Goal: Information Seeking & Learning: Learn about a topic

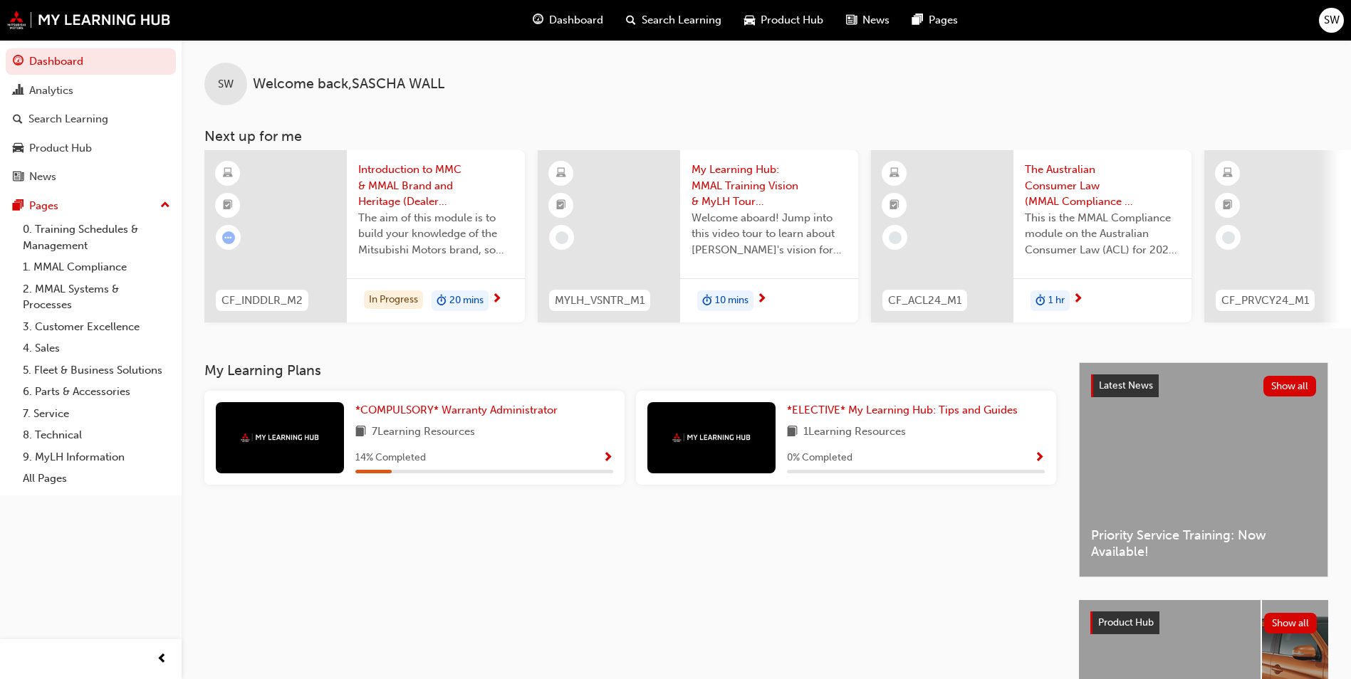
click at [607, 463] on span "Show Progress" at bounding box center [607, 458] width 11 height 13
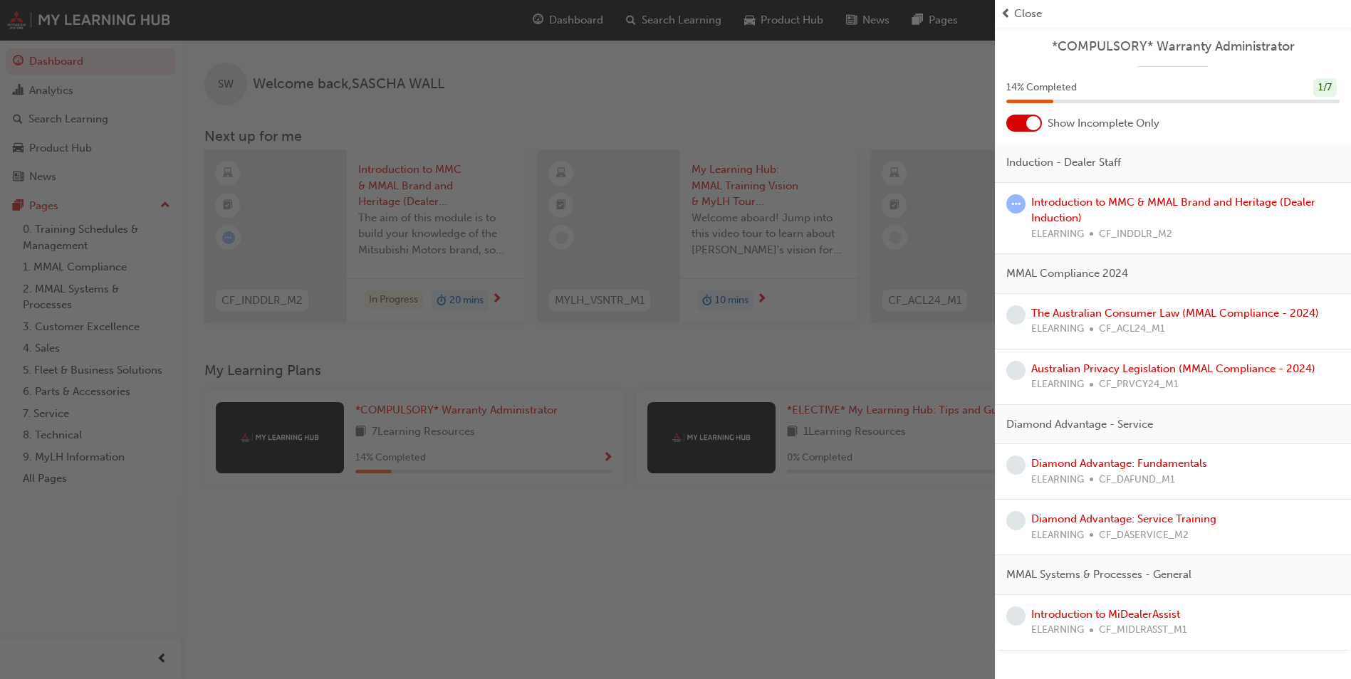
click at [1023, 15] on span "Close" at bounding box center [1028, 14] width 28 height 16
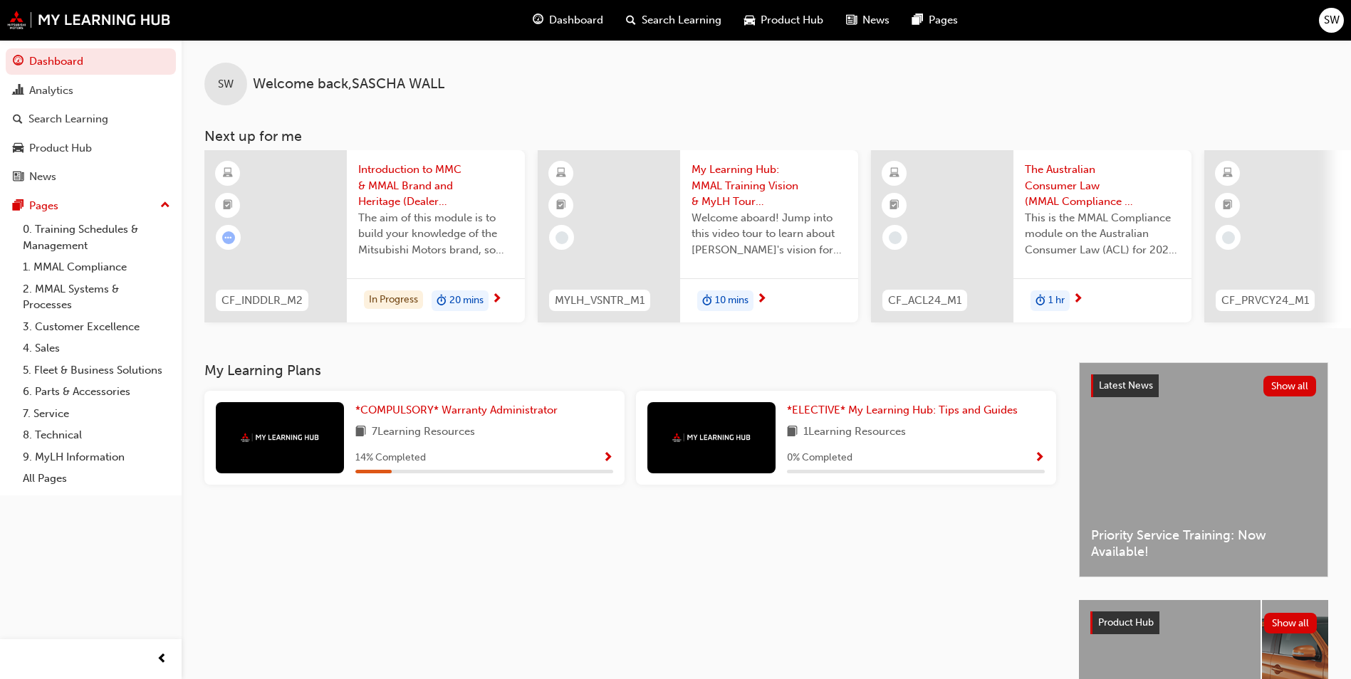
click at [492, 268] on div "Introduction to MMC & MMAL Brand and Heritage (Dealer Induction) The aim of thi…" at bounding box center [436, 214] width 178 height 128
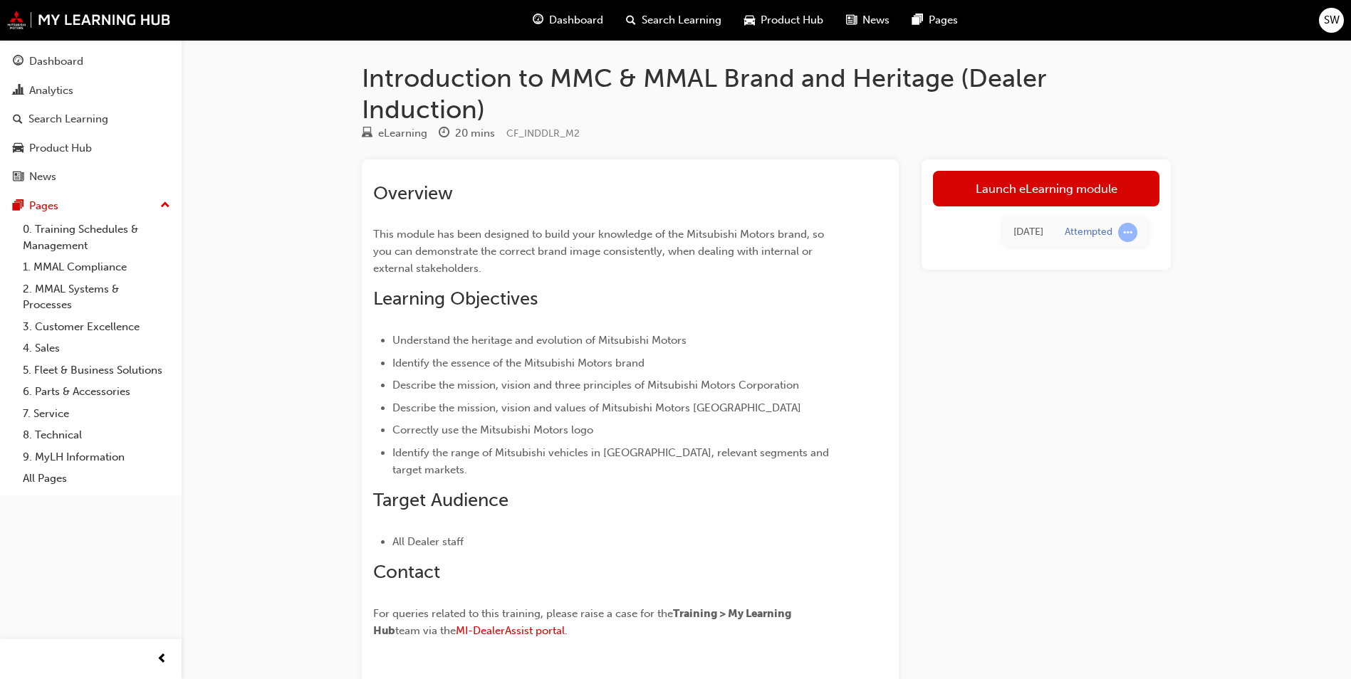
scroll to position [101, 0]
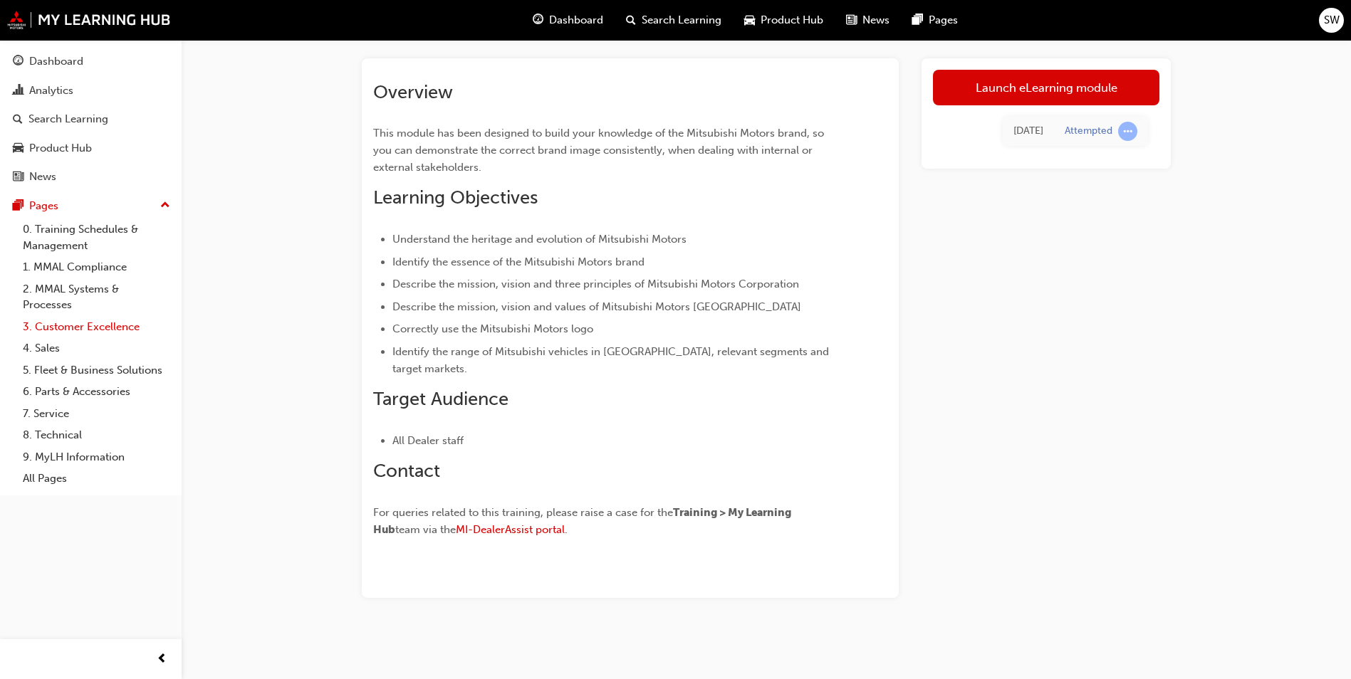
click at [111, 330] on link "3. Customer Excellence" at bounding box center [96, 327] width 159 height 22
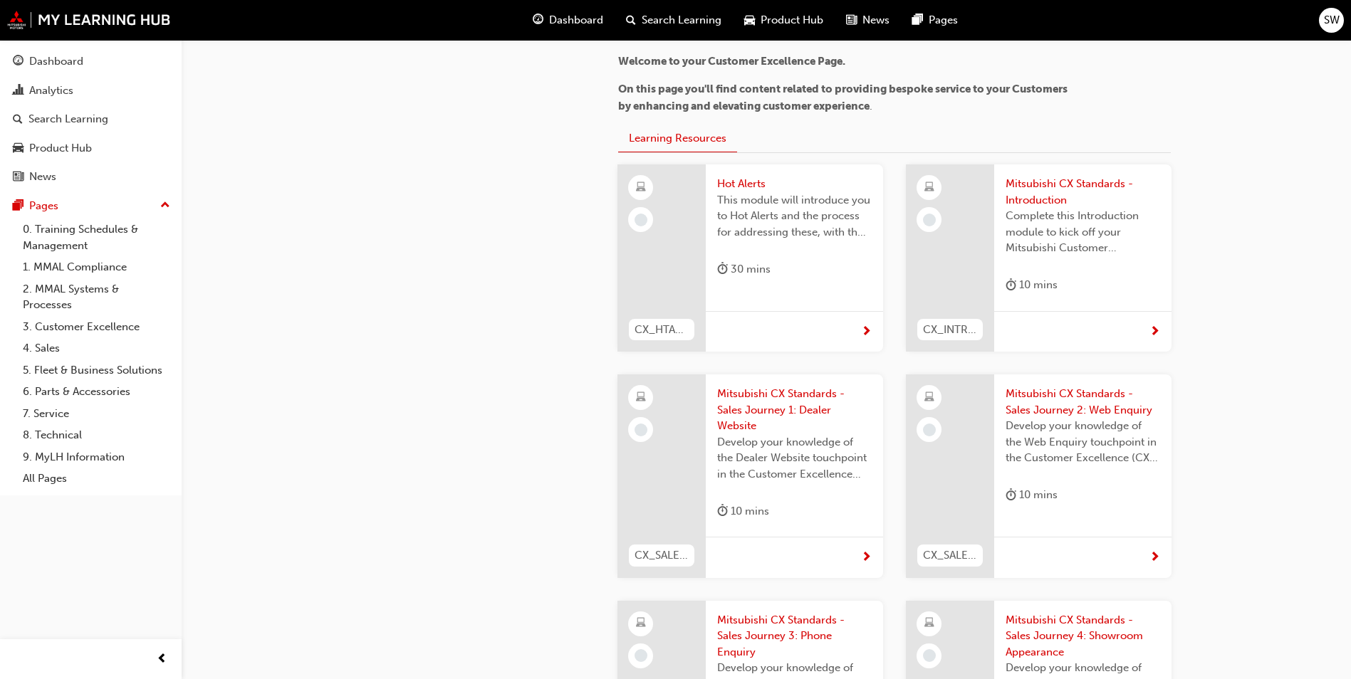
scroll to position [142, 0]
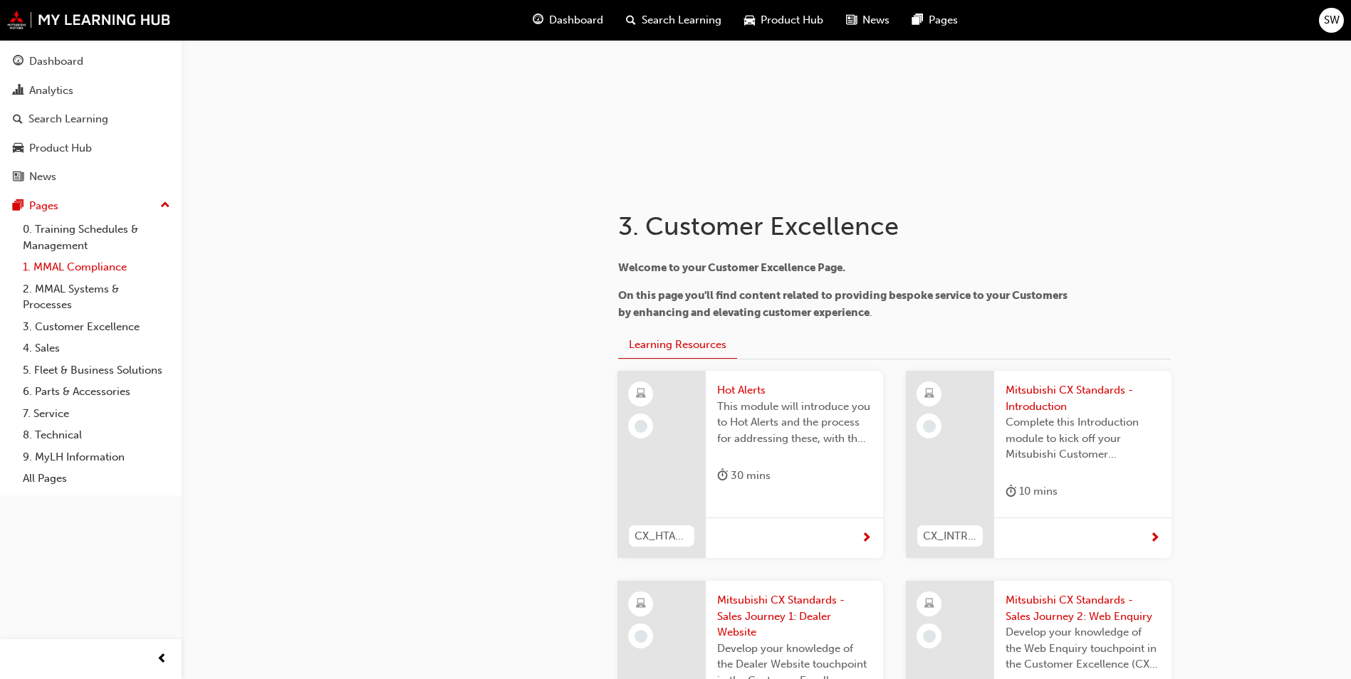
click at [110, 268] on link "1. MMAL Compliance" at bounding box center [96, 267] width 159 height 22
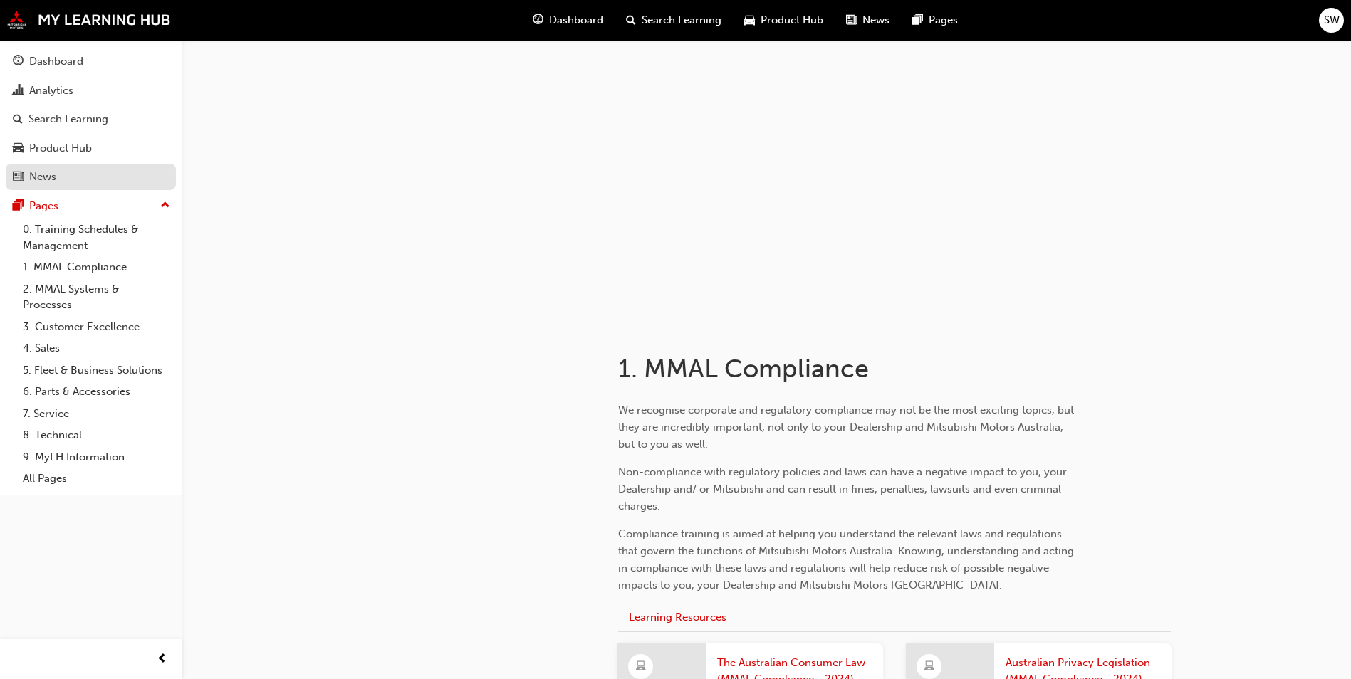
click at [68, 182] on div "News" at bounding box center [91, 177] width 156 height 18
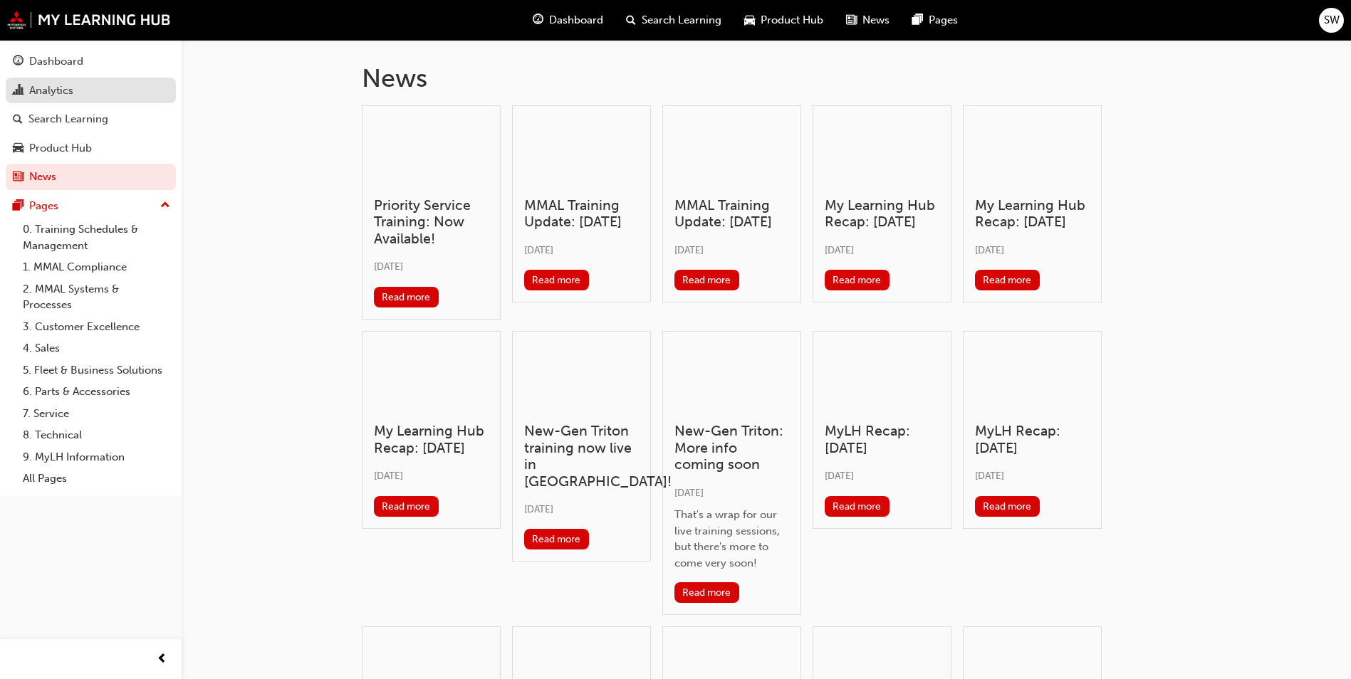
click at [87, 87] on div "Analytics" at bounding box center [91, 91] width 156 height 18
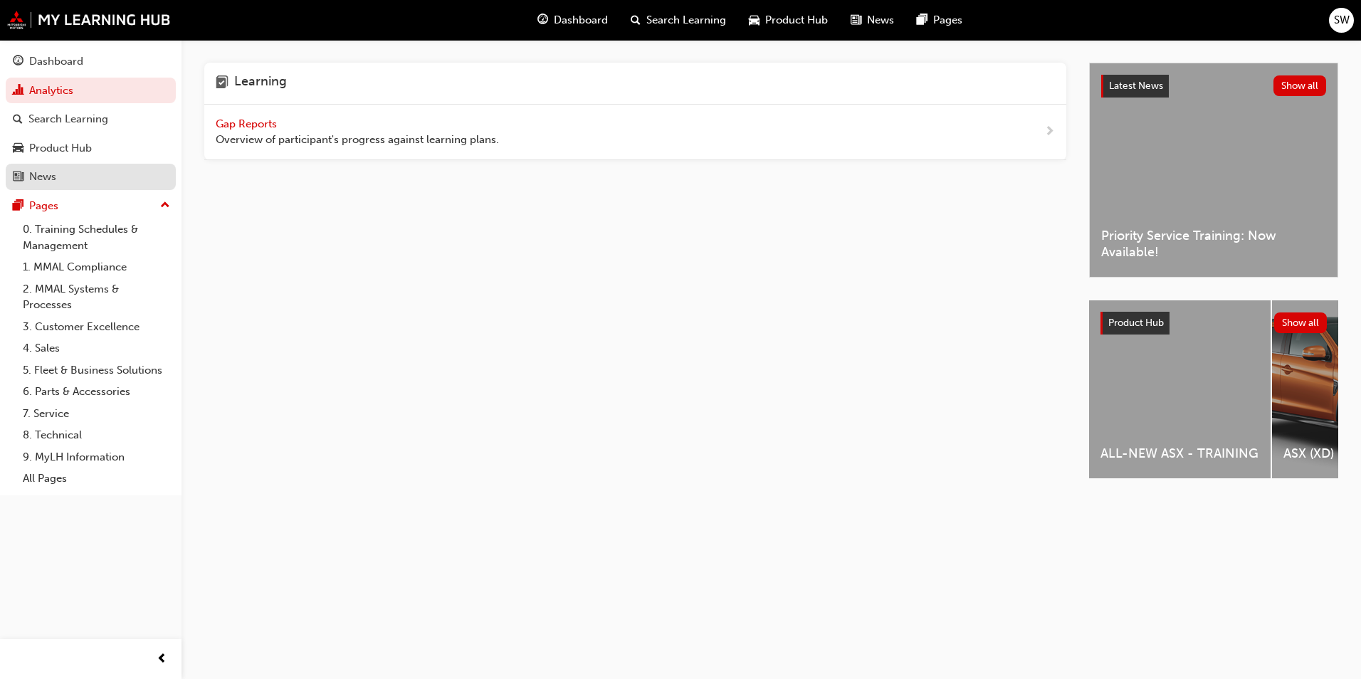
click at [120, 178] on div "News" at bounding box center [91, 177] width 156 height 18
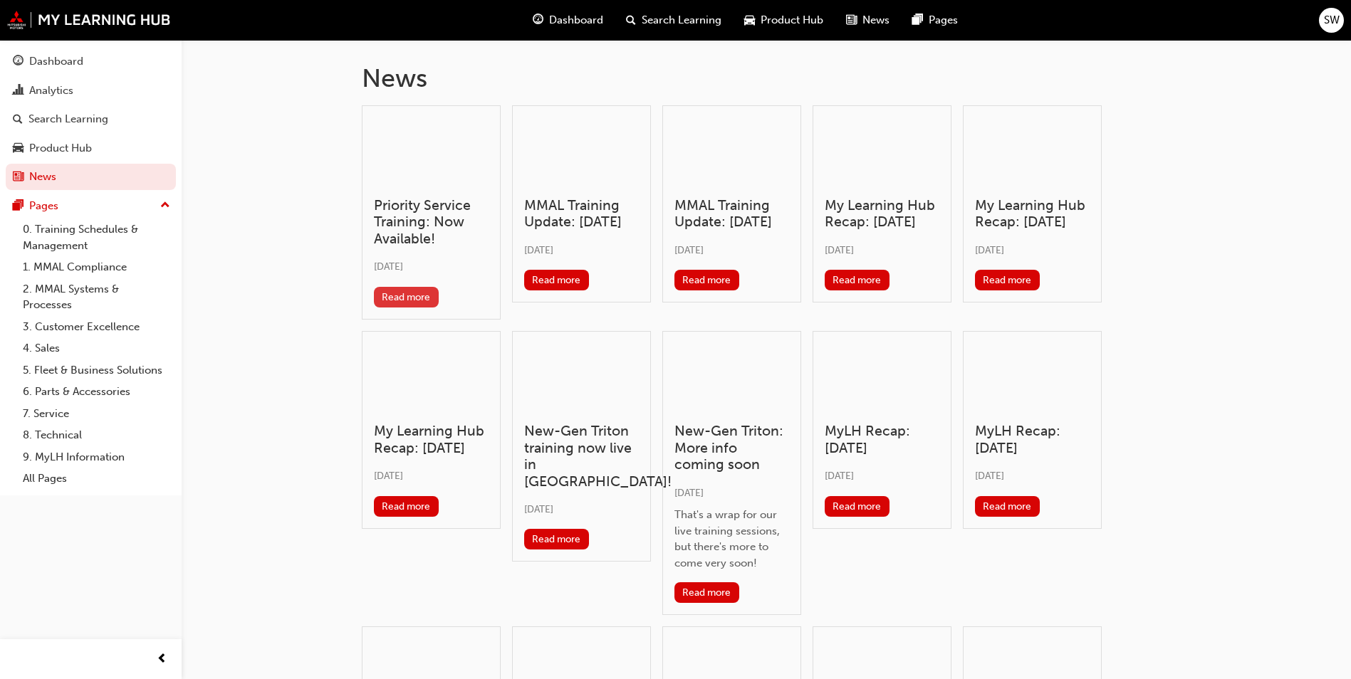
click at [419, 295] on button "Read more" at bounding box center [406, 297] width 65 height 21
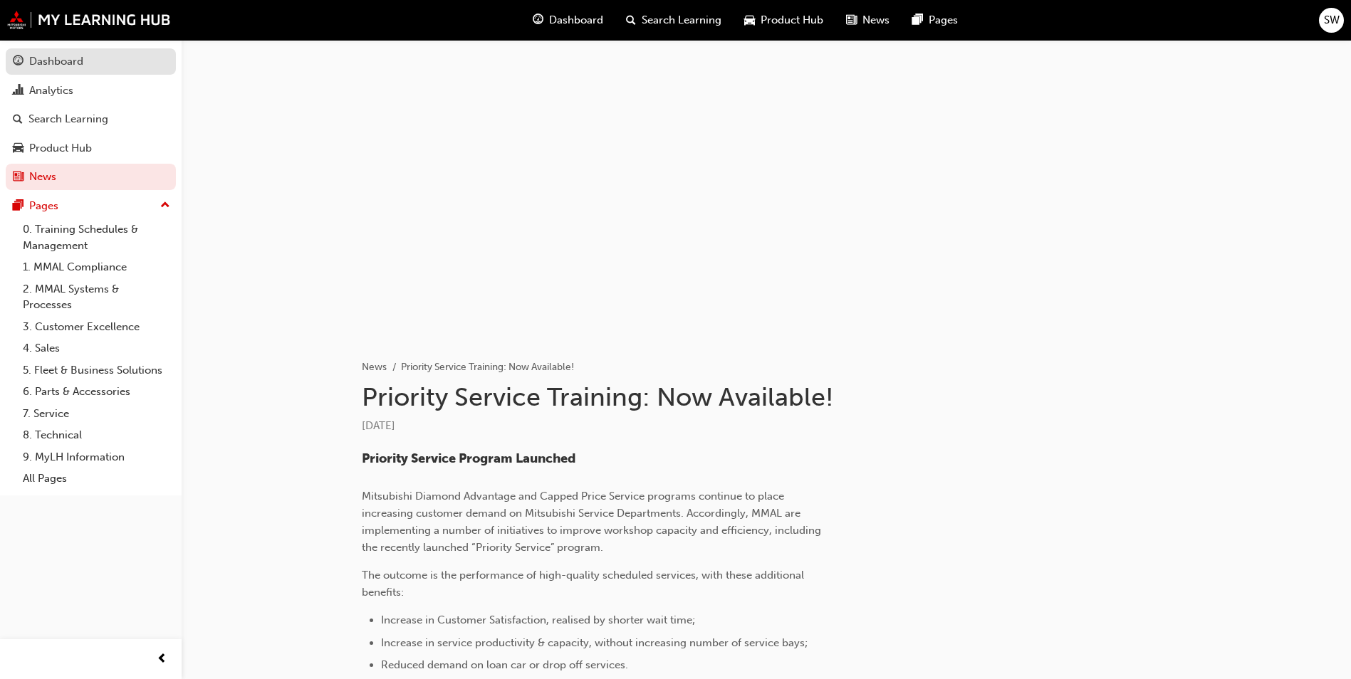
click at [73, 64] on div "Dashboard" at bounding box center [56, 61] width 54 height 16
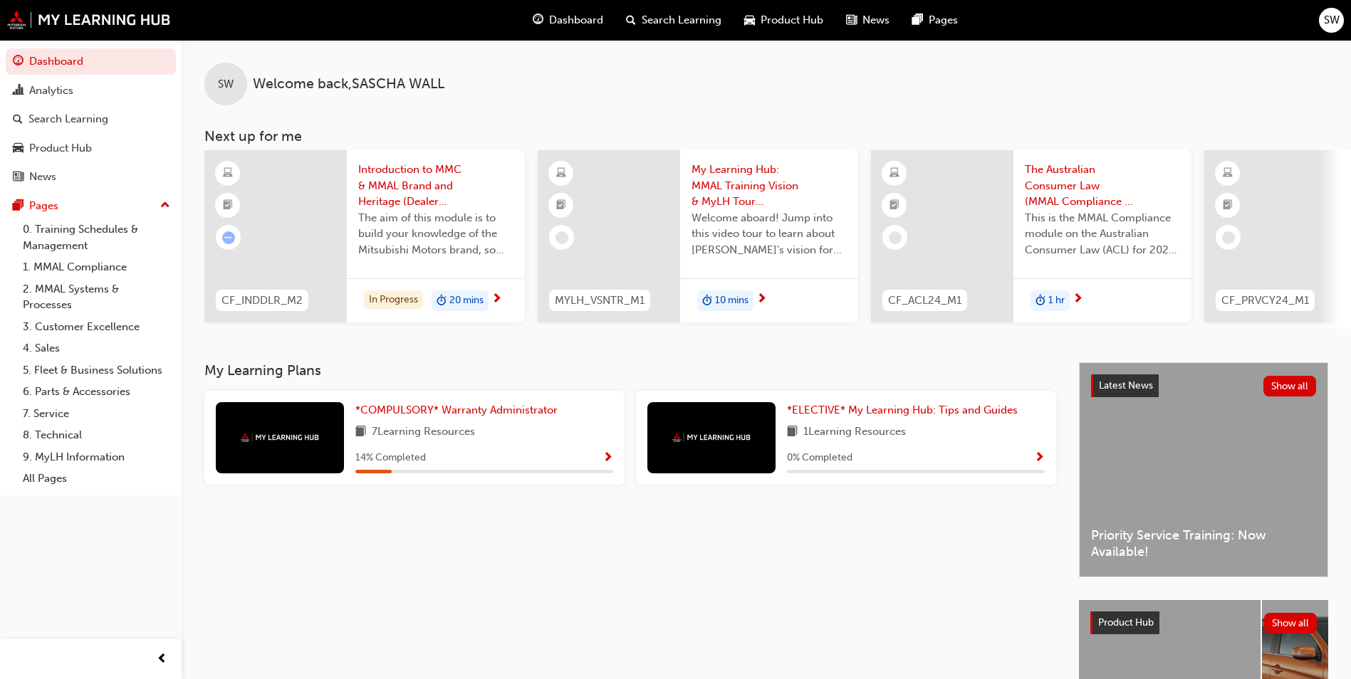
click at [491, 263] on div "The aim of this module is to build your knowledge of the Mitsubishi Motors bran…" at bounding box center [435, 238] width 155 height 57
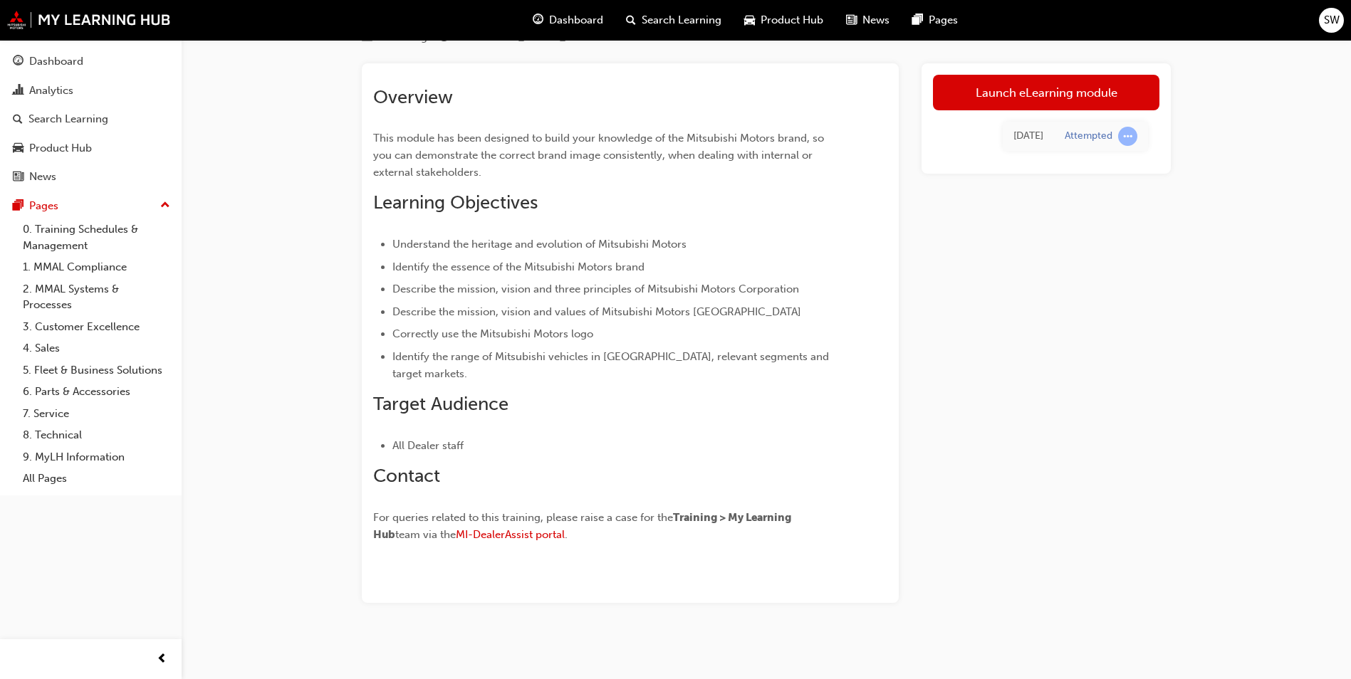
scroll to position [101, 0]
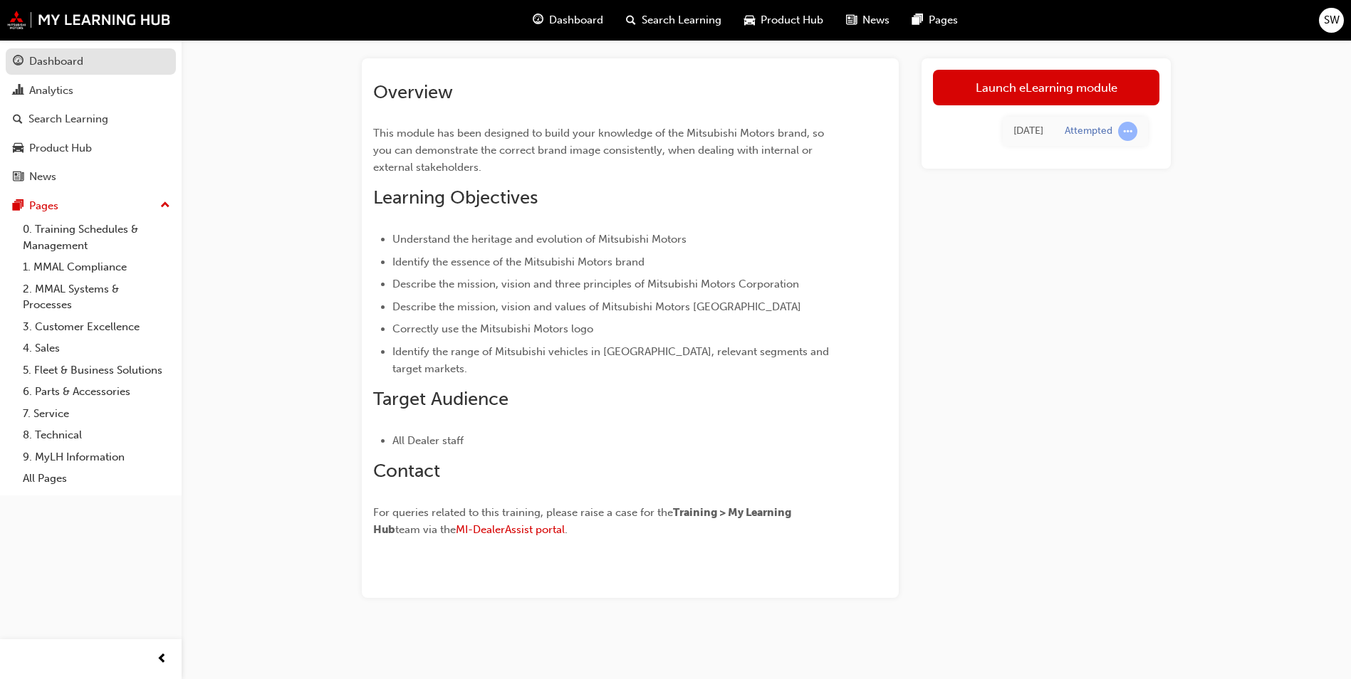
click at [48, 69] on div "Dashboard" at bounding box center [56, 61] width 54 height 16
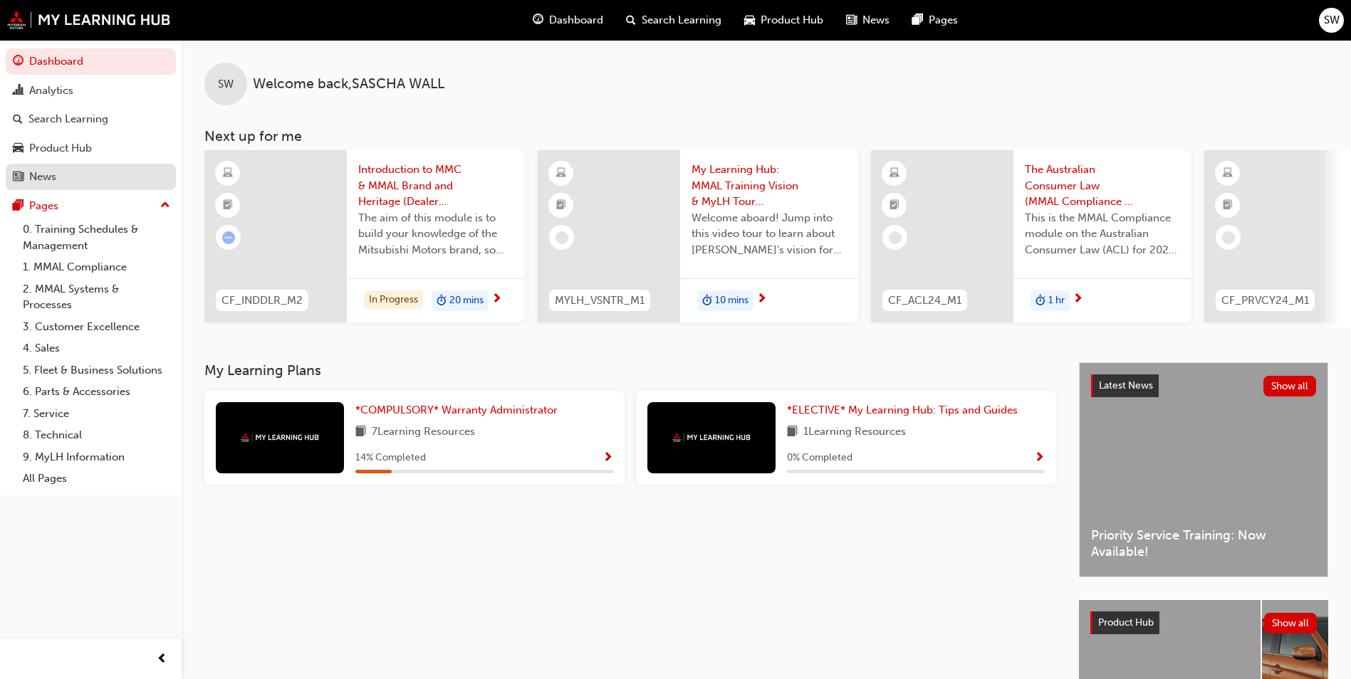
click at [91, 181] on div "News" at bounding box center [91, 177] width 156 height 18
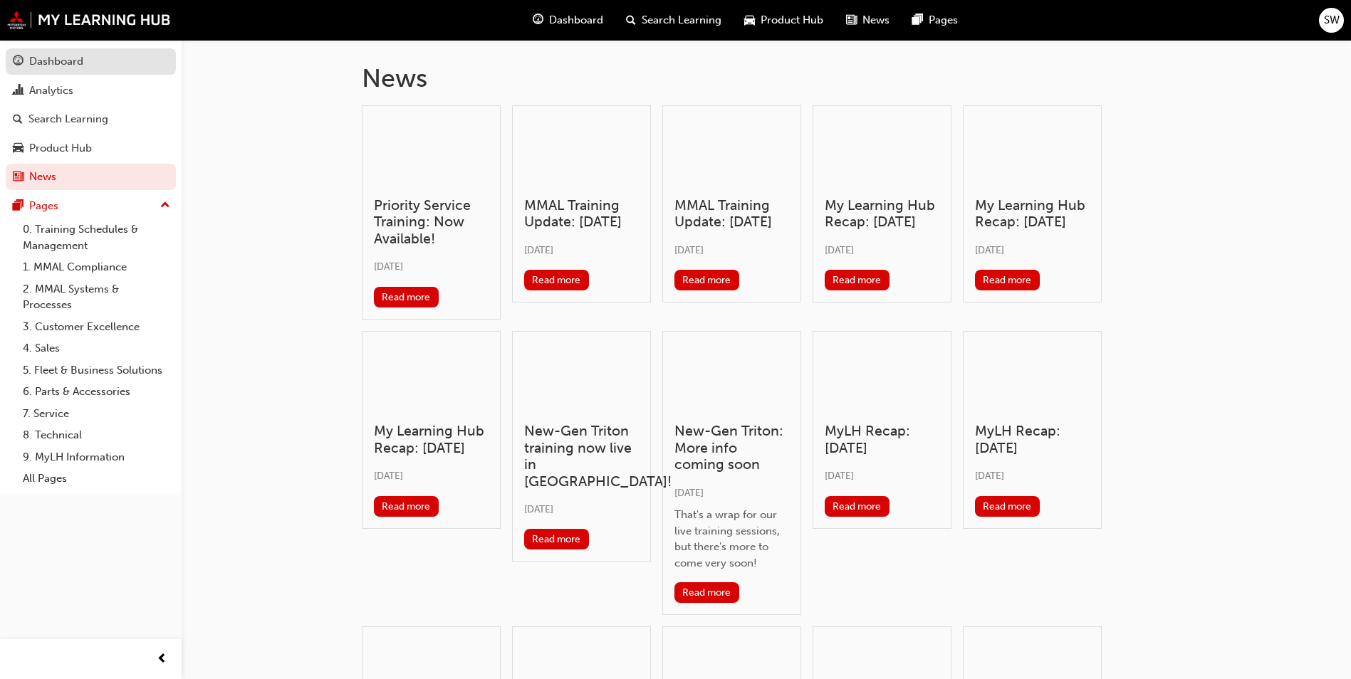
click at [90, 61] on div "Dashboard" at bounding box center [91, 62] width 156 height 18
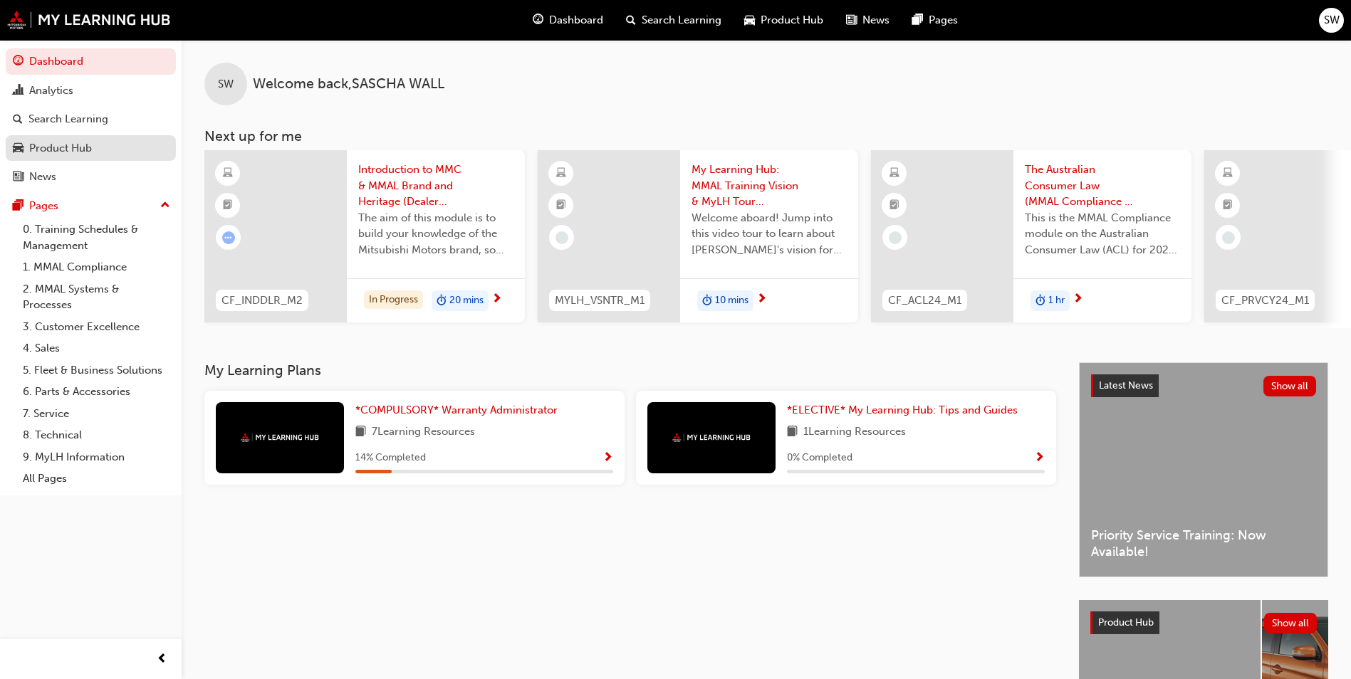
click at [105, 140] on div "Product Hub" at bounding box center [91, 149] width 156 height 18
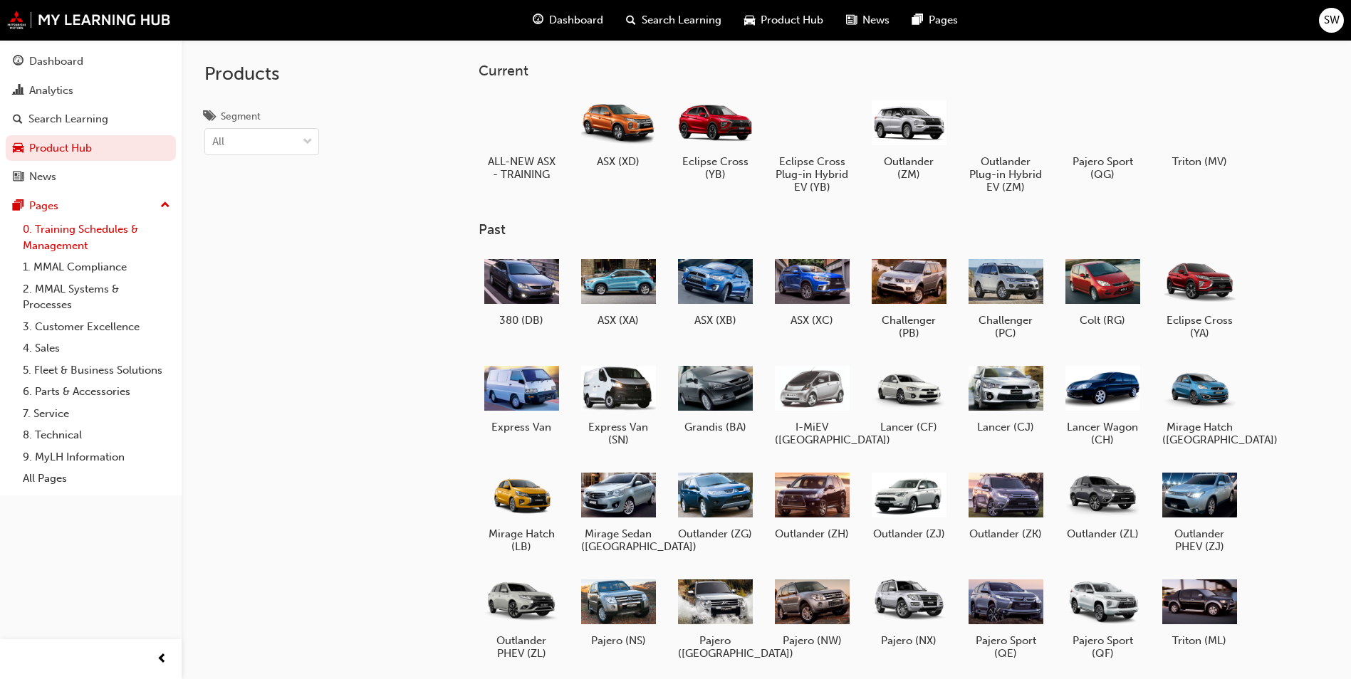
click at [87, 234] on link "0. Training Schedules & Management" at bounding box center [96, 238] width 159 height 38
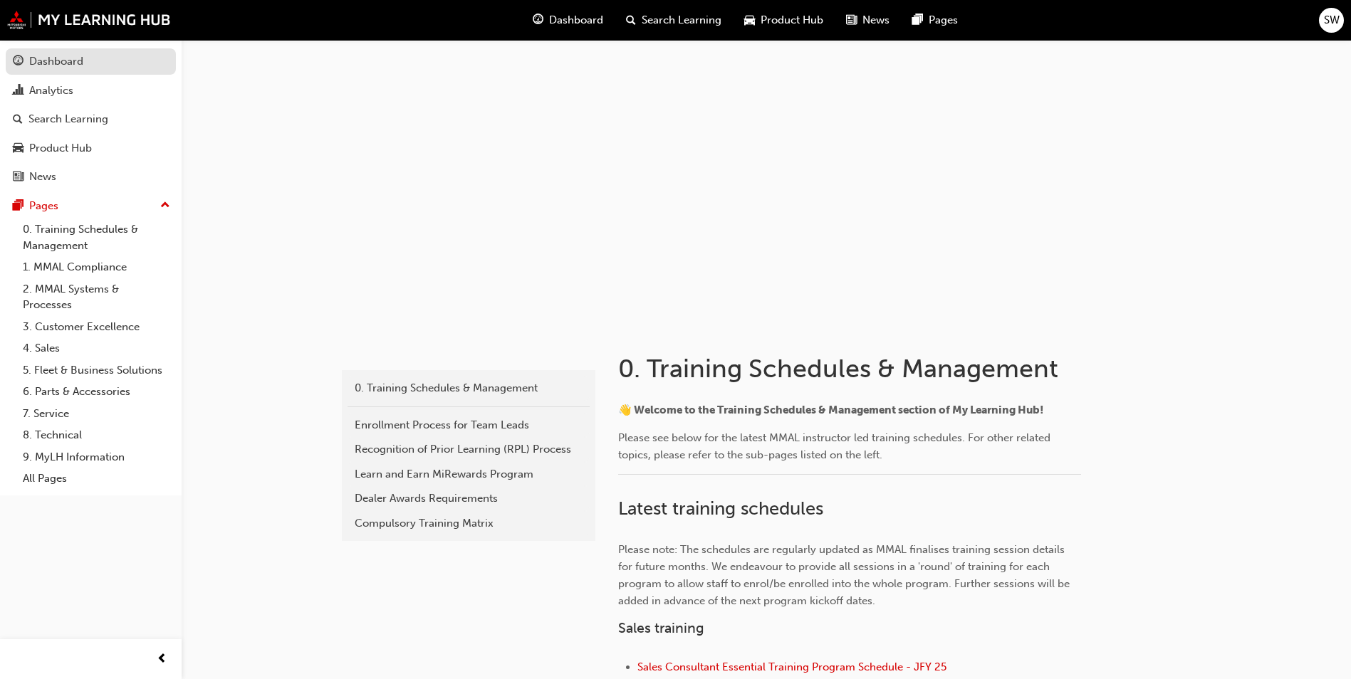
click at [124, 63] on div "Dashboard" at bounding box center [91, 62] width 156 height 18
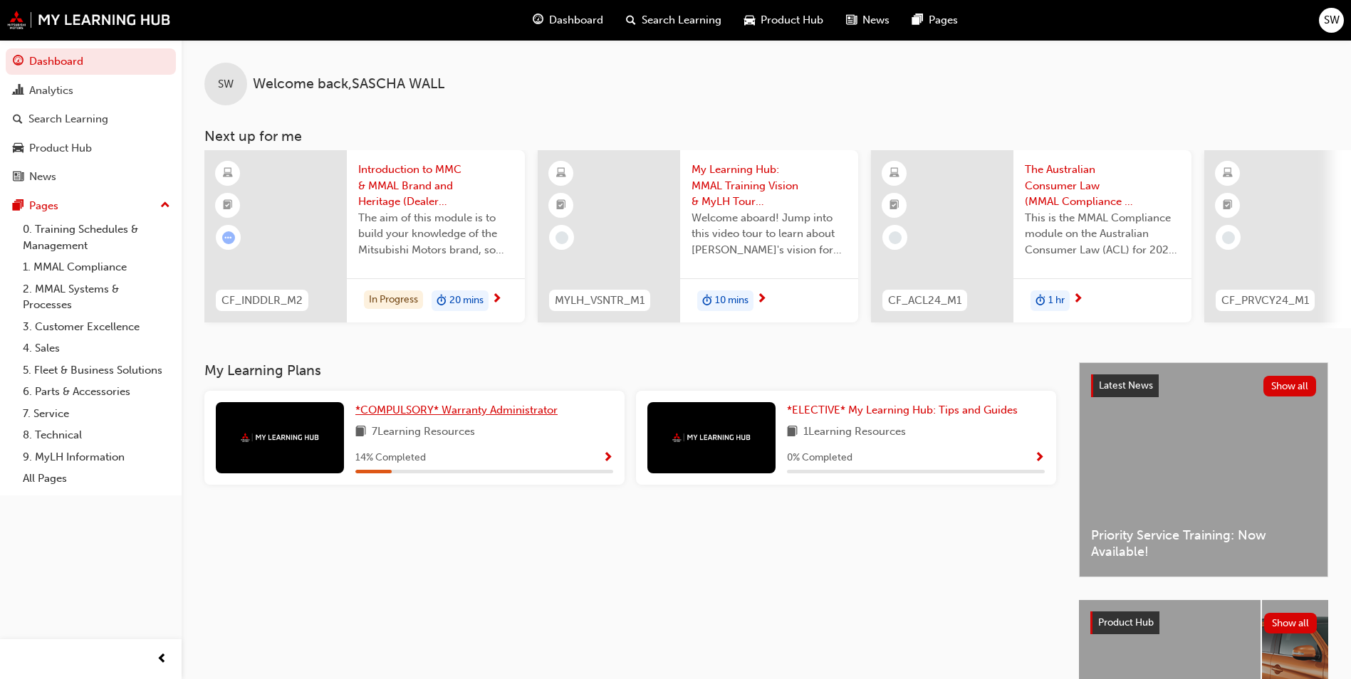
click at [458, 416] on span "*COMPULSORY* Warranty Administrator" at bounding box center [456, 410] width 202 height 13
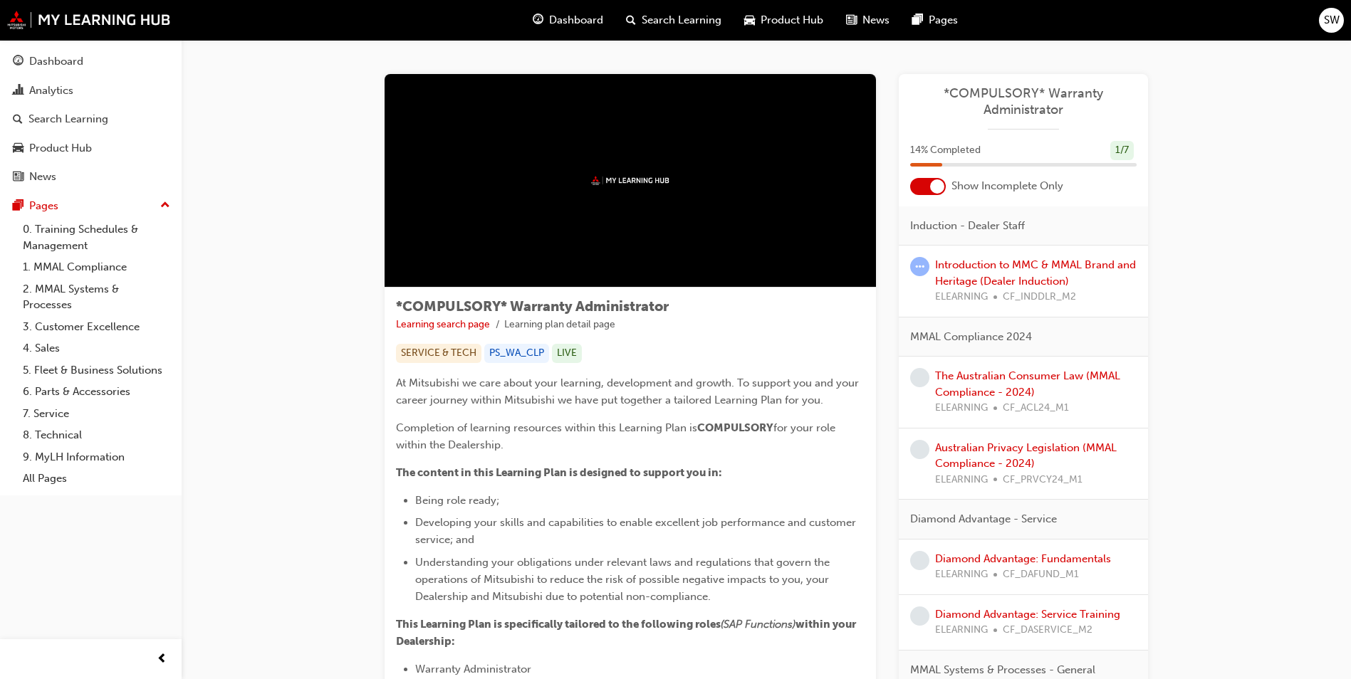
click at [758, 207] on div at bounding box center [629, 181] width 491 height 214
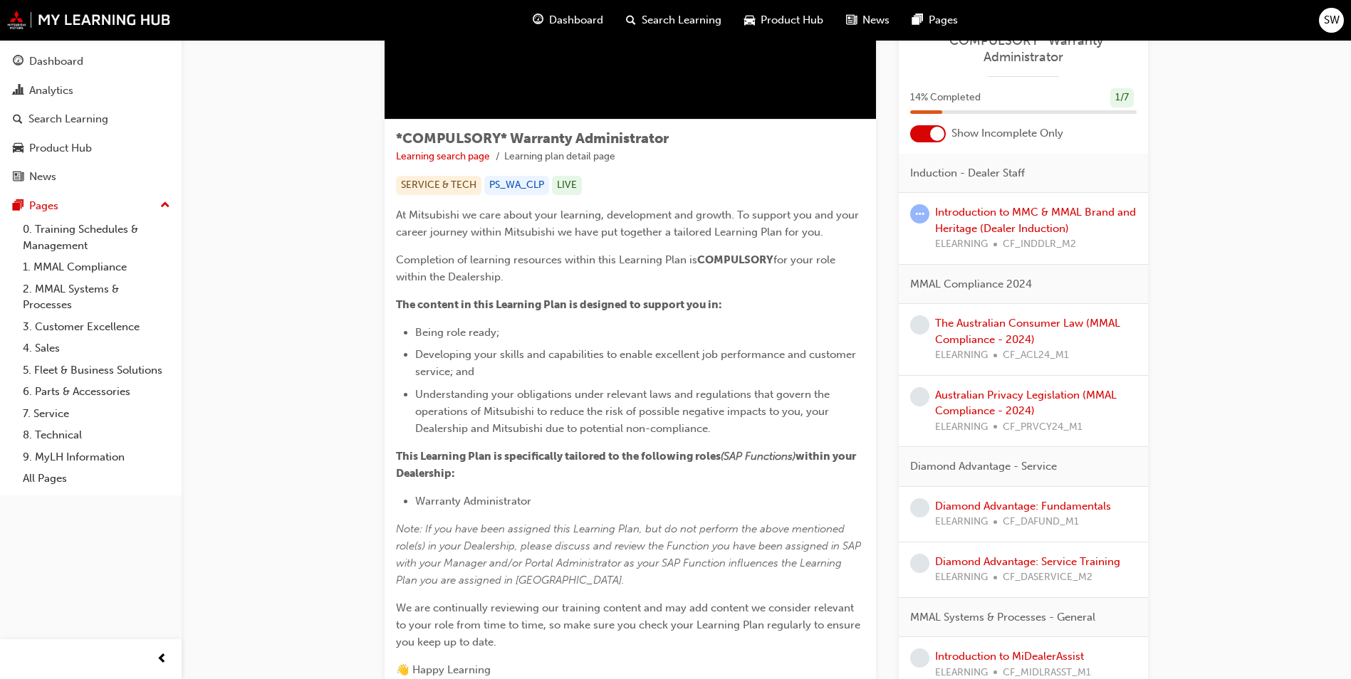
drag, startPoint x: 572, startPoint y: 446, endPoint x: 567, endPoint y: 451, distance: 7.6
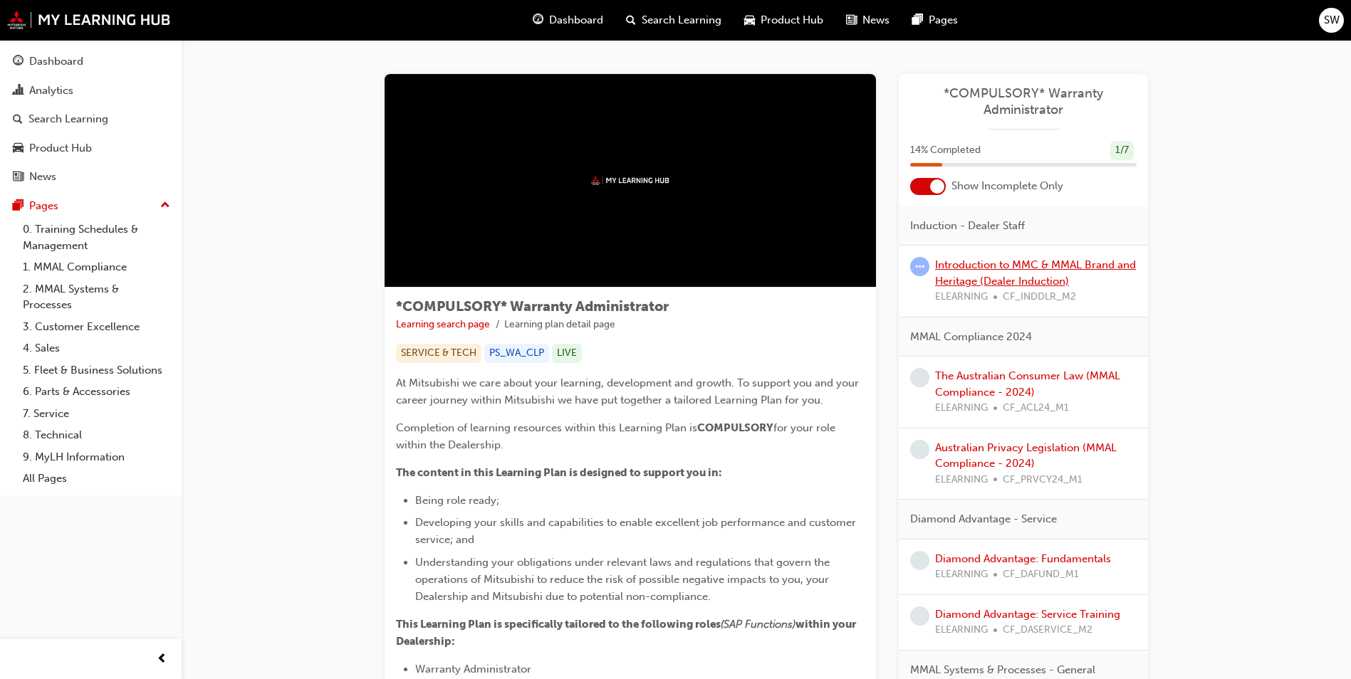
click at [1020, 270] on link "Introduction to MMC & MMAL Brand and Heritage (Dealer Induction)" at bounding box center [1035, 272] width 201 height 29
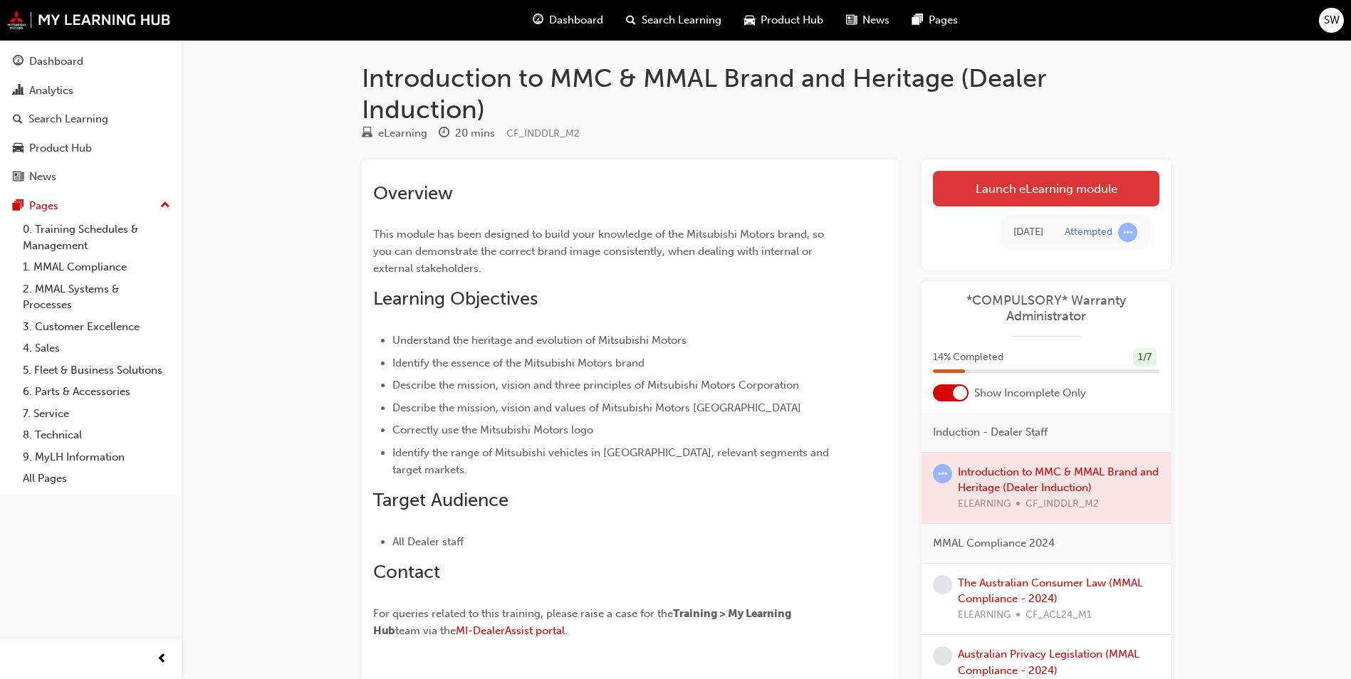
click at [1026, 194] on link "Launch eLearning module" at bounding box center [1046, 189] width 226 height 36
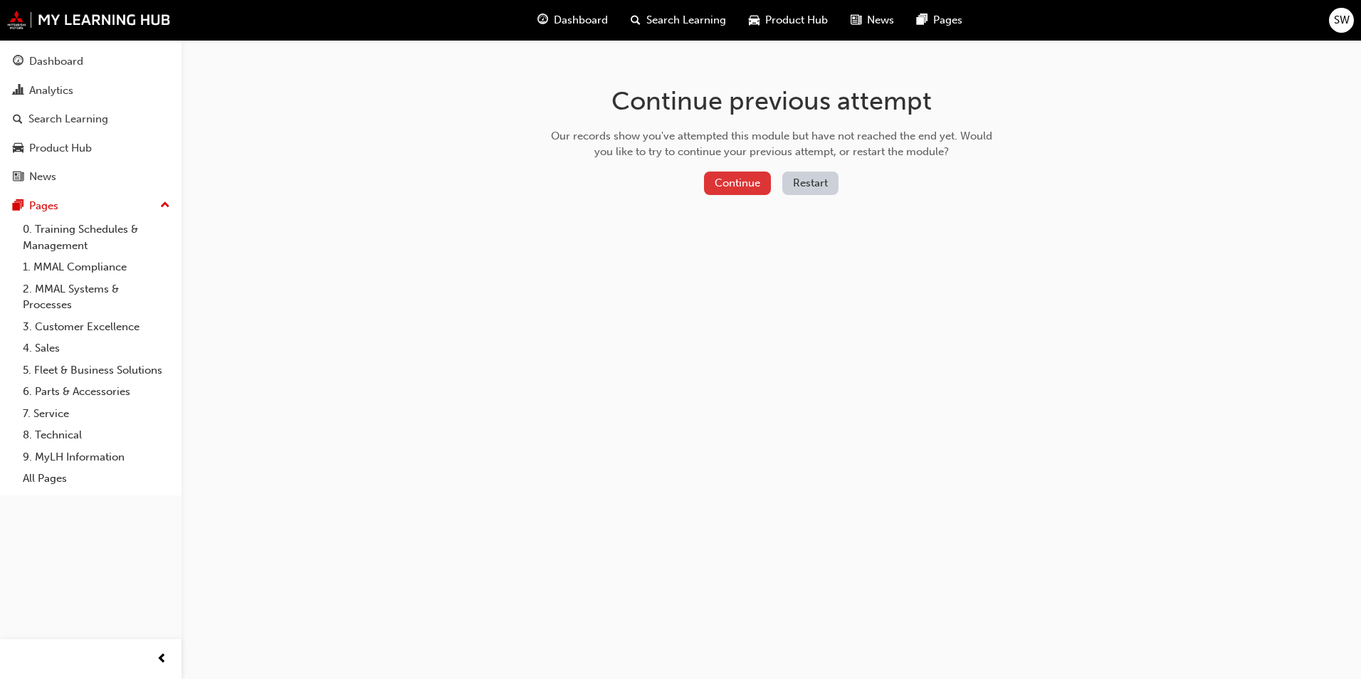
click at [724, 187] on button "Continue" at bounding box center [737, 183] width 67 height 23
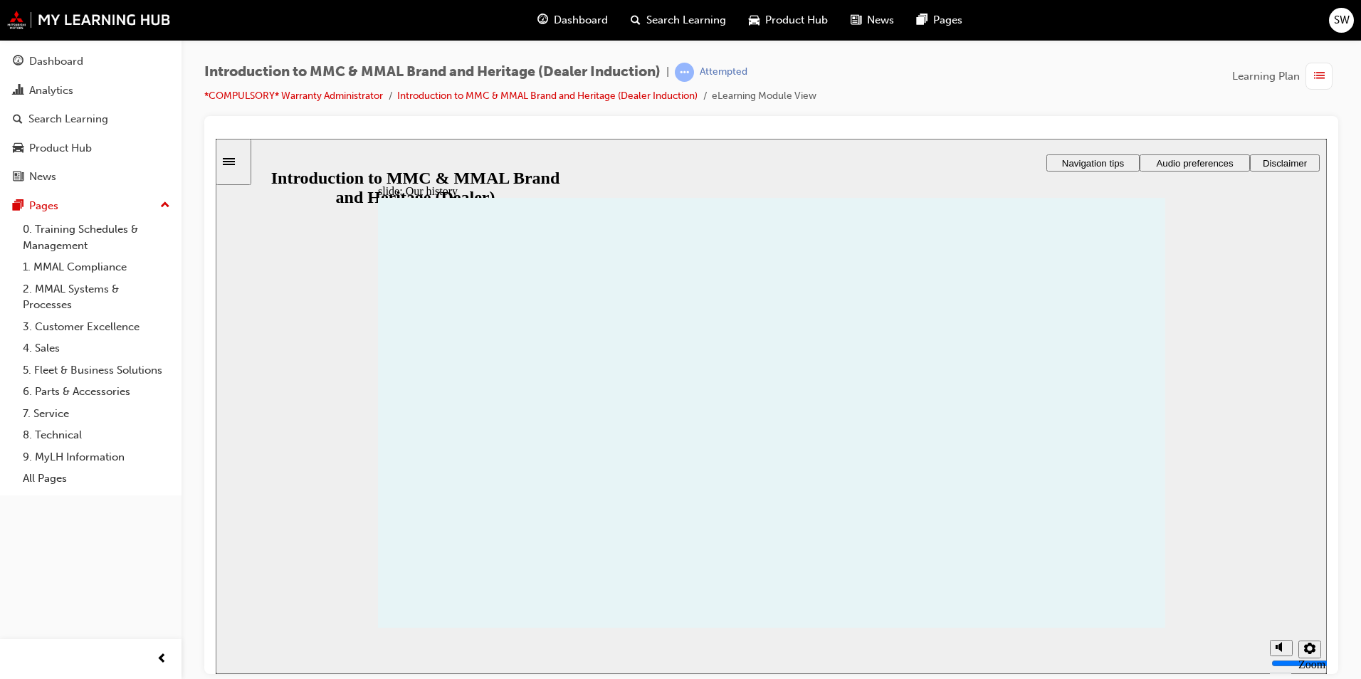
click at [1187, 163] on span "Audio preferences" at bounding box center [1194, 162] width 77 height 11
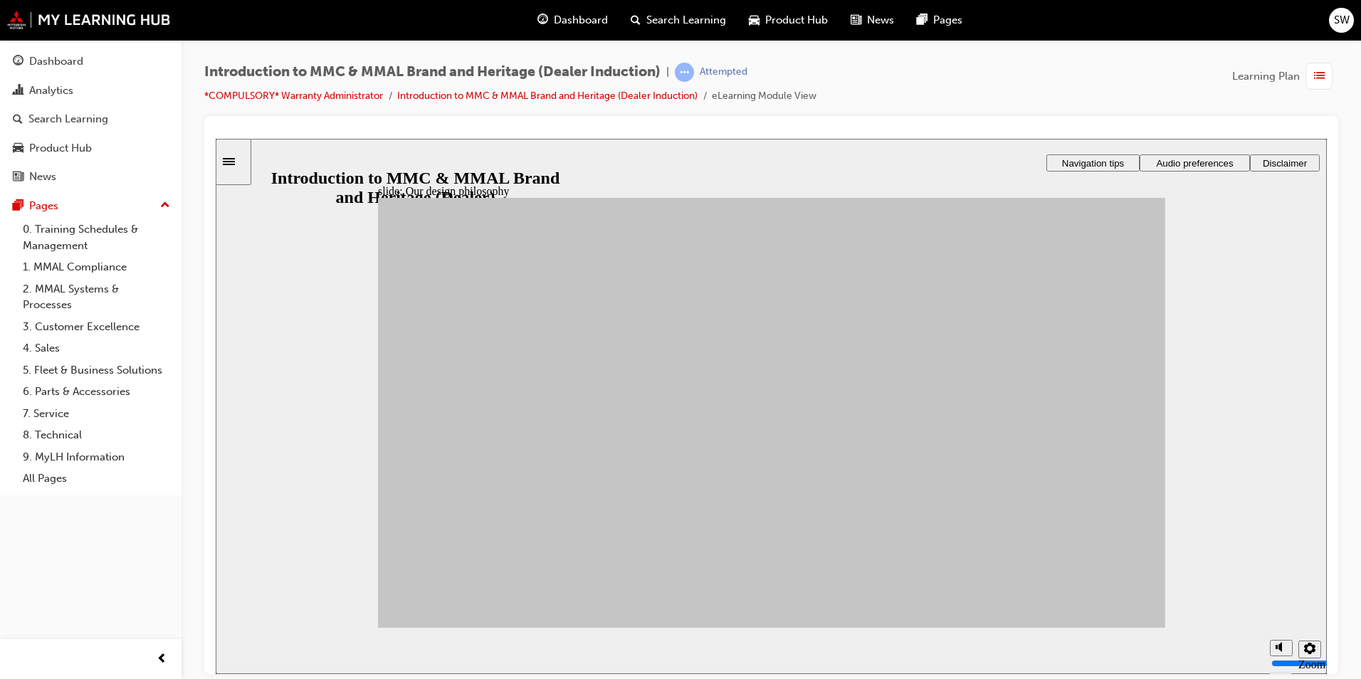
drag, startPoint x: 661, startPoint y: 538, endPoint x: 681, endPoint y: 520, distance: 26.3
drag, startPoint x: 575, startPoint y: 496, endPoint x: 998, endPoint y: 389, distance: 436.7
drag, startPoint x: 579, startPoint y: 412, endPoint x: 582, endPoint y: 404, distance: 8.6
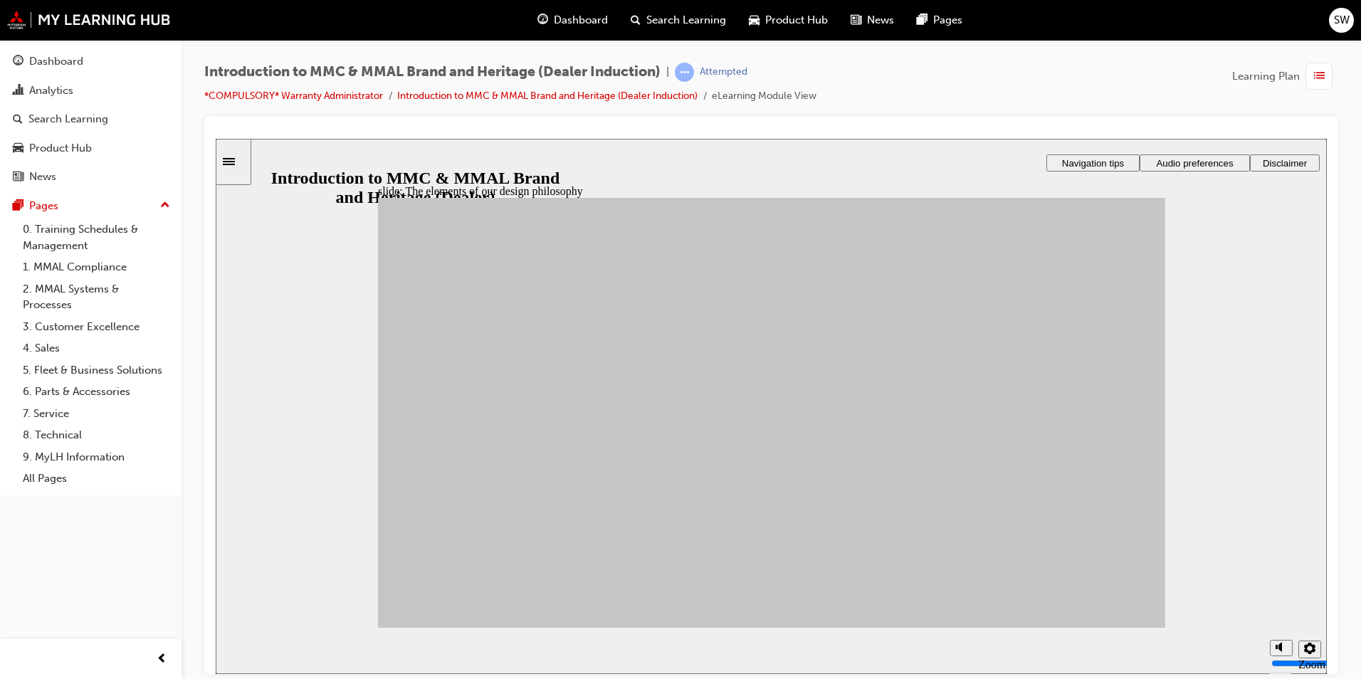
drag, startPoint x: 485, startPoint y: 413, endPoint x: 985, endPoint y: 560, distance: 521.5
drag, startPoint x: 678, startPoint y: 419, endPoint x: 989, endPoint y: 477, distance: 316.4
drag, startPoint x: 474, startPoint y: 525, endPoint x: 997, endPoint y: 513, distance: 522.7
drag, startPoint x: 467, startPoint y: 465, endPoint x: 501, endPoint y: 429, distance: 49.4
drag, startPoint x: 661, startPoint y: 541, endPoint x: 984, endPoint y: 361, distance: 370.0
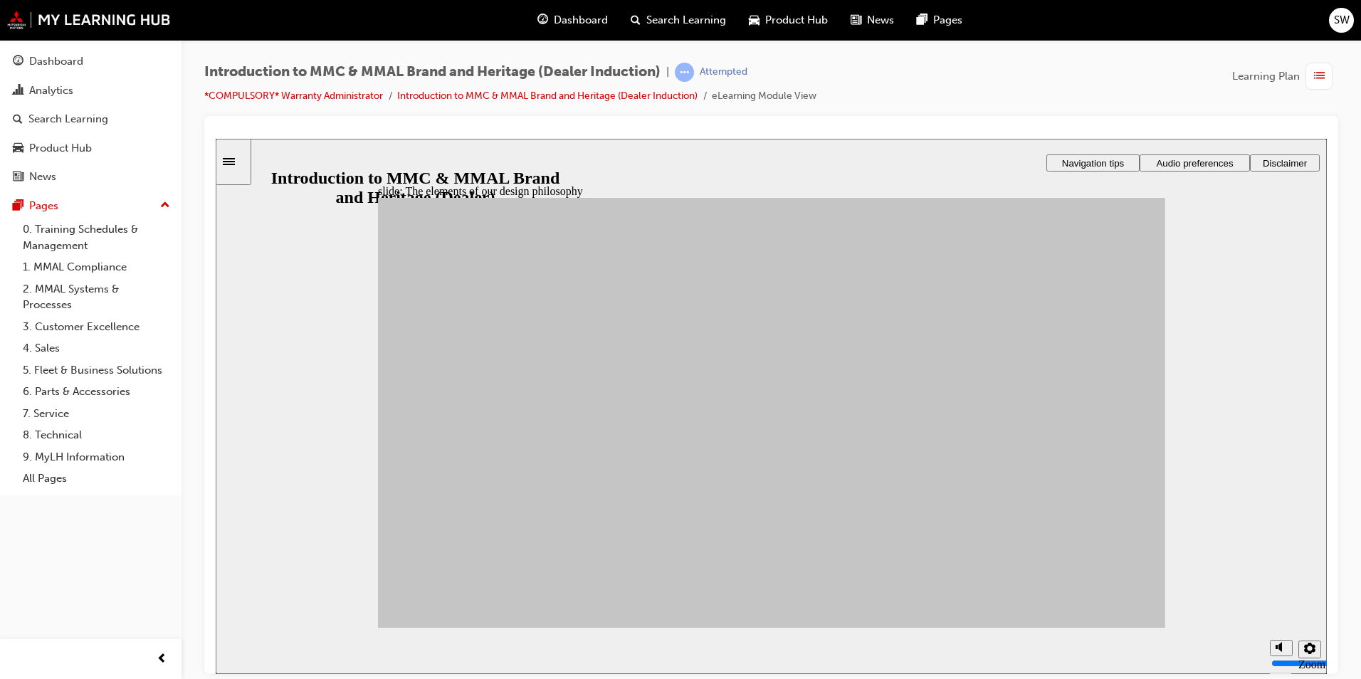
drag, startPoint x: 467, startPoint y: 471, endPoint x: 852, endPoint y: 560, distance: 395.3
drag, startPoint x: 550, startPoint y: 543, endPoint x: 851, endPoint y: 493, distance: 305.3
drag, startPoint x: 682, startPoint y: 464, endPoint x: 670, endPoint y: 451, distance: 17.6
drag, startPoint x: 585, startPoint y: 409, endPoint x: 866, endPoint y: 370, distance: 283.1
drag, startPoint x: 668, startPoint y: 463, endPoint x: 840, endPoint y: 513, distance: 179.4
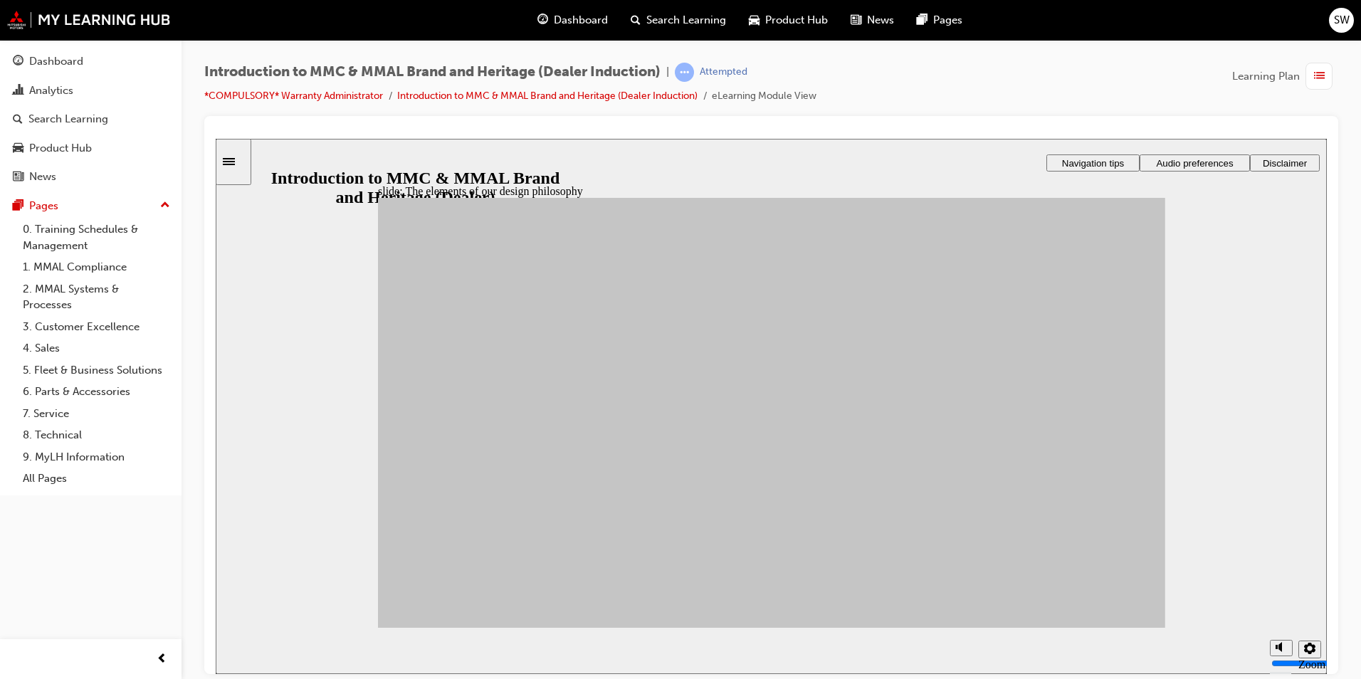
drag, startPoint x: 544, startPoint y: 445, endPoint x: 844, endPoint y: 464, distance: 300.3
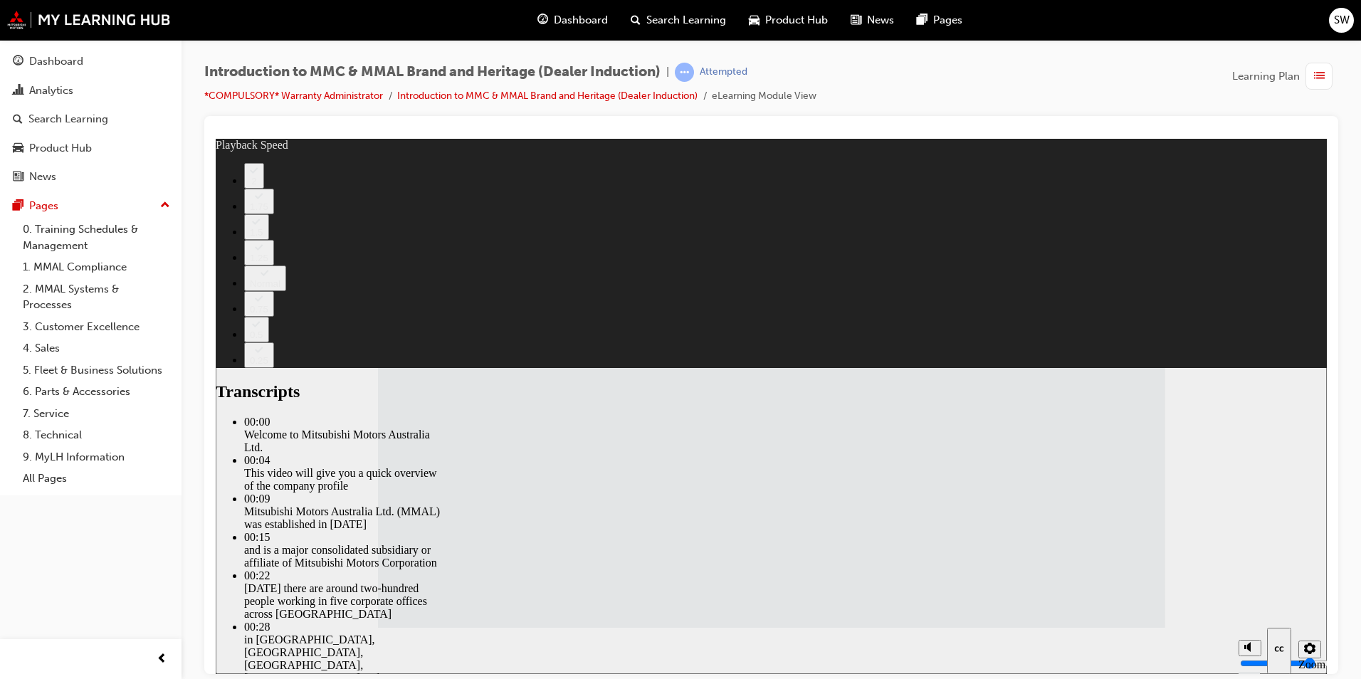
type input "112"
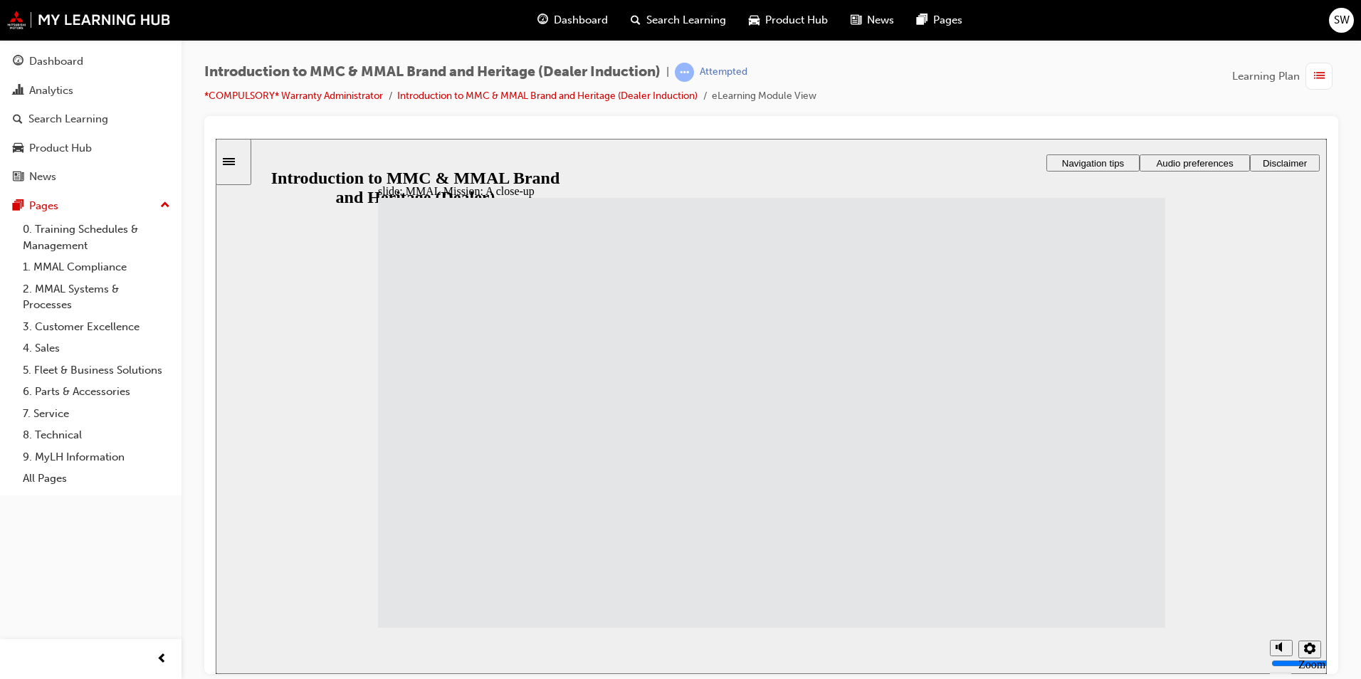
drag, startPoint x: 1122, startPoint y: 607, endPoint x: 538, endPoint y: 382, distance: 626.3
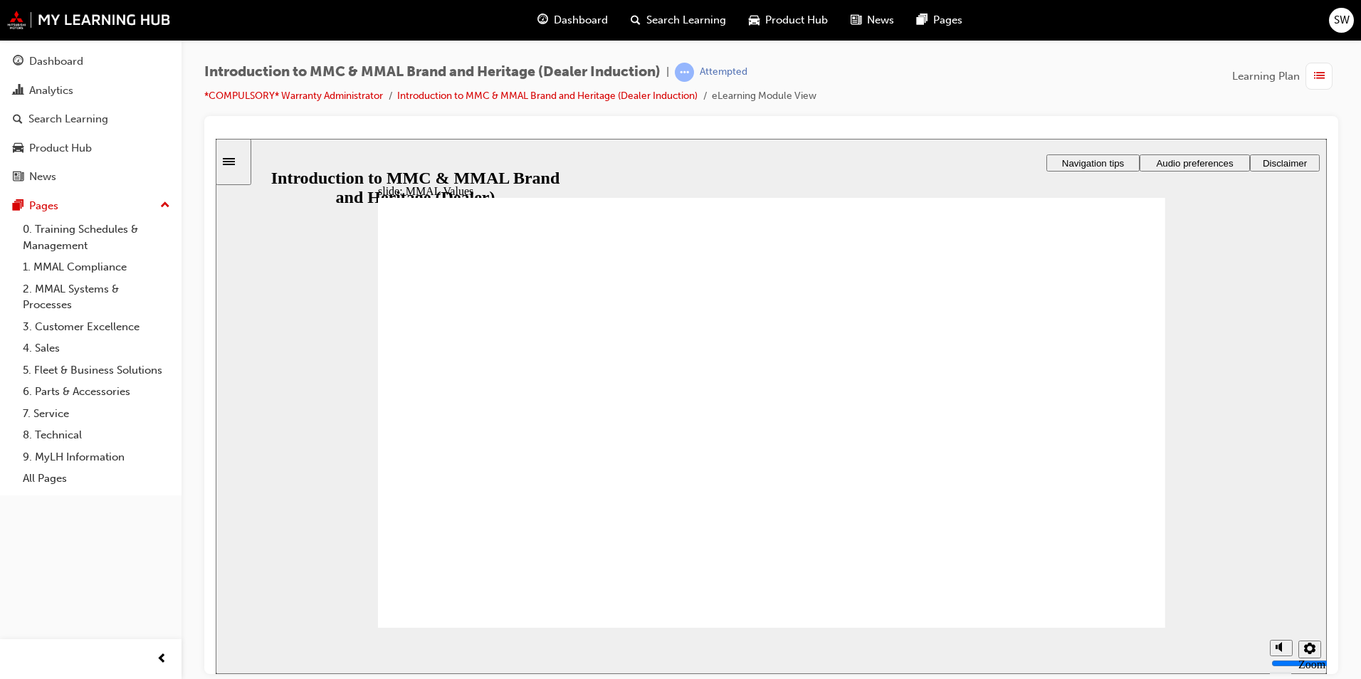
drag, startPoint x: 712, startPoint y: 401, endPoint x: 953, endPoint y: 450, distance: 246.3
drag, startPoint x: 598, startPoint y: 392, endPoint x: 720, endPoint y: 437, distance: 130.7
drag, startPoint x: 837, startPoint y: 385, endPoint x: 719, endPoint y: 431, distance: 126.9
drag, startPoint x: 601, startPoint y: 399, endPoint x: 496, endPoint y: 447, distance: 115.7
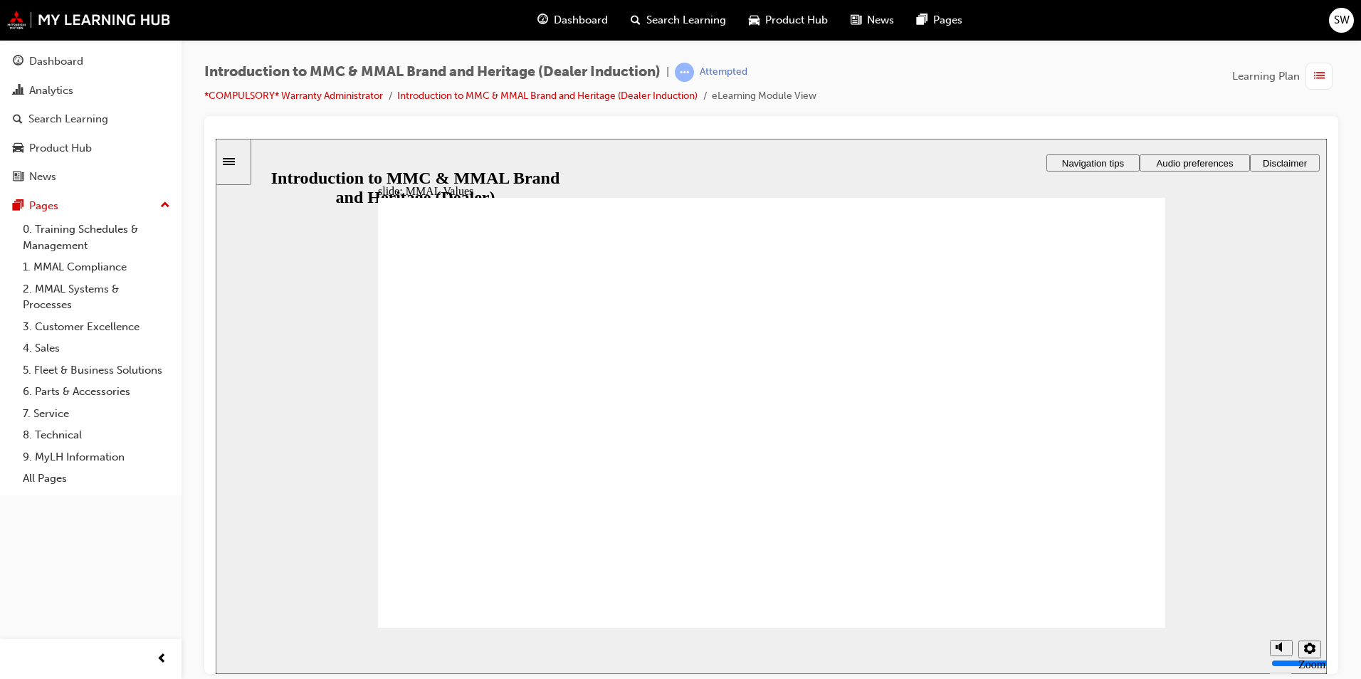
drag, startPoint x: 819, startPoint y: 389, endPoint x: 658, endPoint y: 450, distance: 171.9
drag, startPoint x: 454, startPoint y: 404, endPoint x: 692, endPoint y: 461, distance: 244.7
drag, startPoint x: 952, startPoint y: 402, endPoint x: 1081, endPoint y: 469, distance: 146.2
drag, startPoint x: 910, startPoint y: 431, endPoint x: 852, endPoint y: 481, distance: 76.2
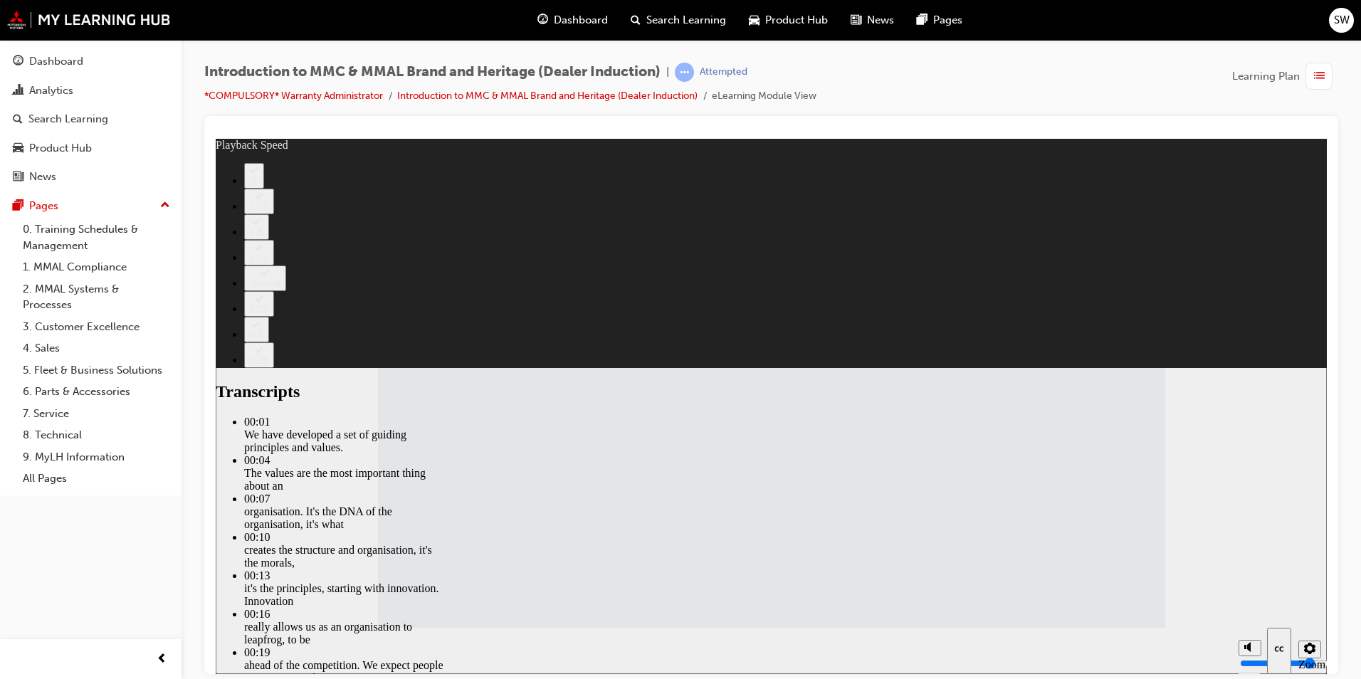
type input "120"
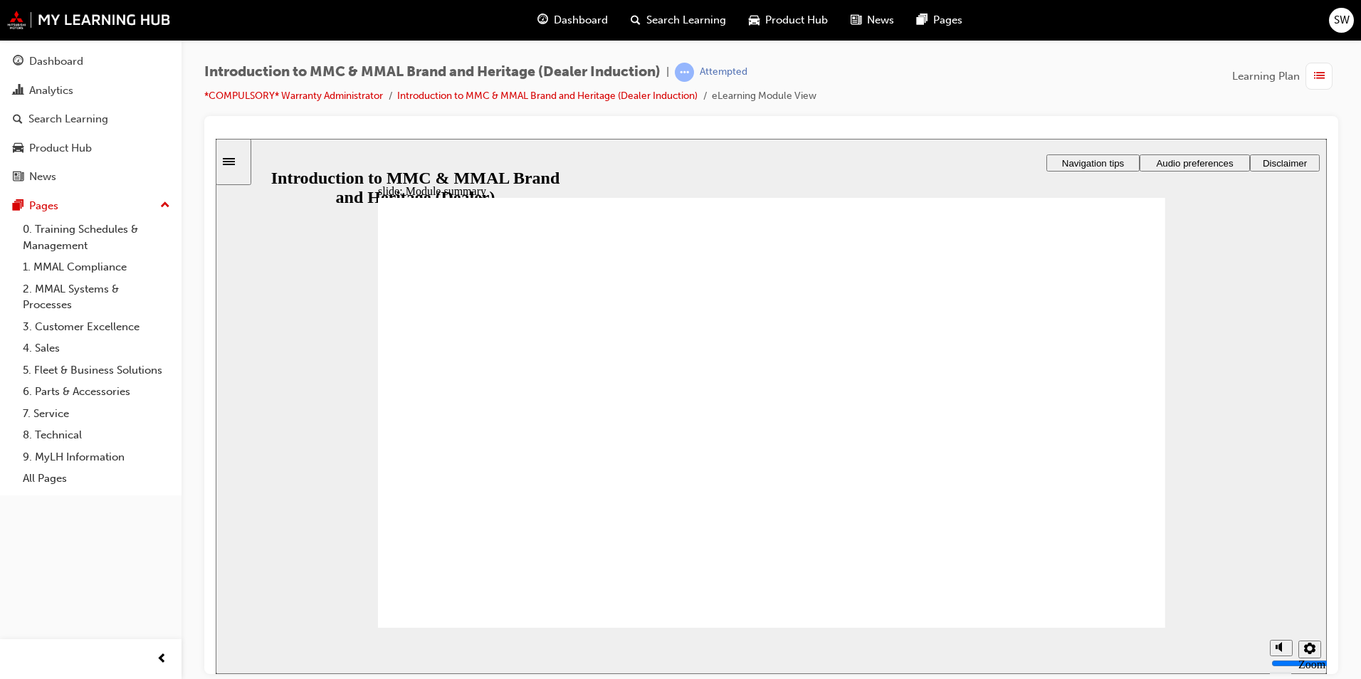
checkbox input "true"
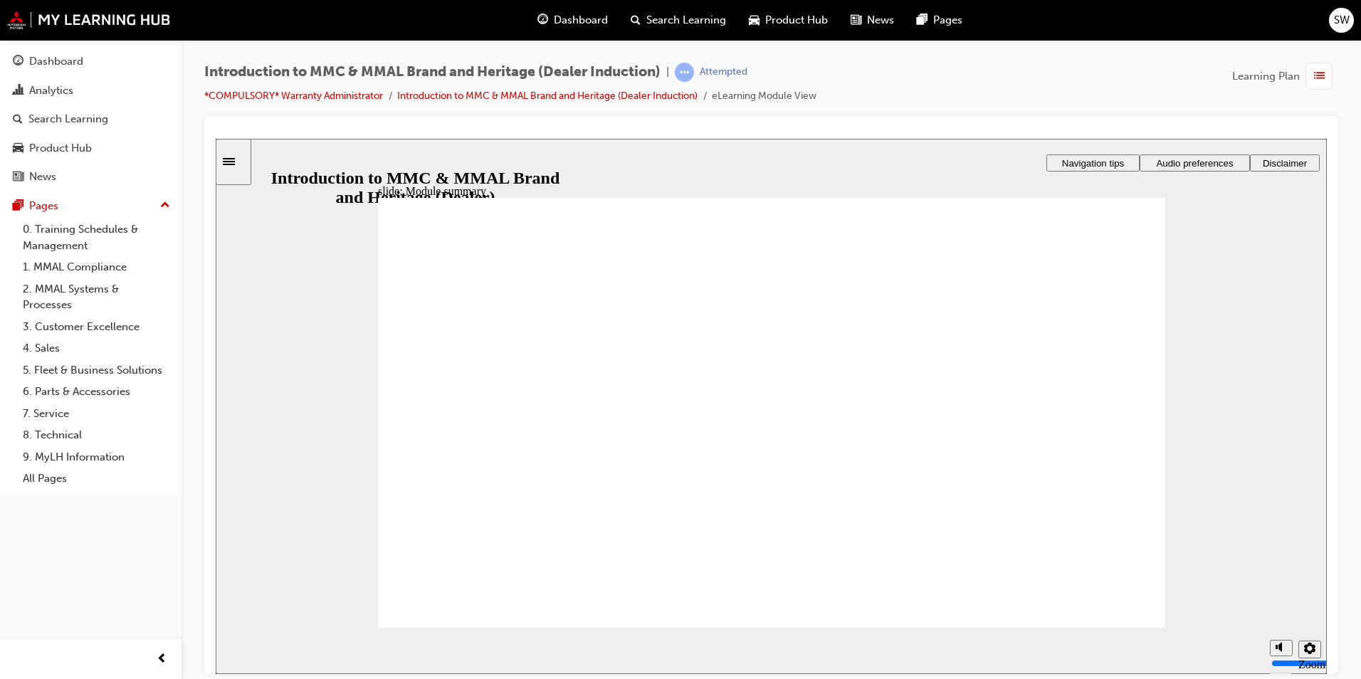
checkbox input "true"
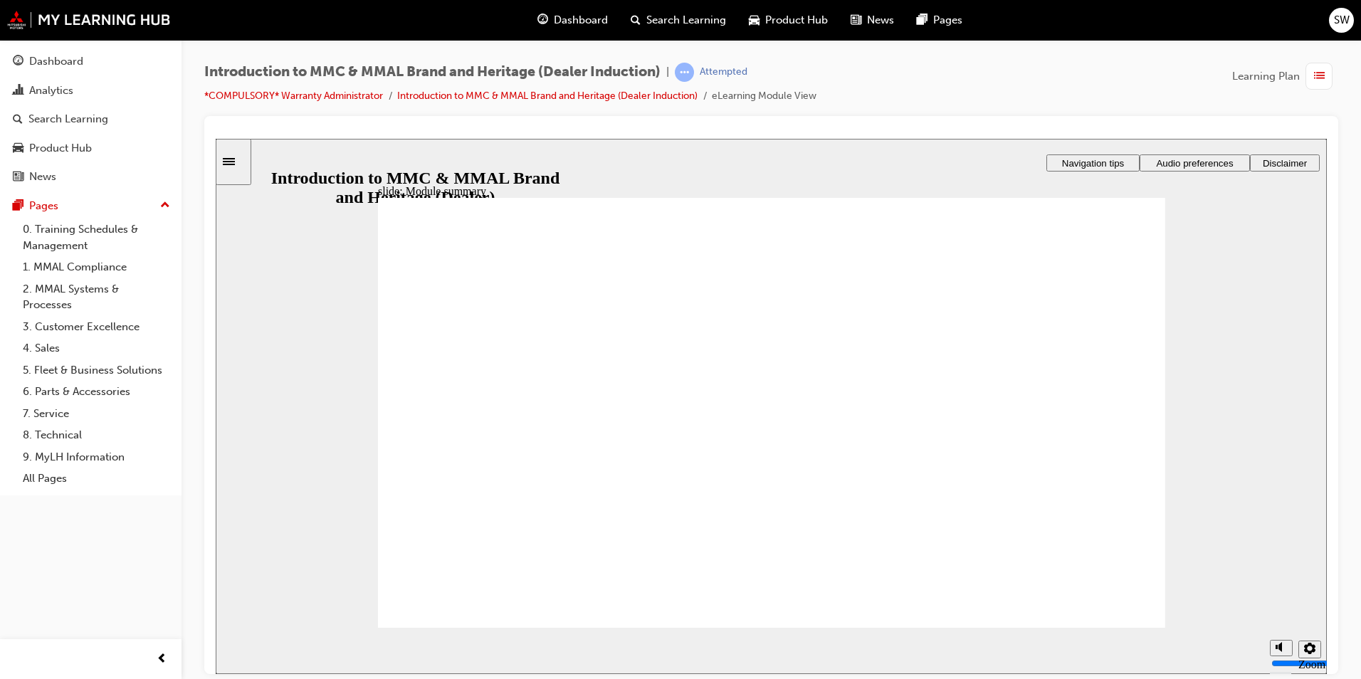
checkbox input "true"
checkbox input "false"
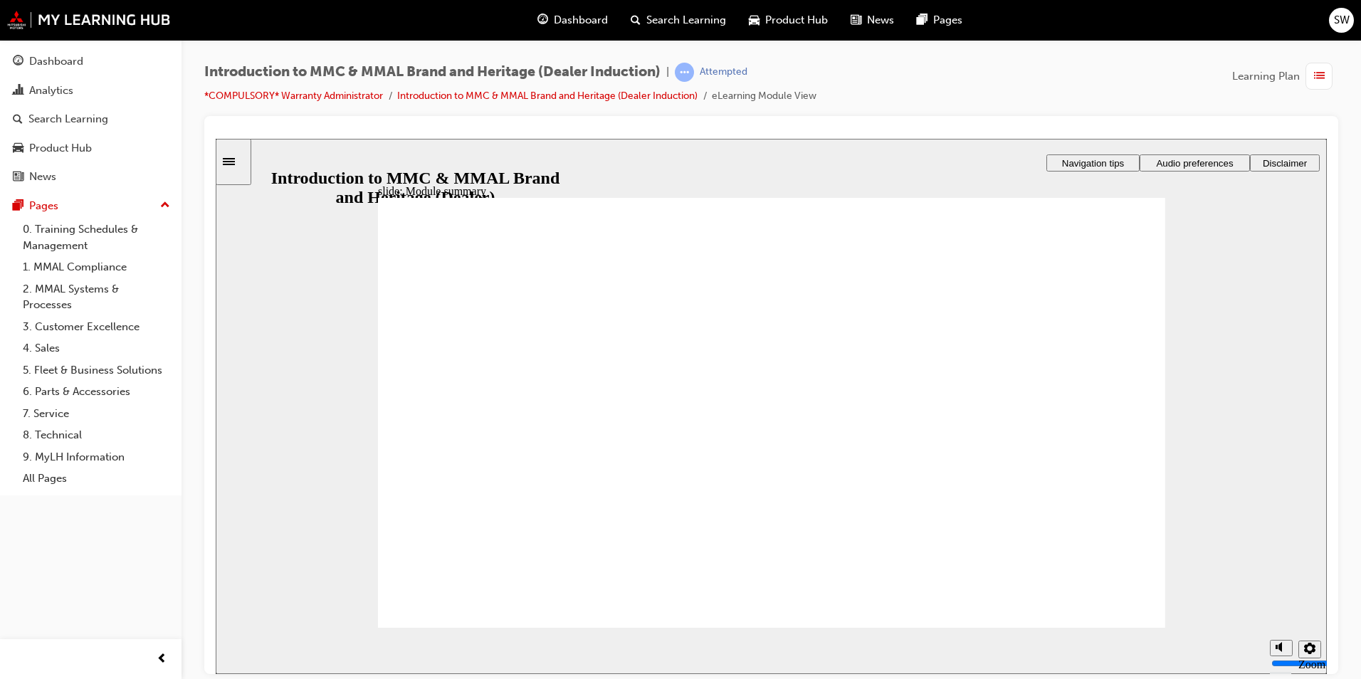
checkbox input "false"
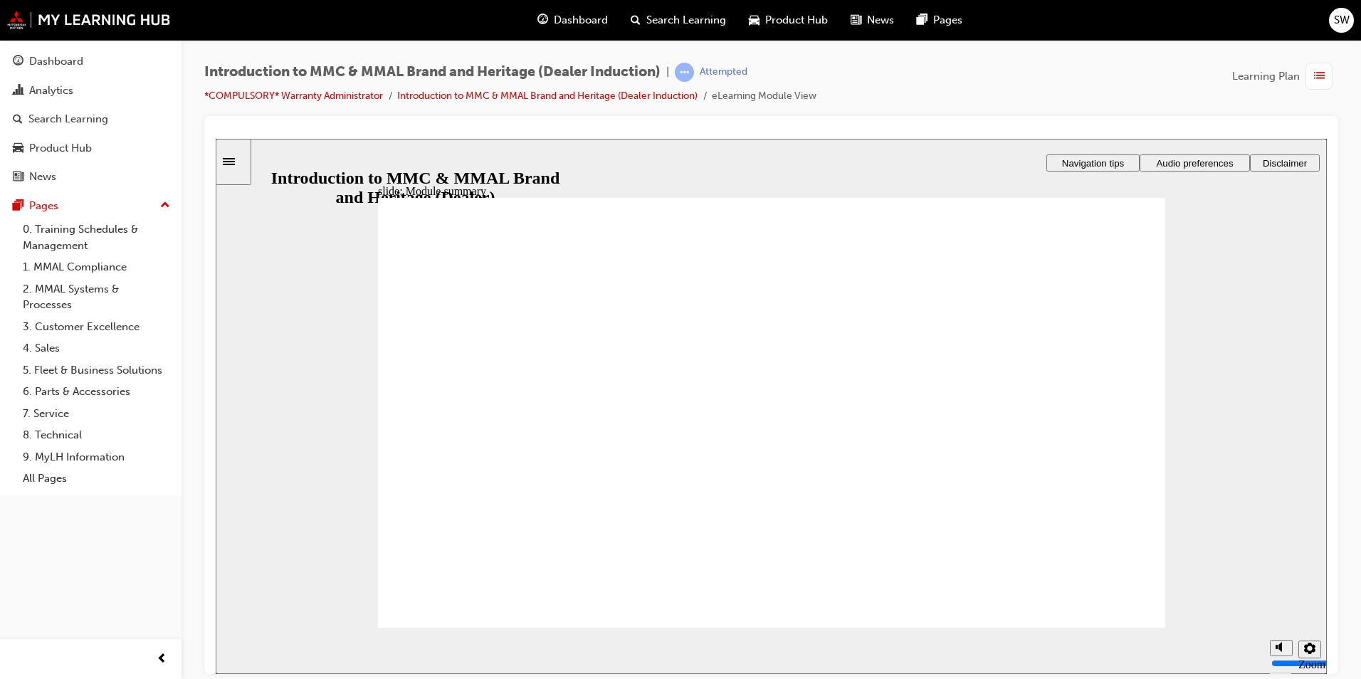
checkbox input "false"
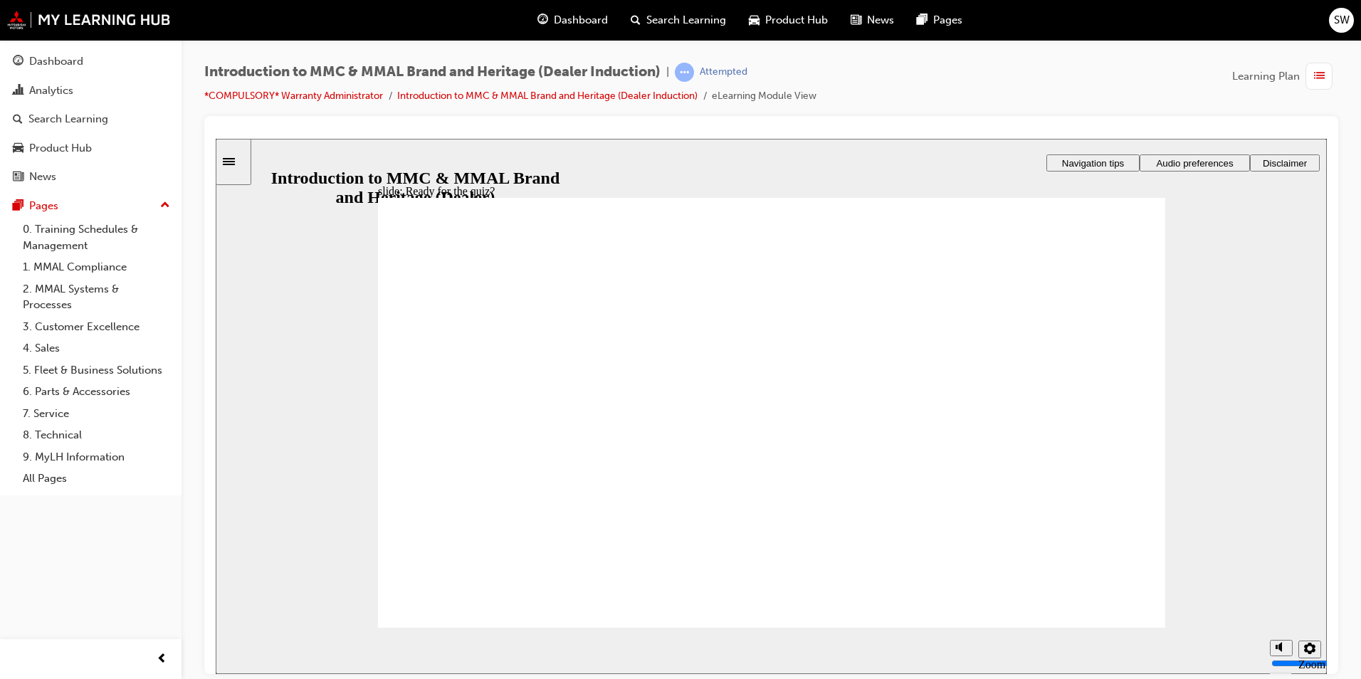
radio input "true"
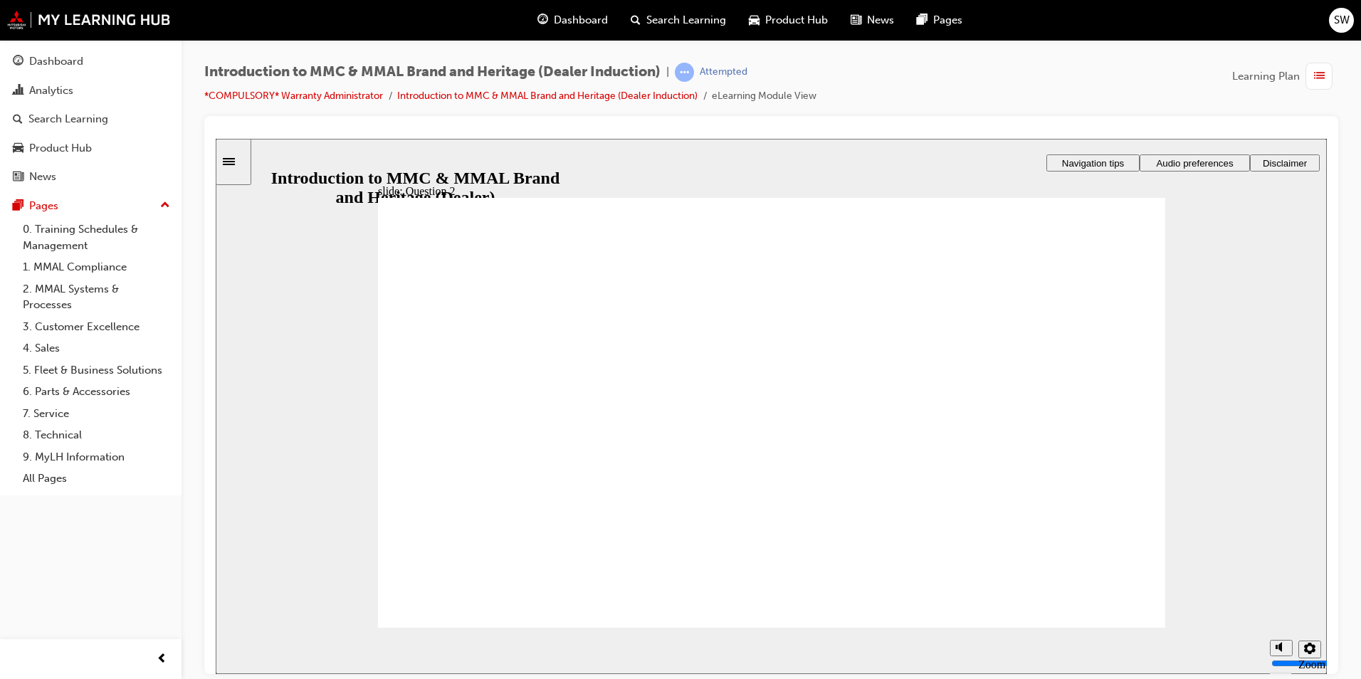
radio input "true"
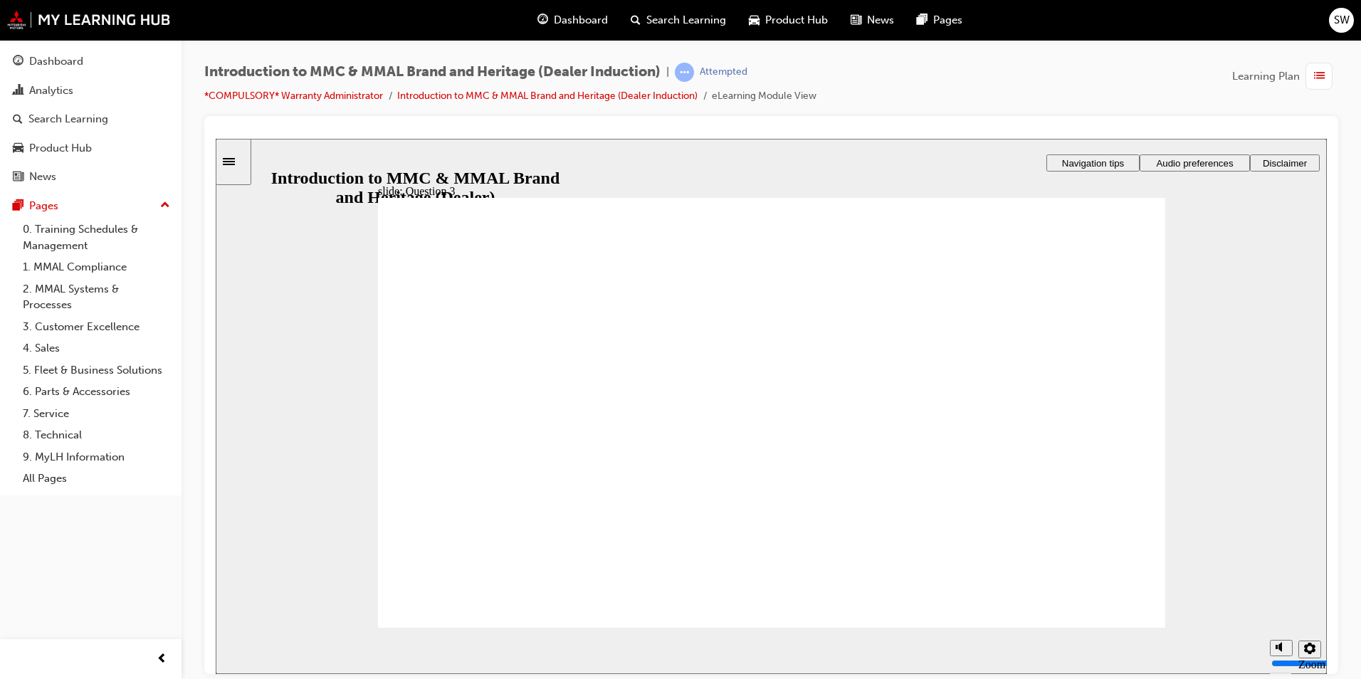
radio input "true"
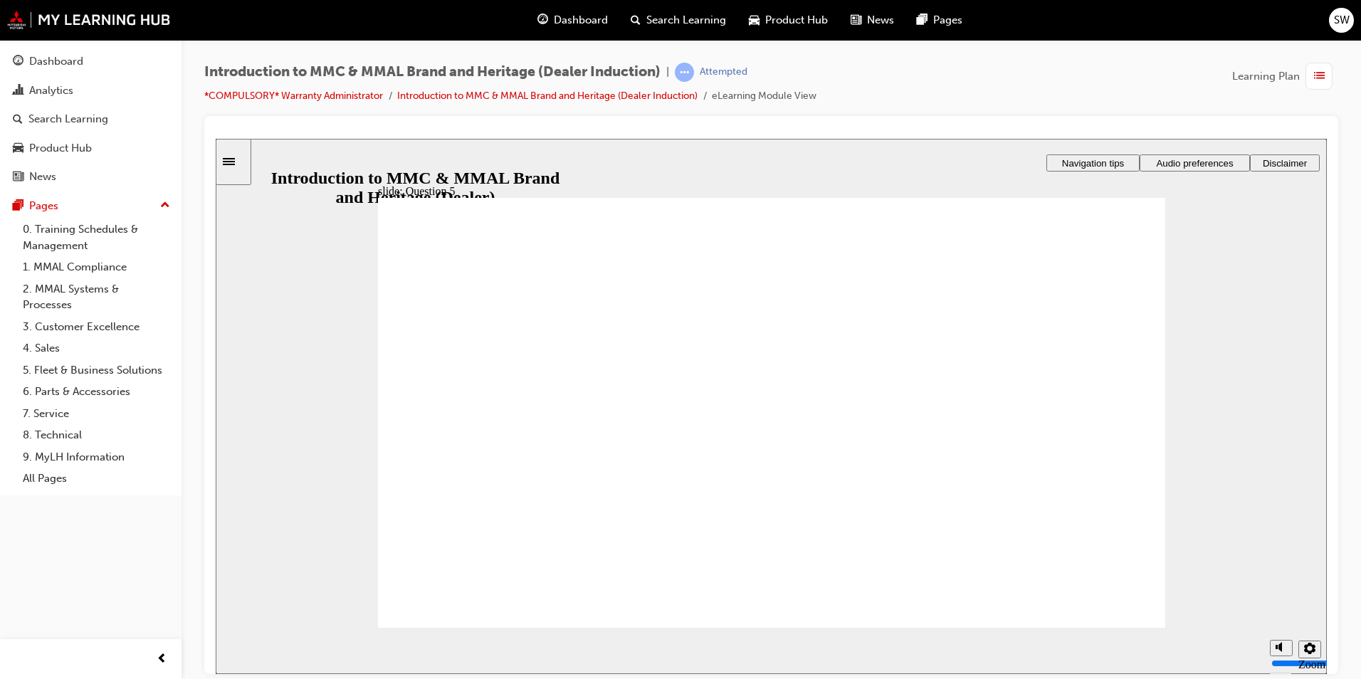
checkbox input "true"
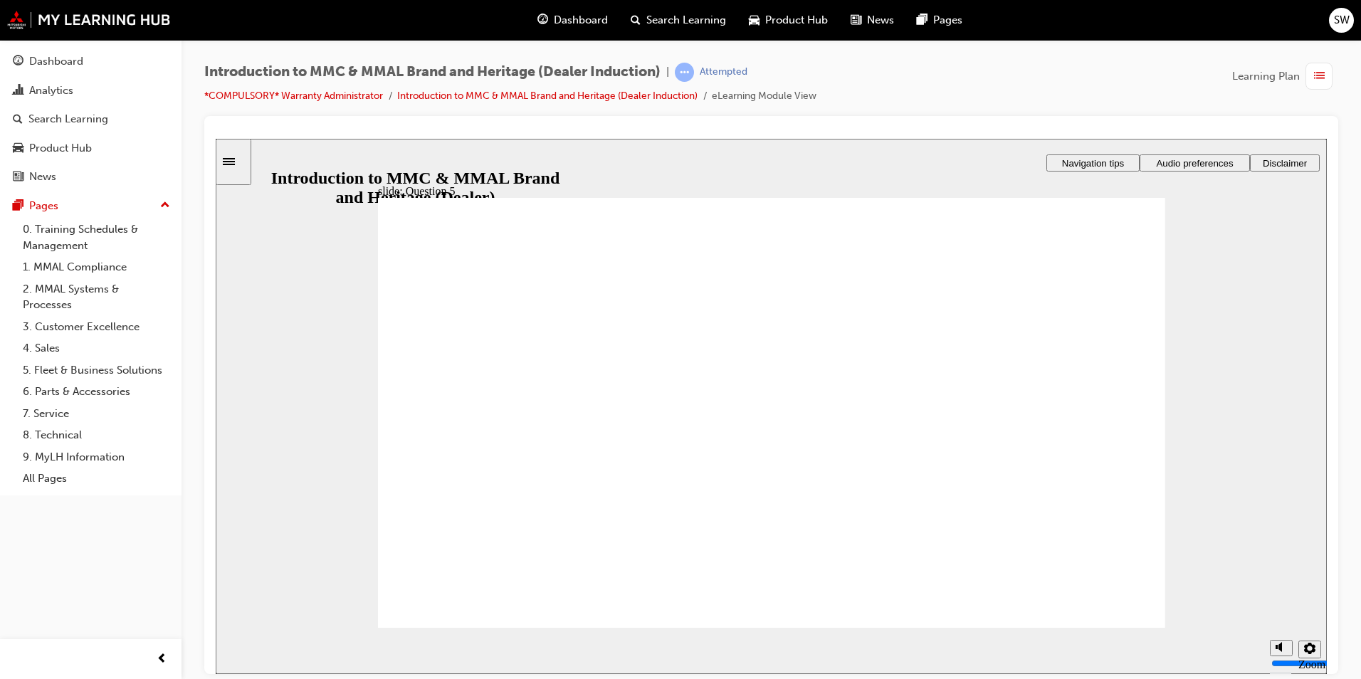
radio input "true"
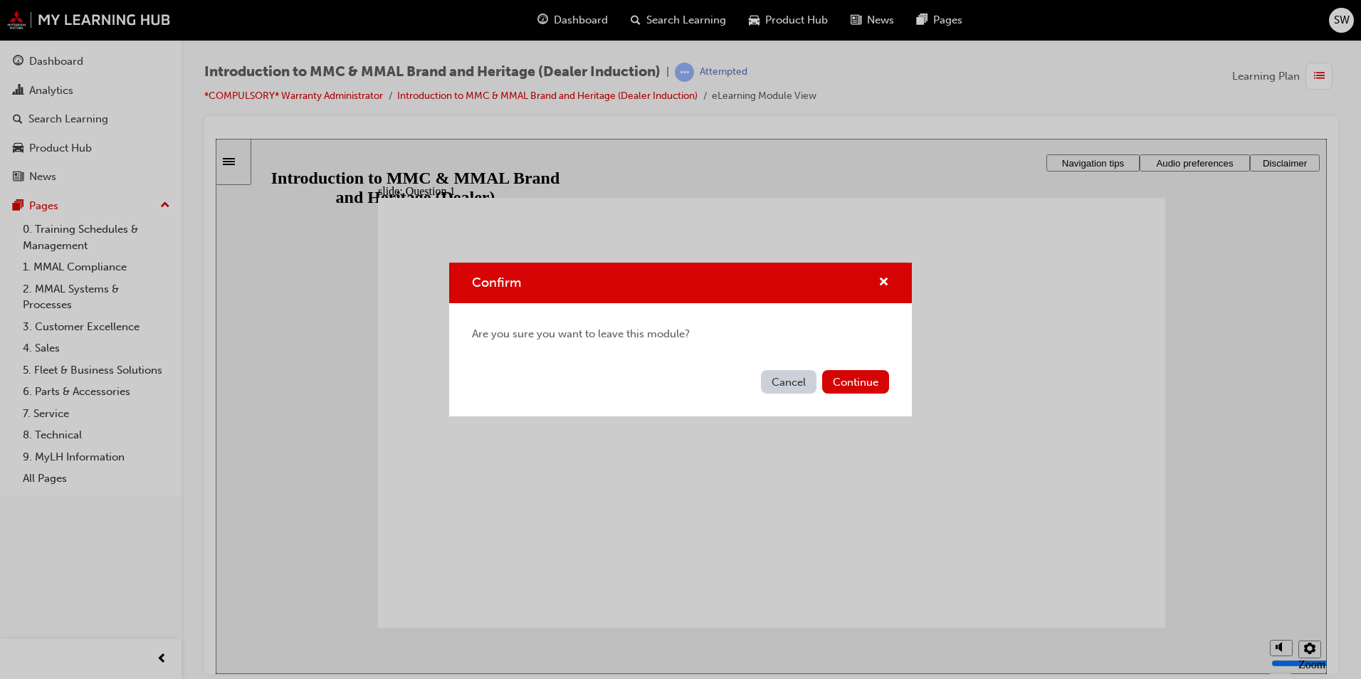
click at [792, 380] on button "Cancel" at bounding box center [789, 381] width 56 height 23
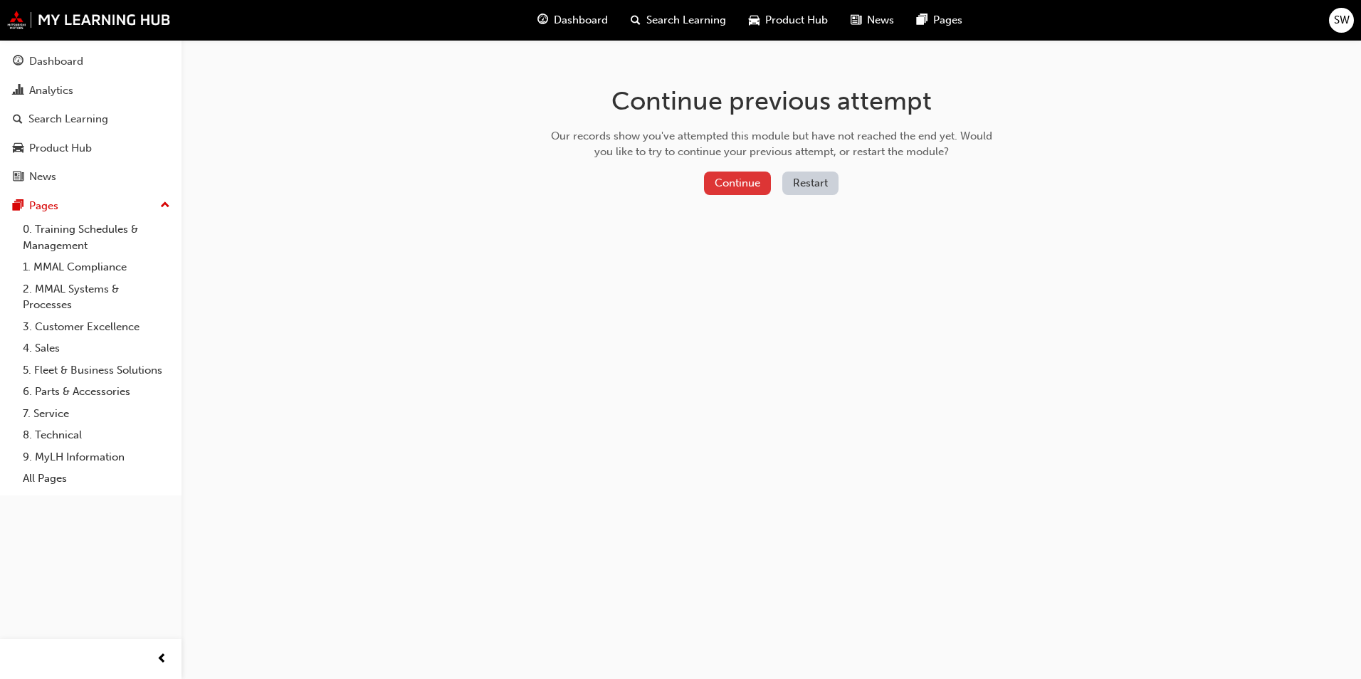
click at [755, 181] on button "Continue" at bounding box center [737, 183] width 67 height 23
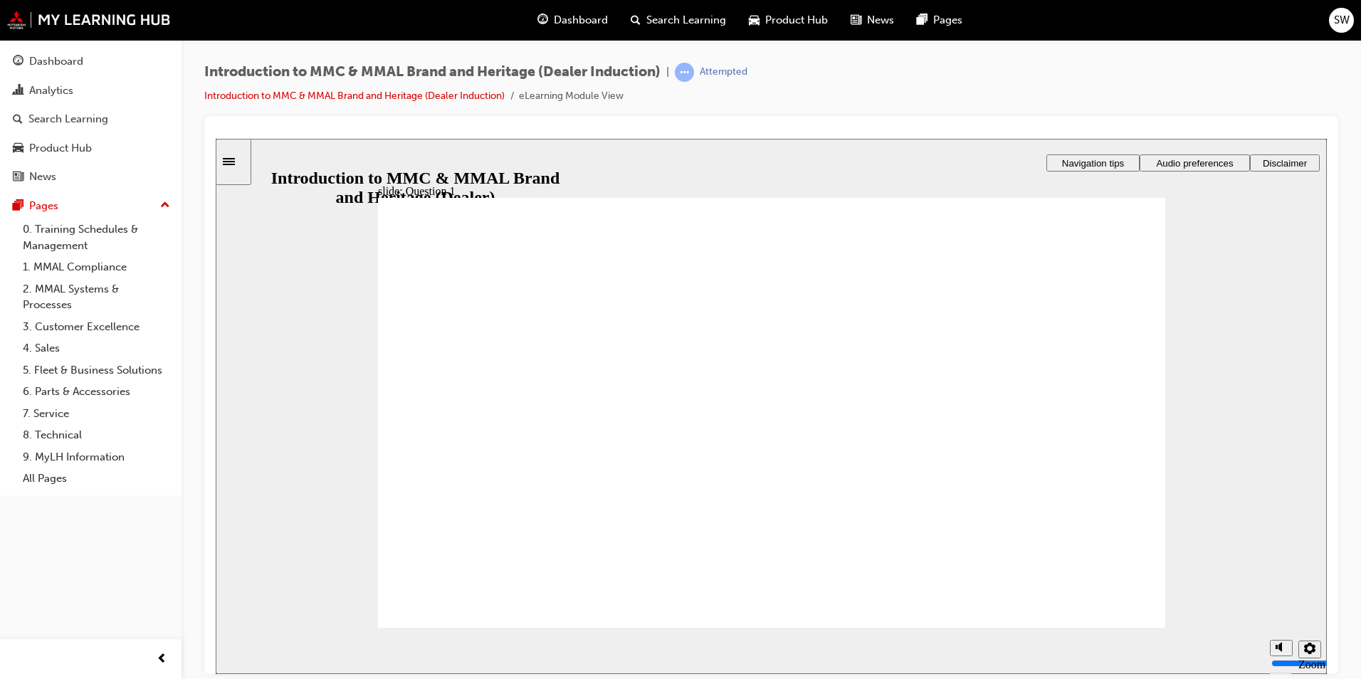
radio input "true"
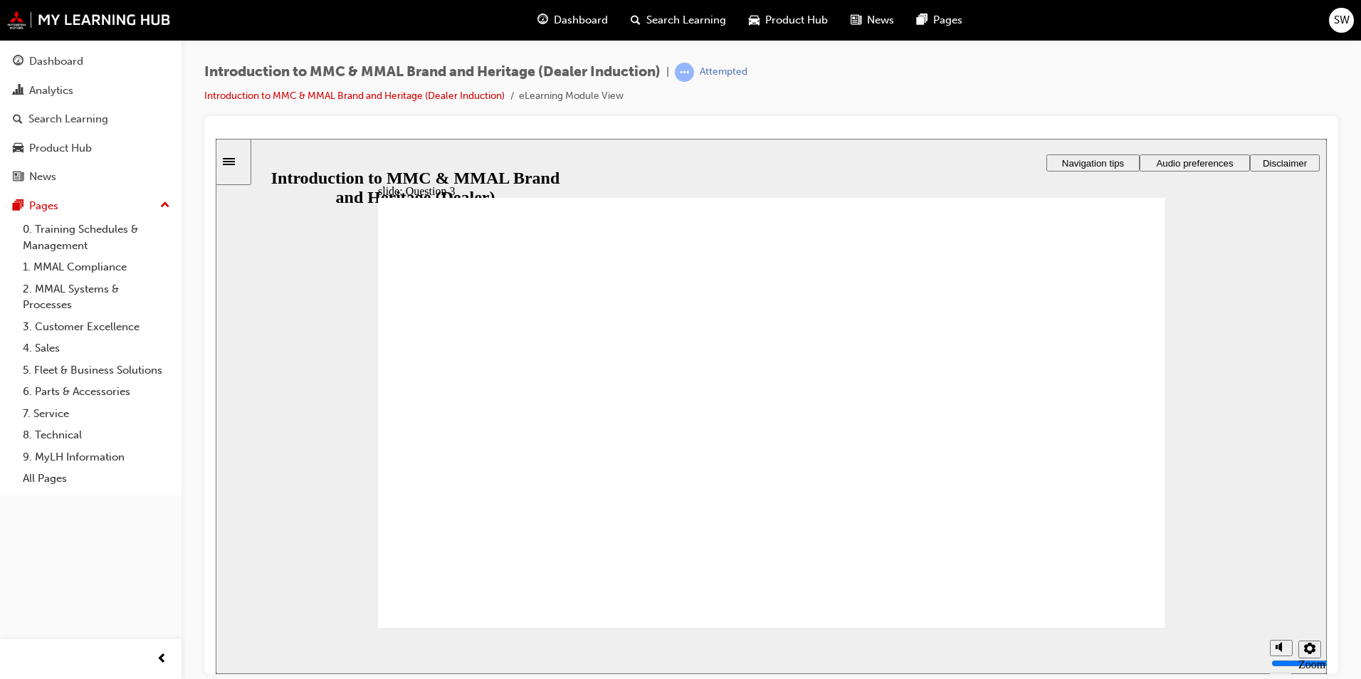
radio input "true"
checkbox input "true"
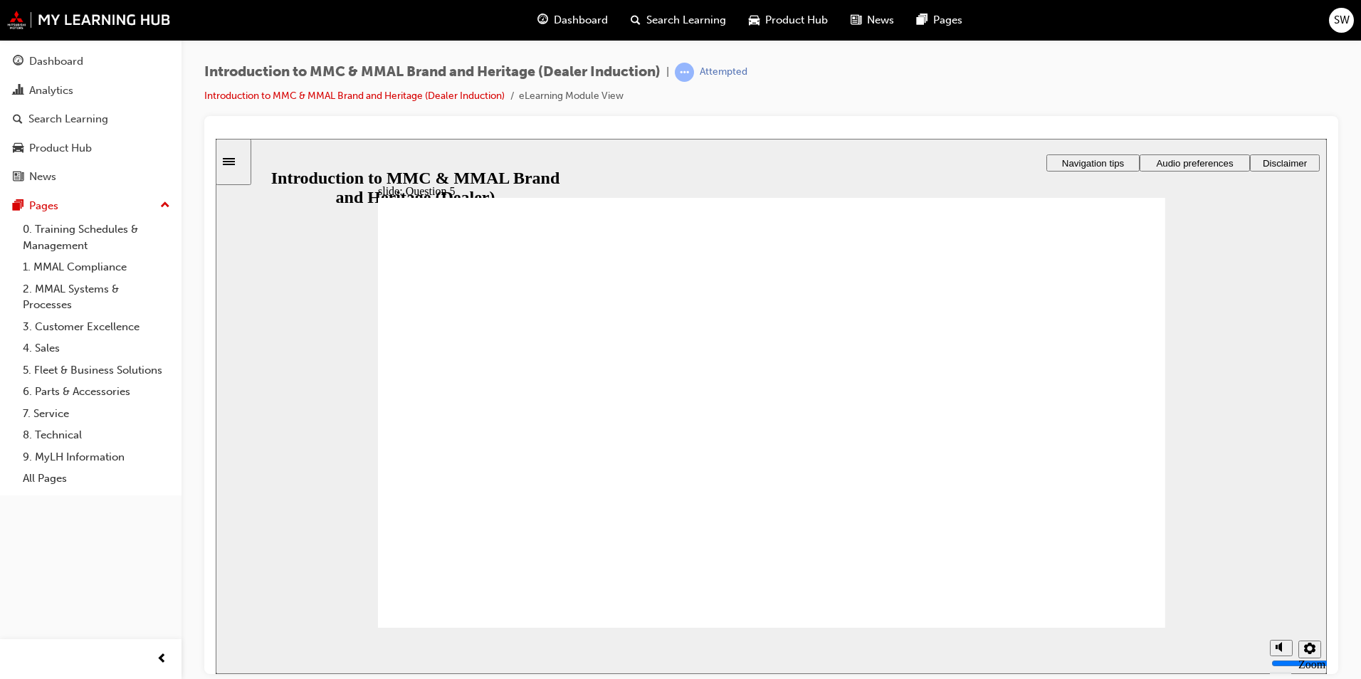
checkbox input "true"
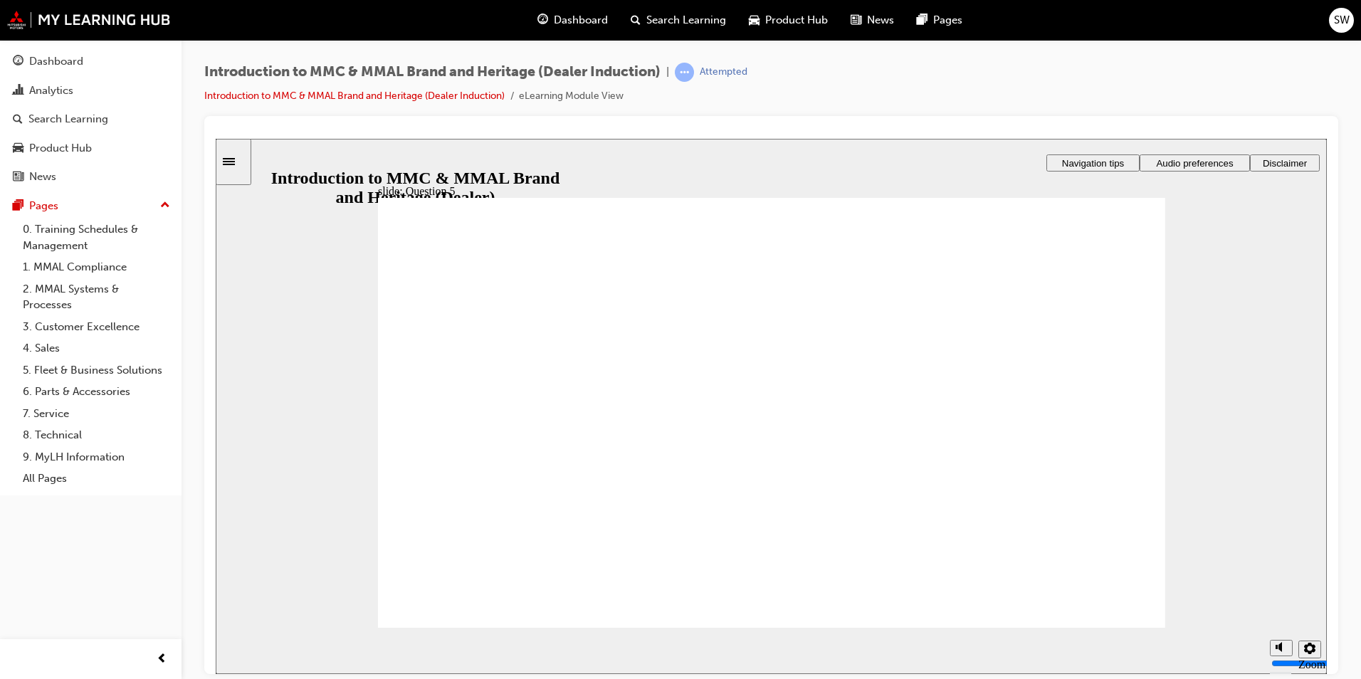
checkbox input "true"
radio input "true"
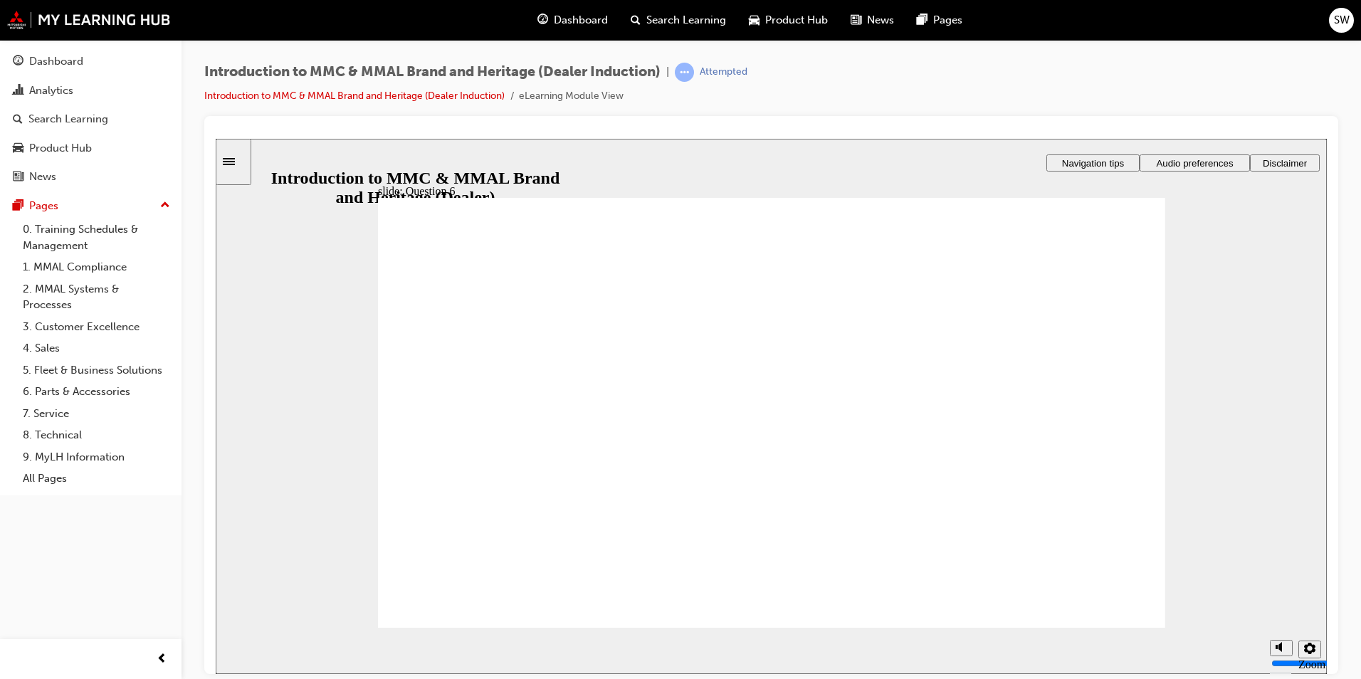
drag, startPoint x: 523, startPoint y: 495, endPoint x: 501, endPoint y: 519, distance: 32.3
radio input "true"
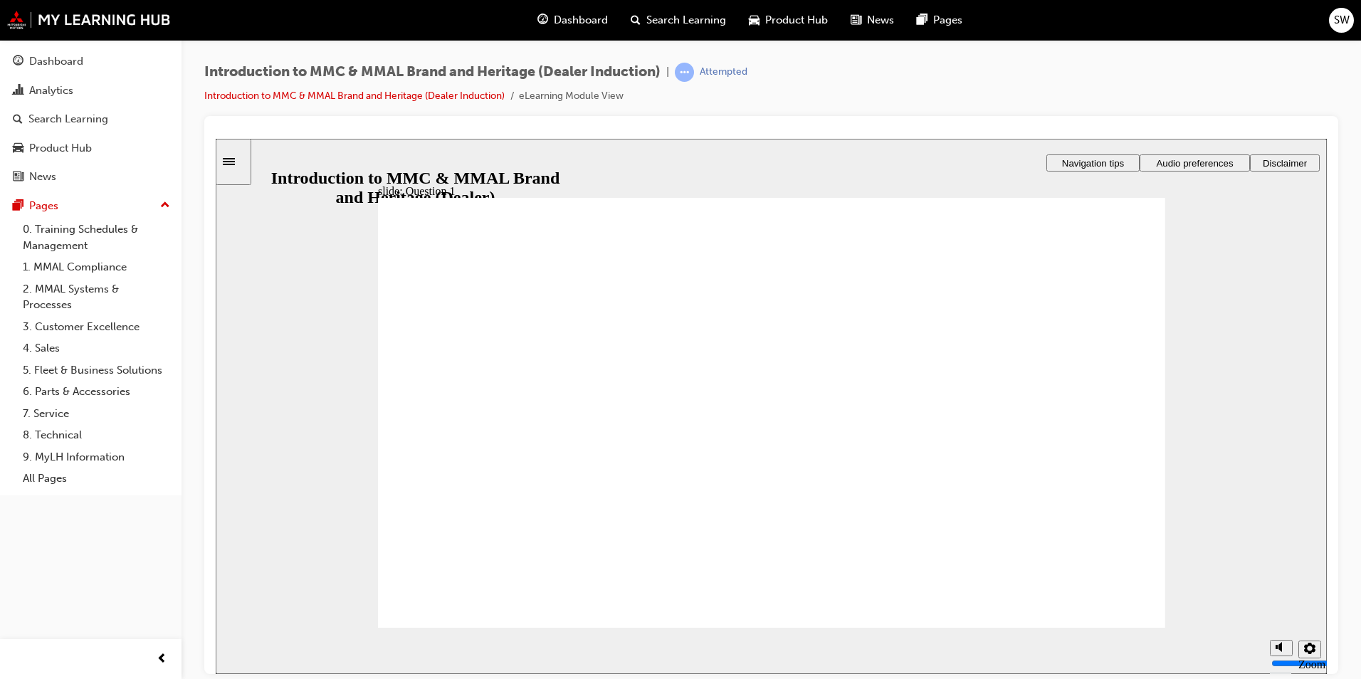
radio input "true"
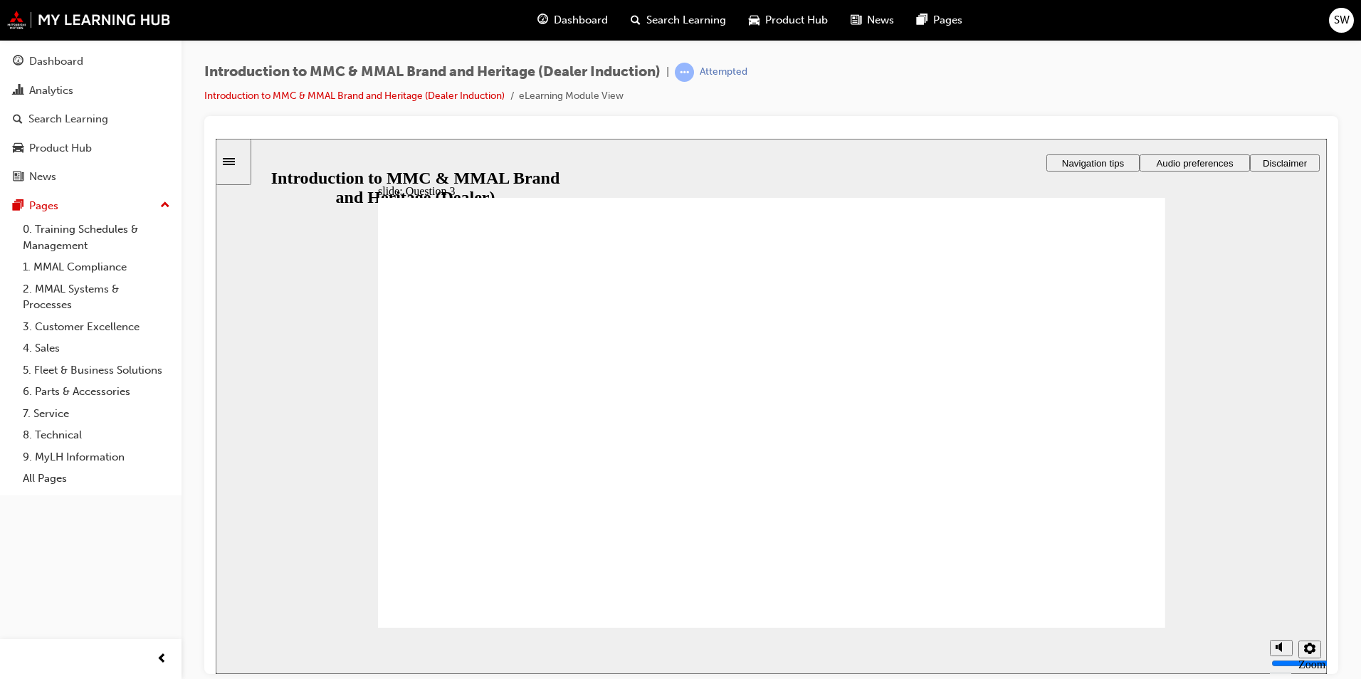
radio input "true"
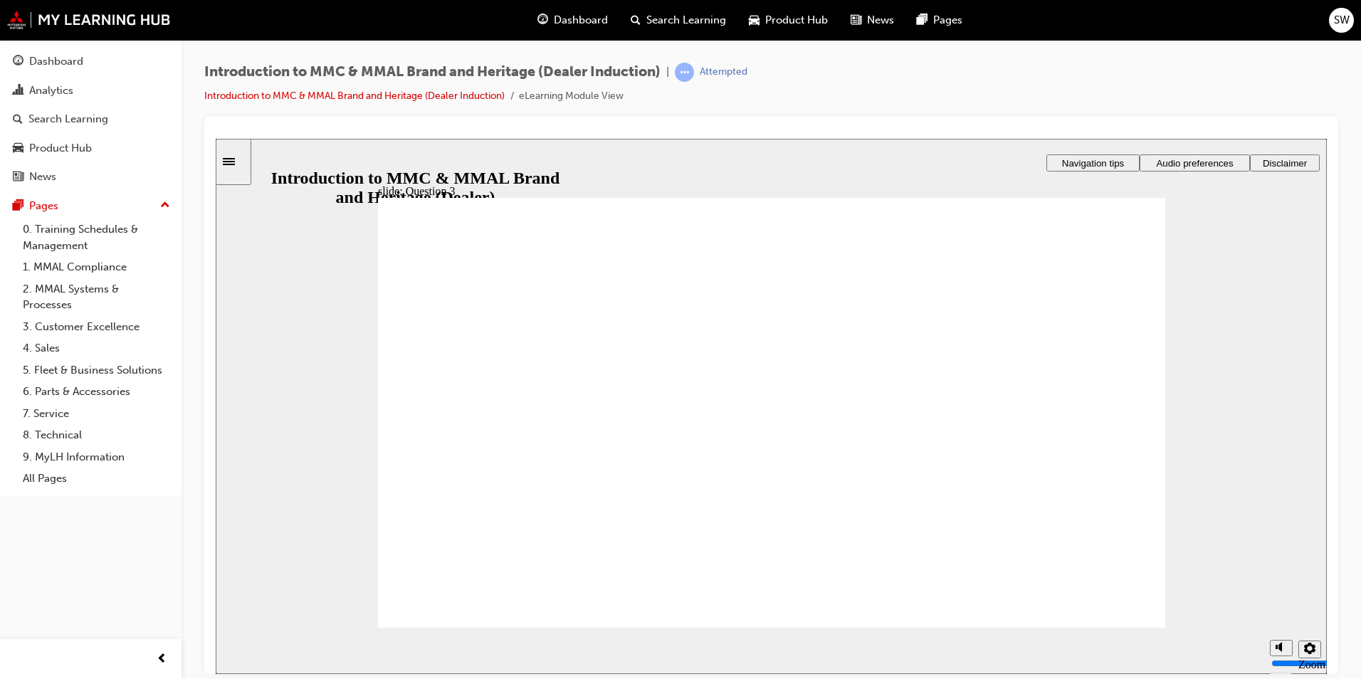
radio input "true"
checkbox input "true"
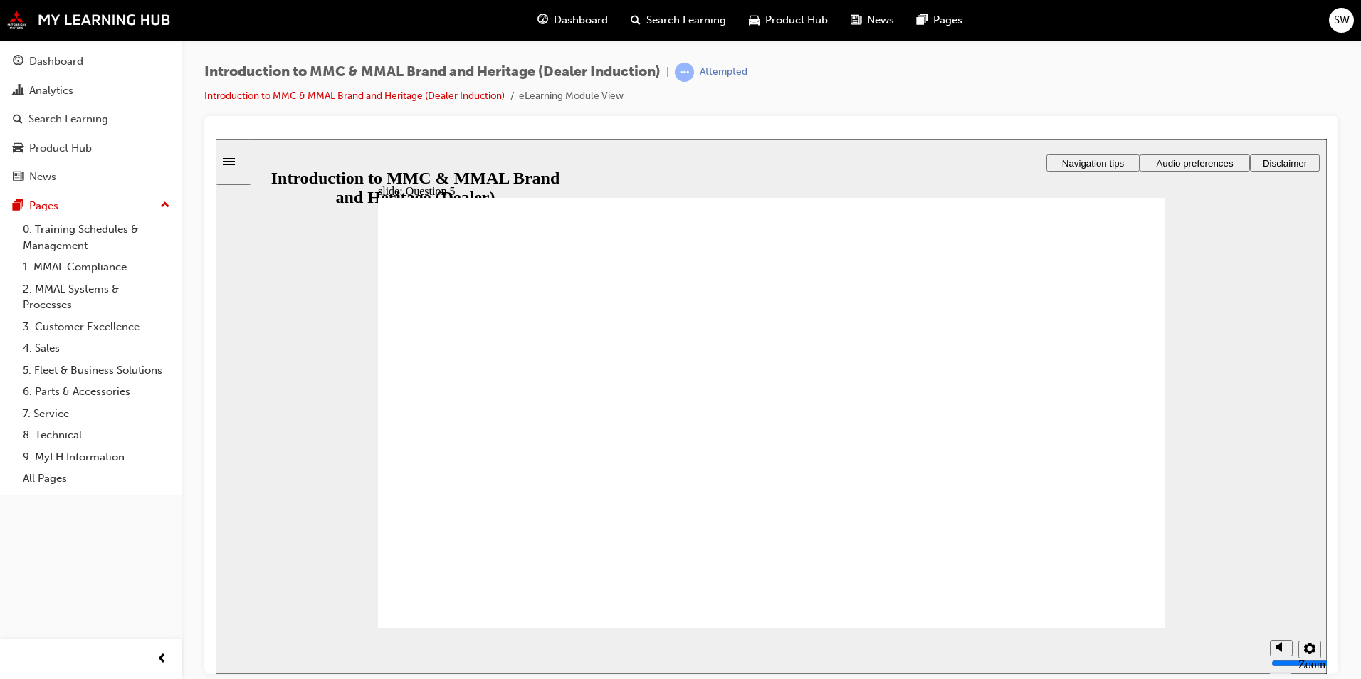
checkbox input "true"
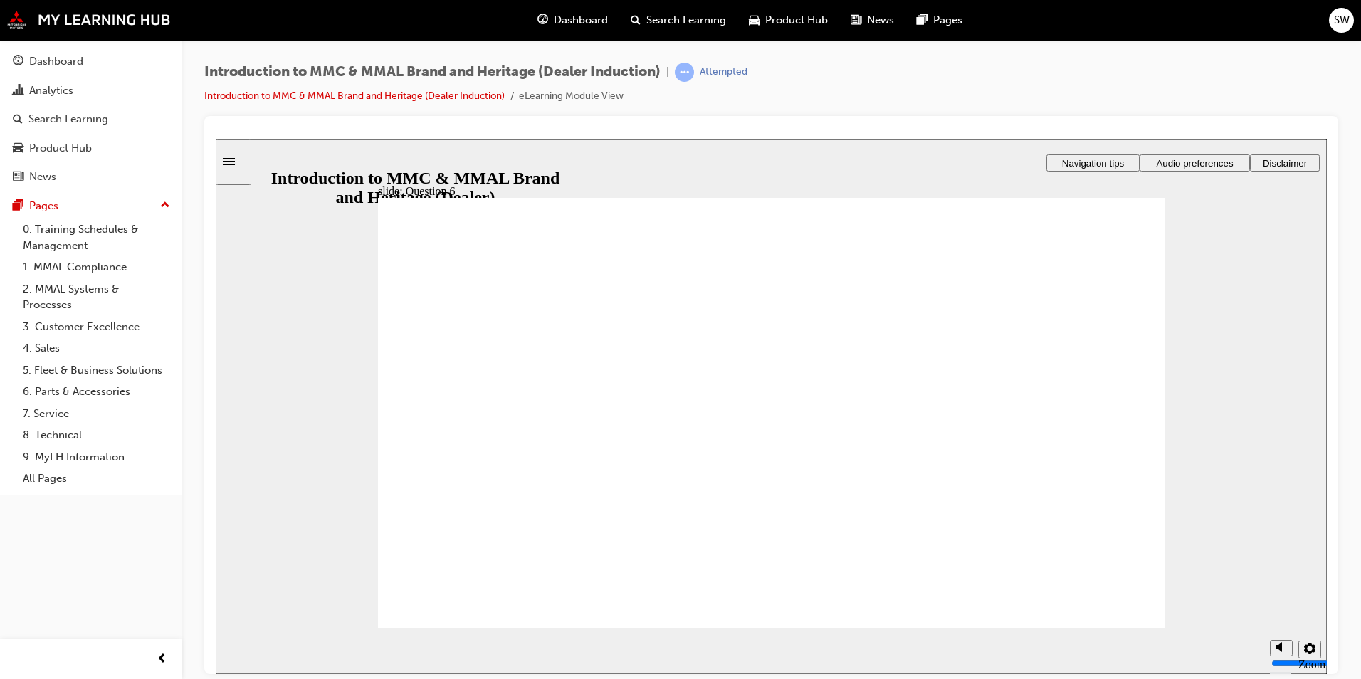
radio input "true"
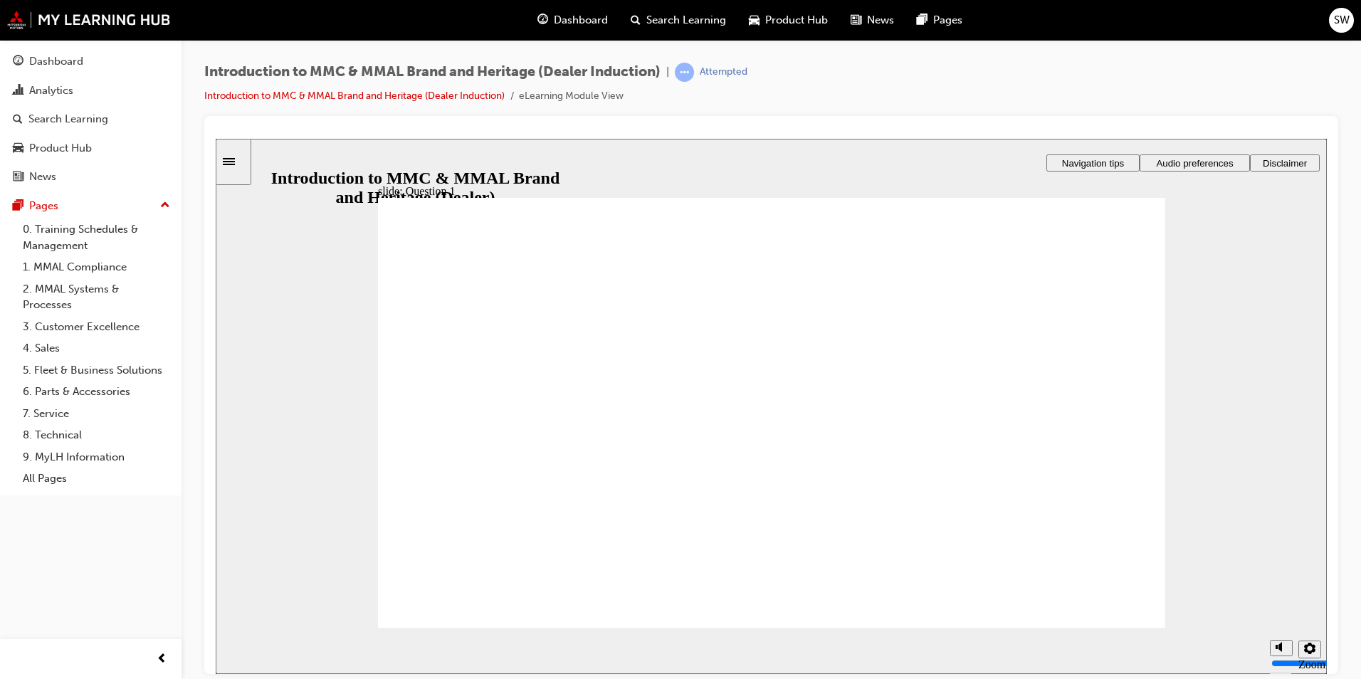
radio input "true"
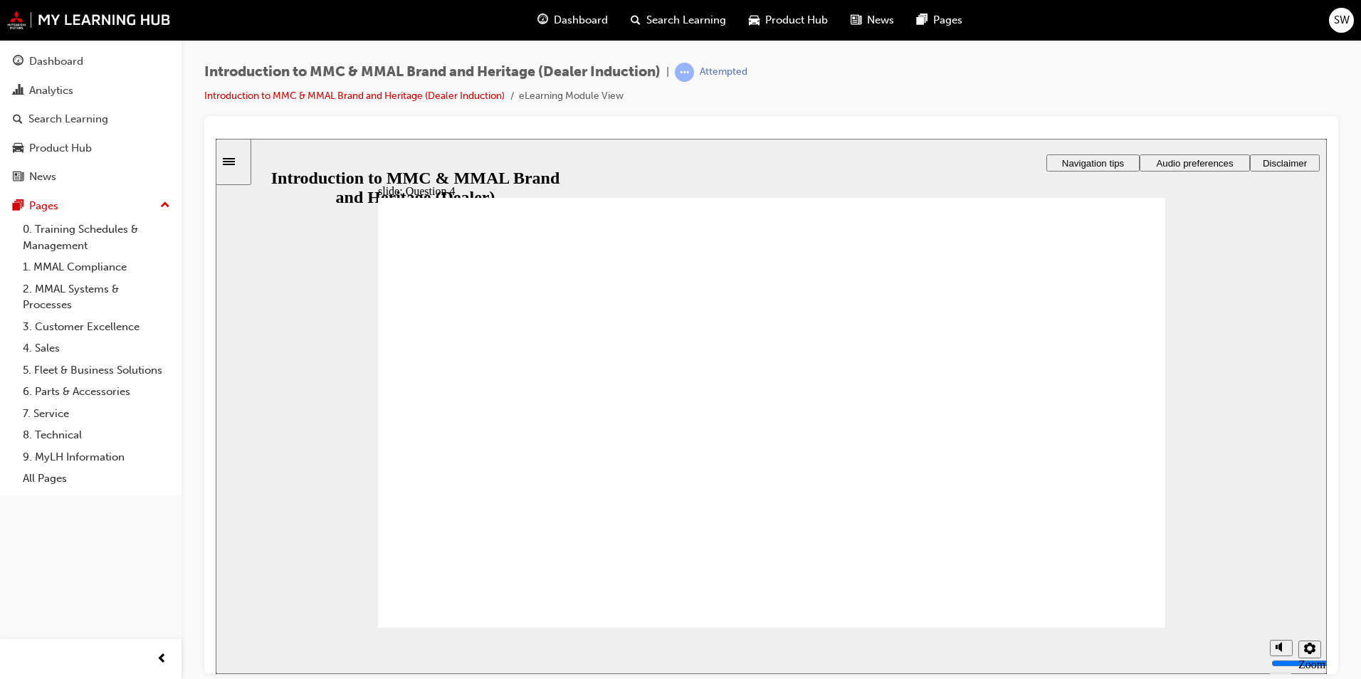
radio input "true"
checkbox input "true"
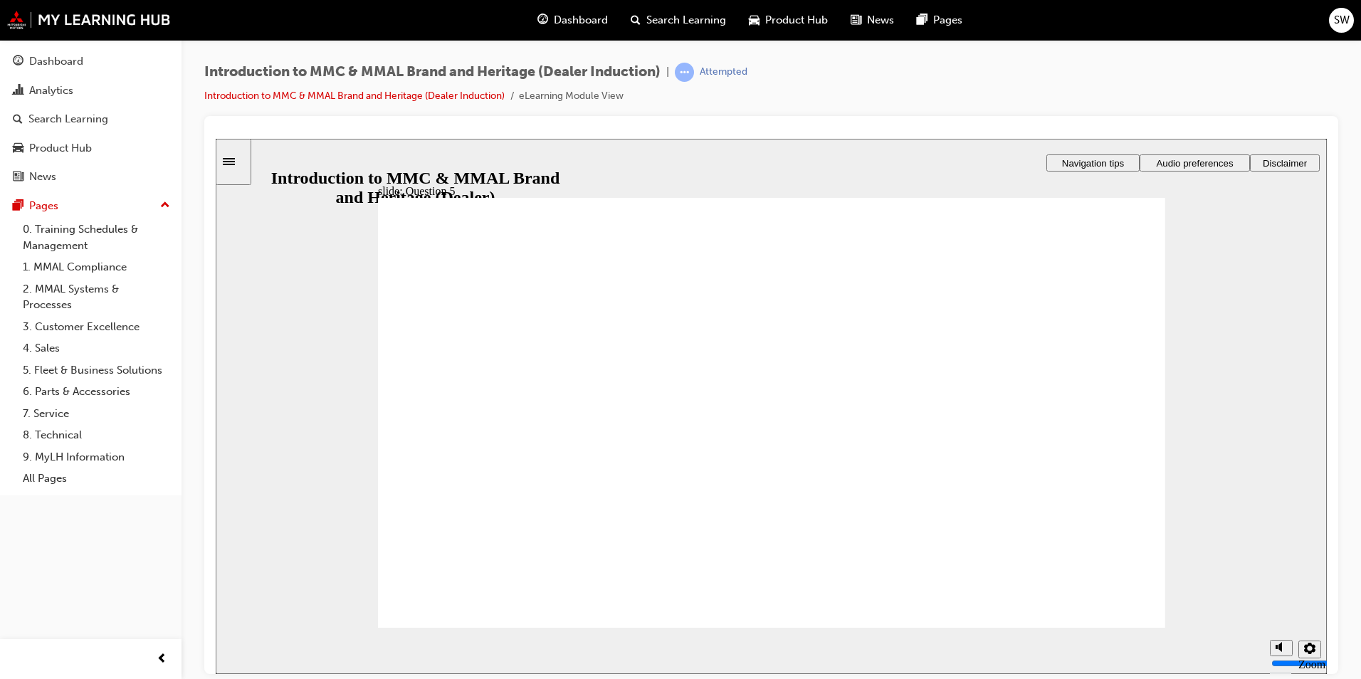
checkbox input "true"
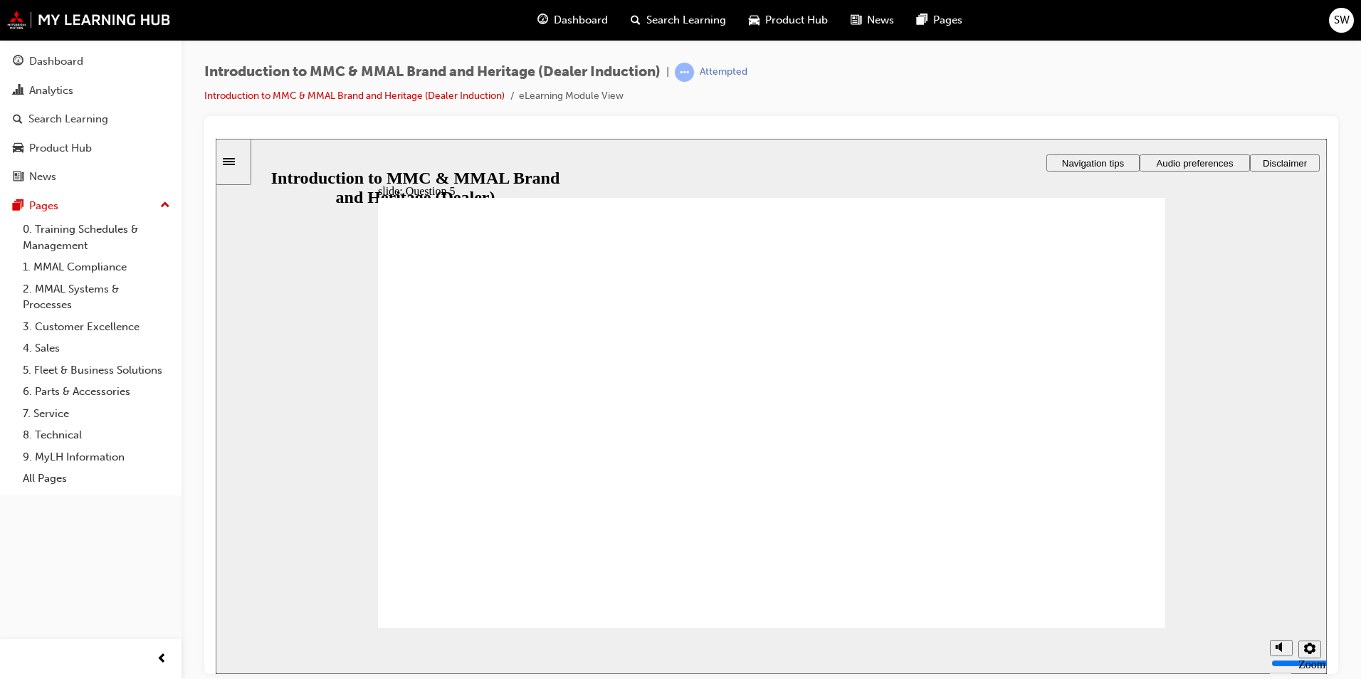
radio input "true"
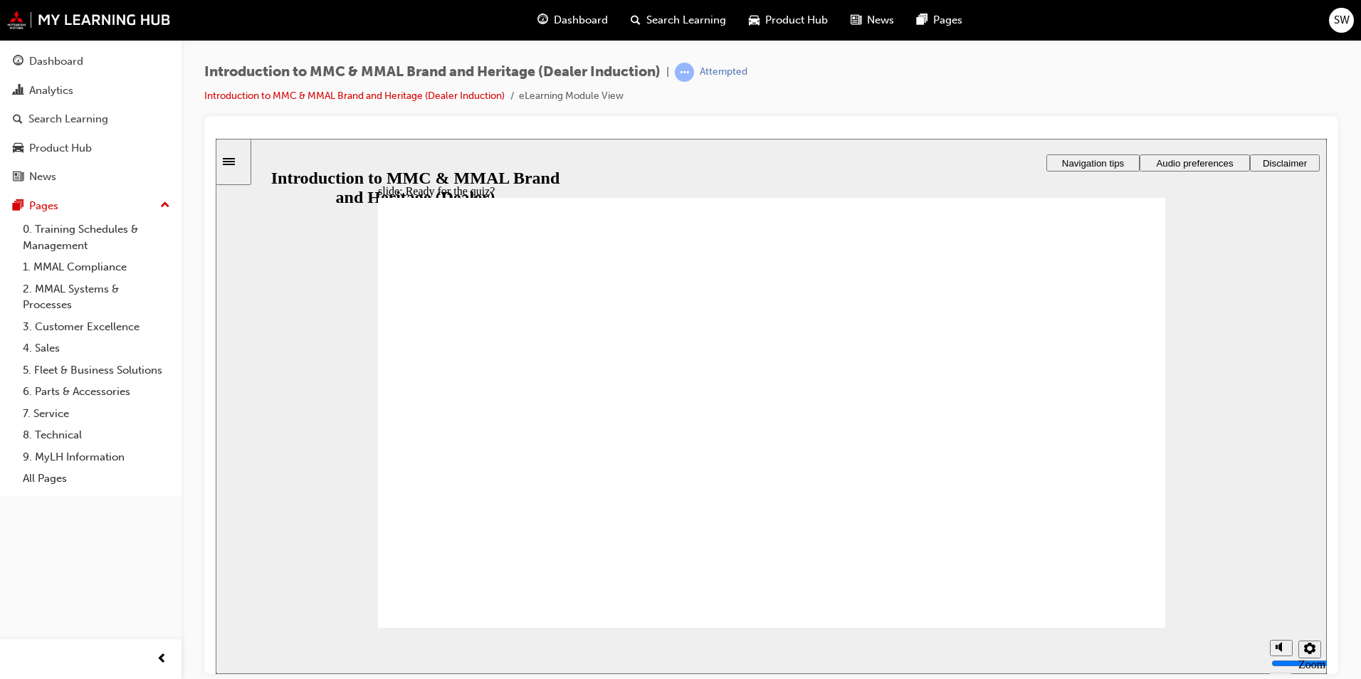
radio input "true"
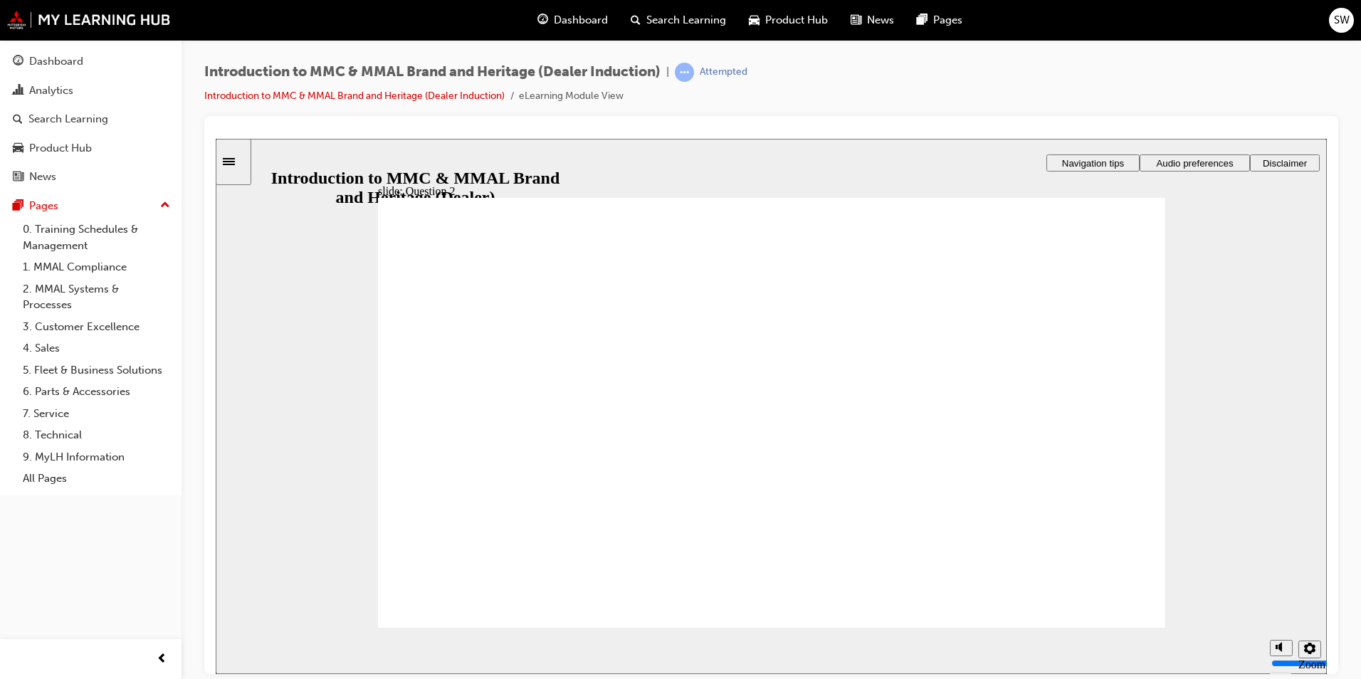
radio input "true"
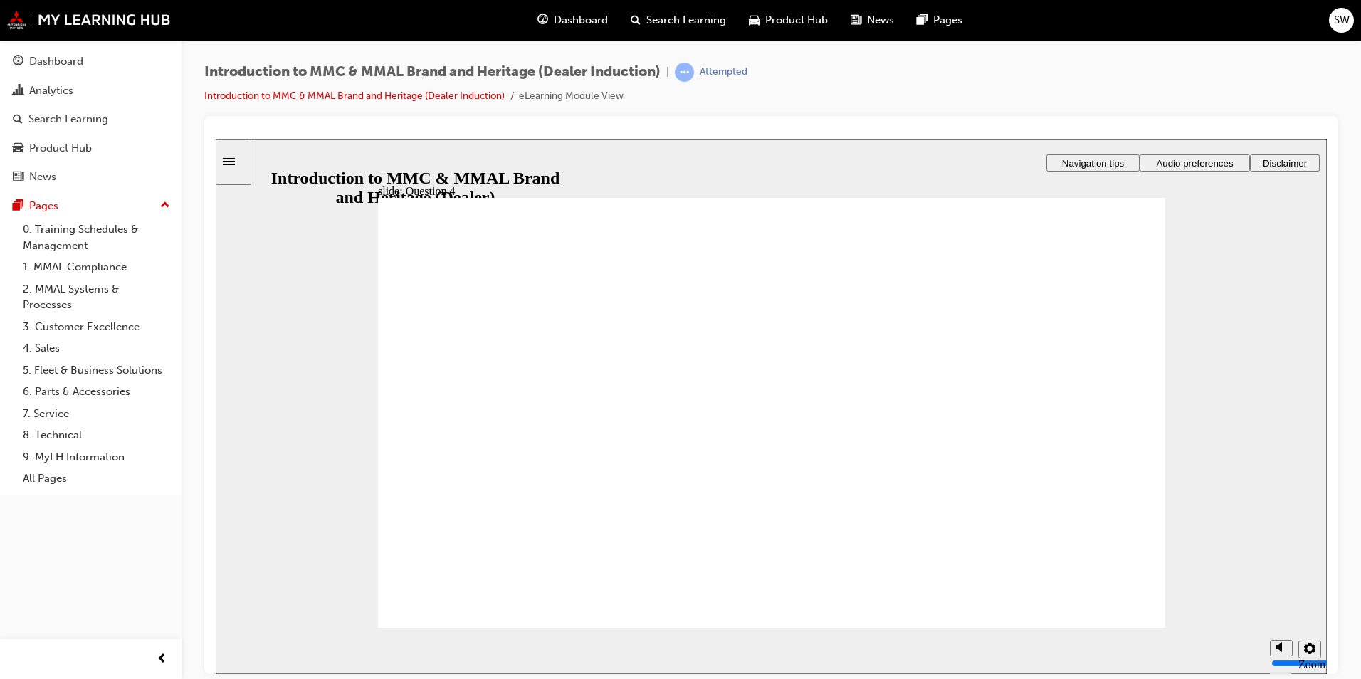
checkbox input "true"
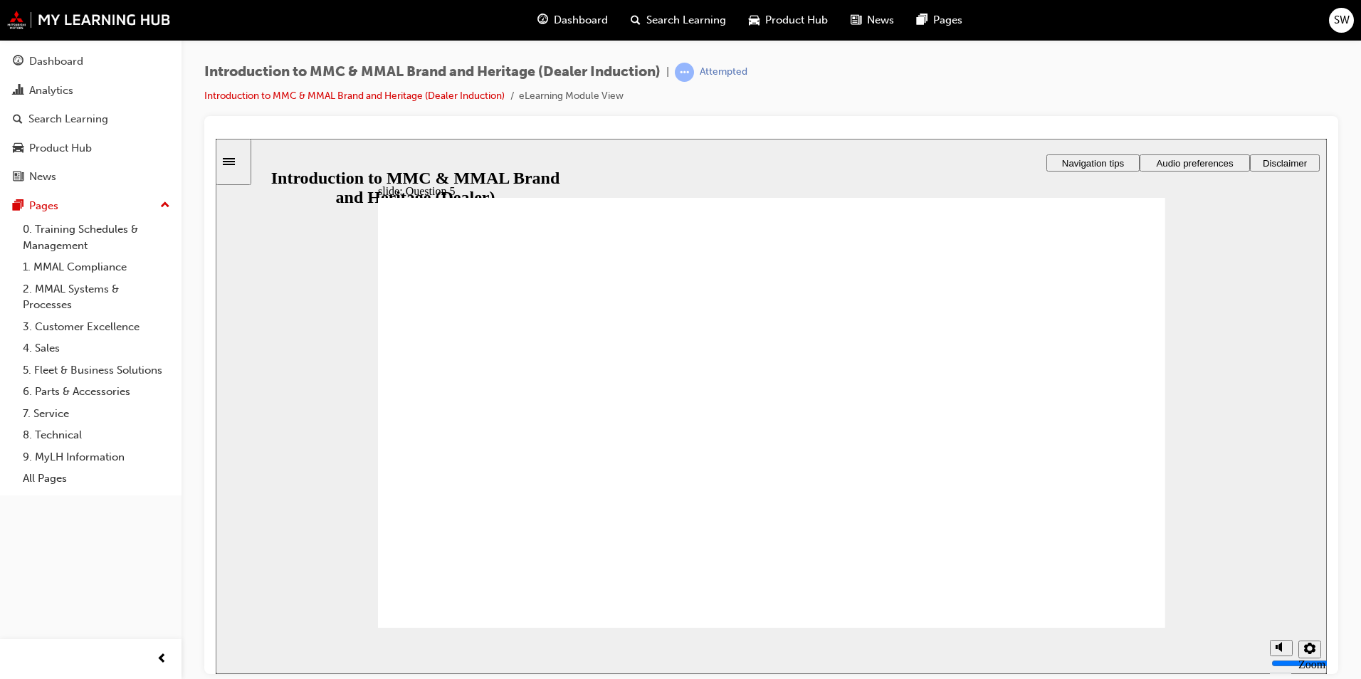
radio input "true"
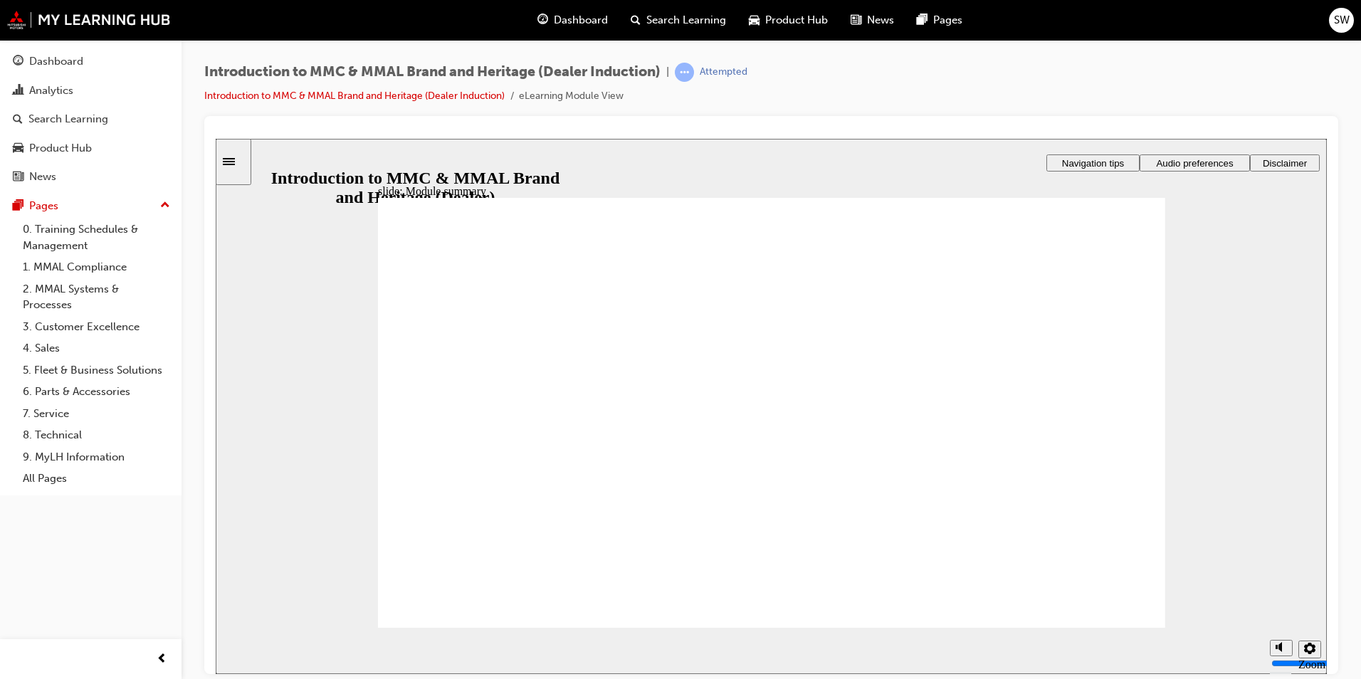
checkbox input "false"
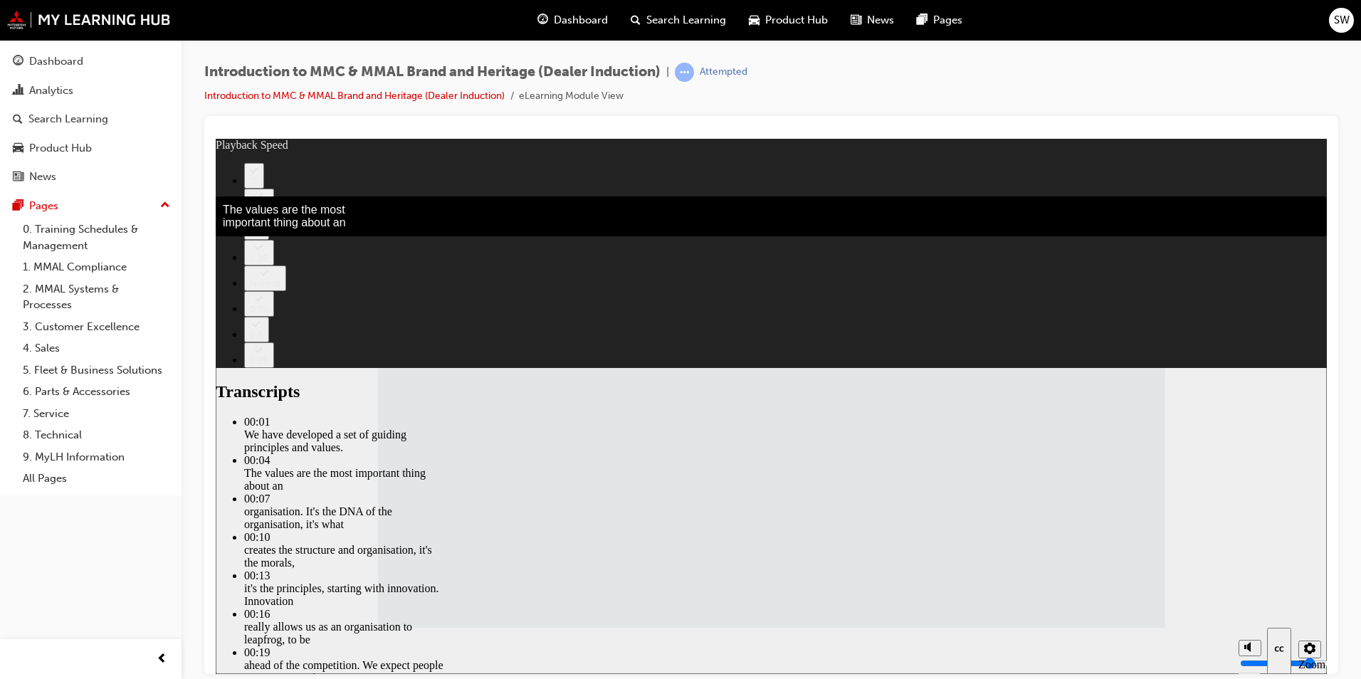
type input "5"
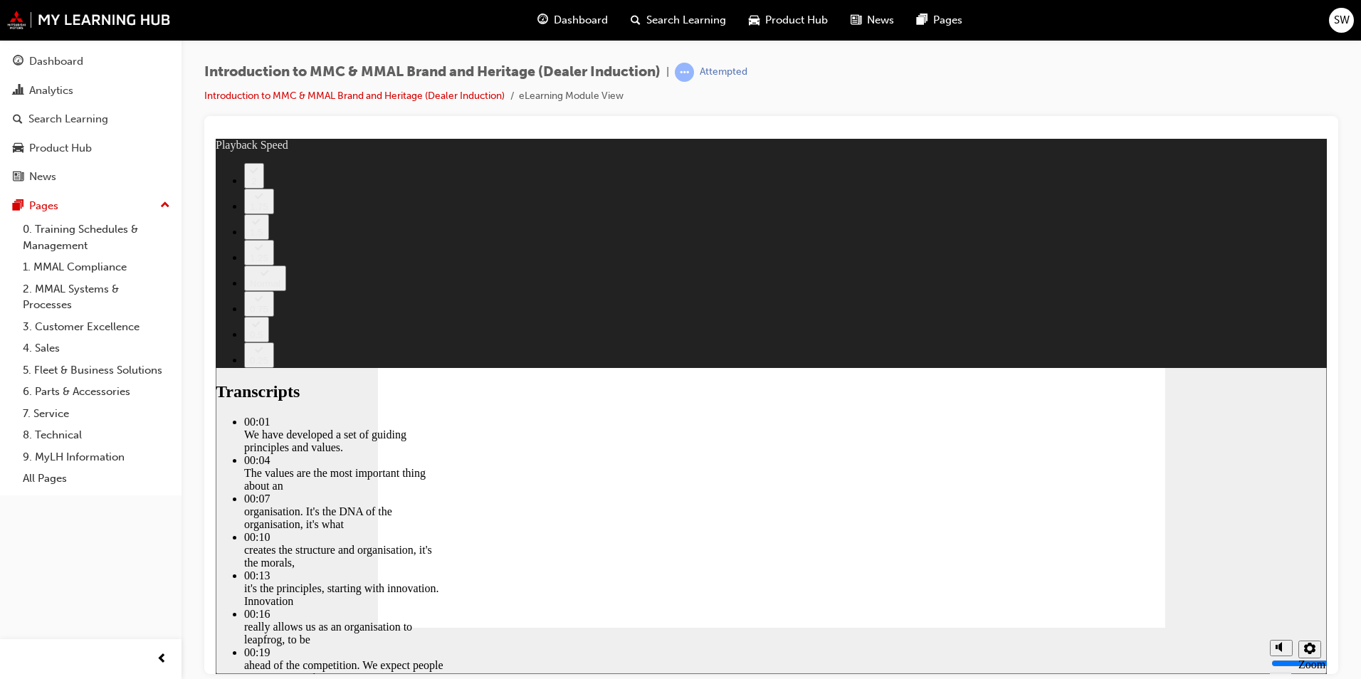
type input "0"
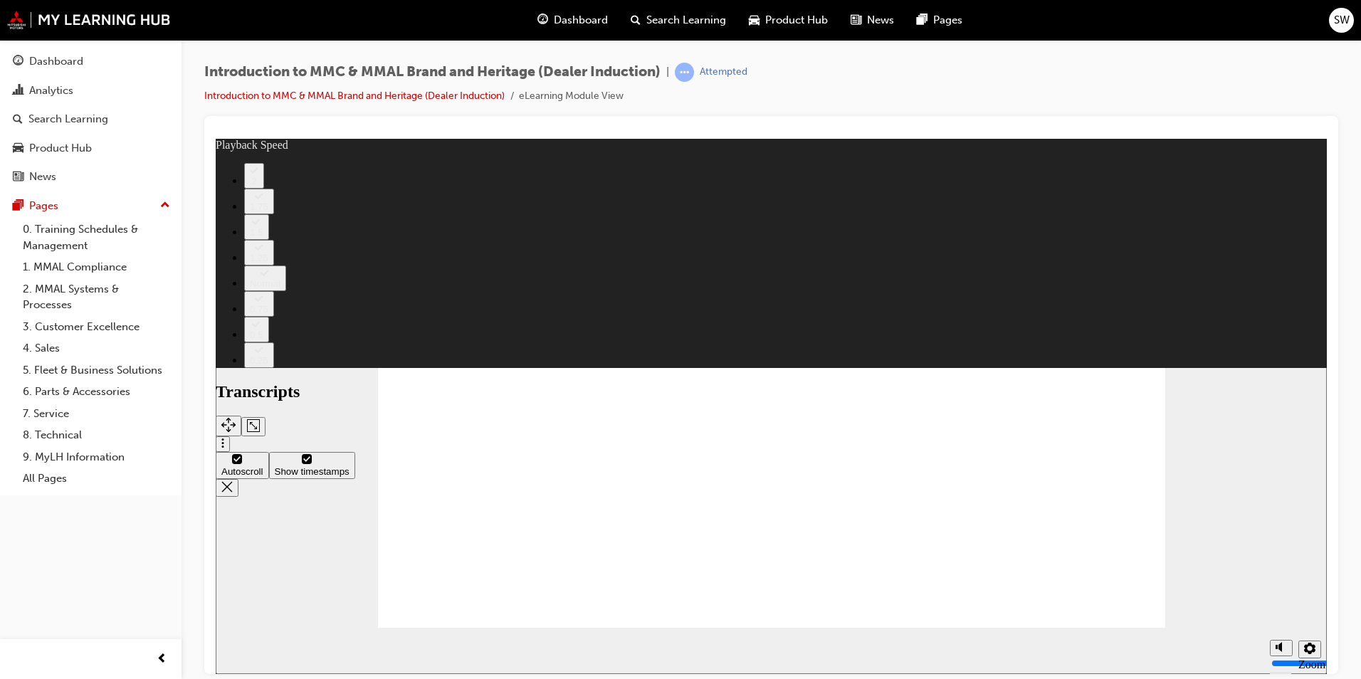
type input "0"
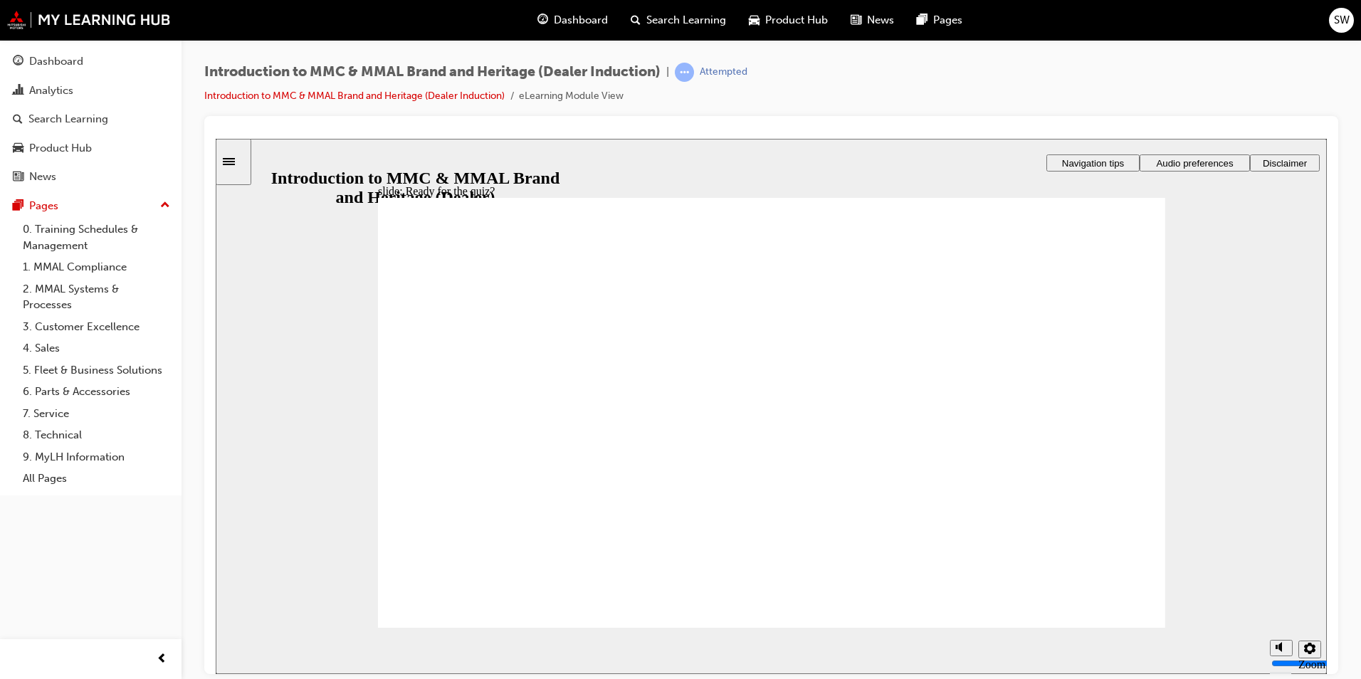
radio input "true"
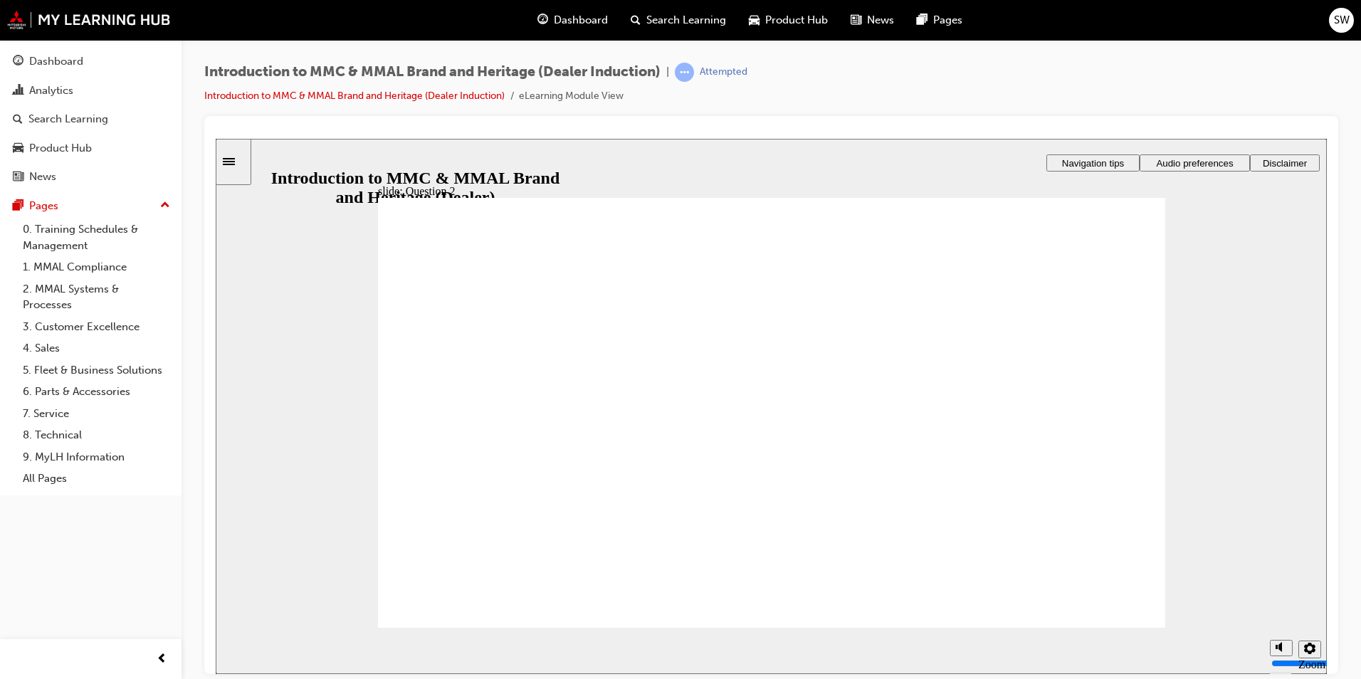
radio input "true"
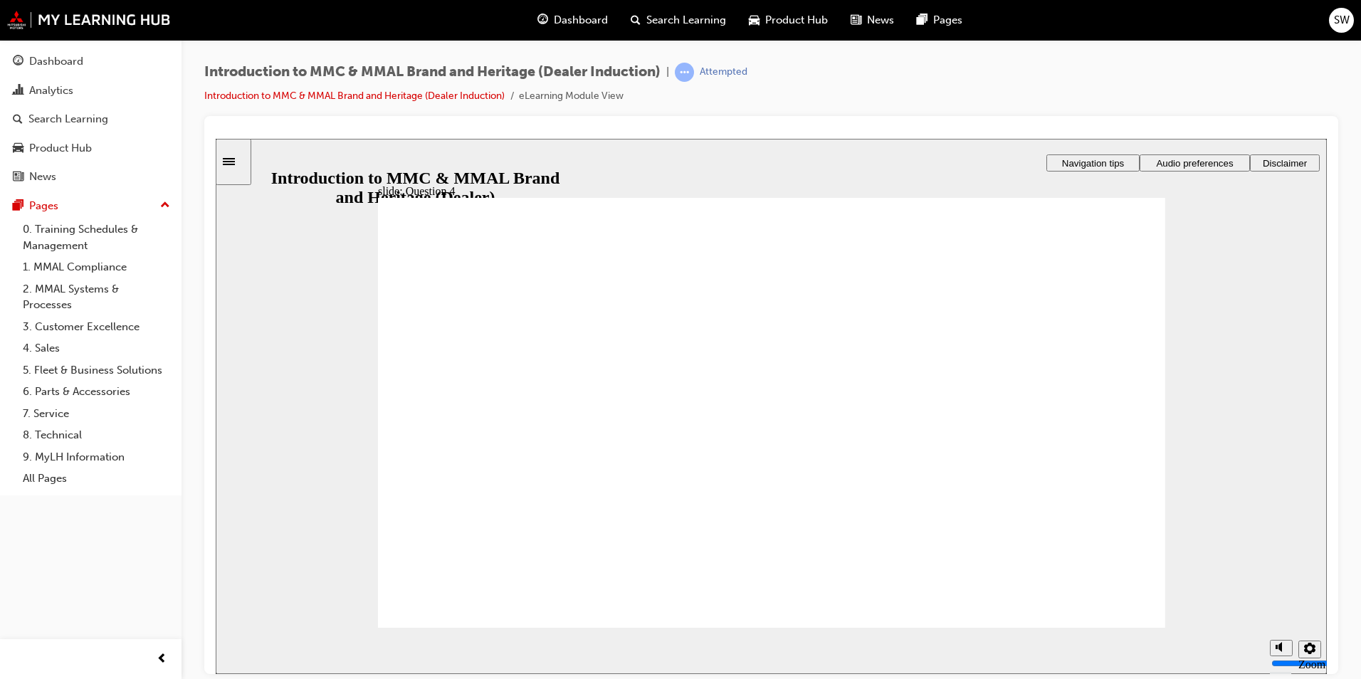
checkbox input "true"
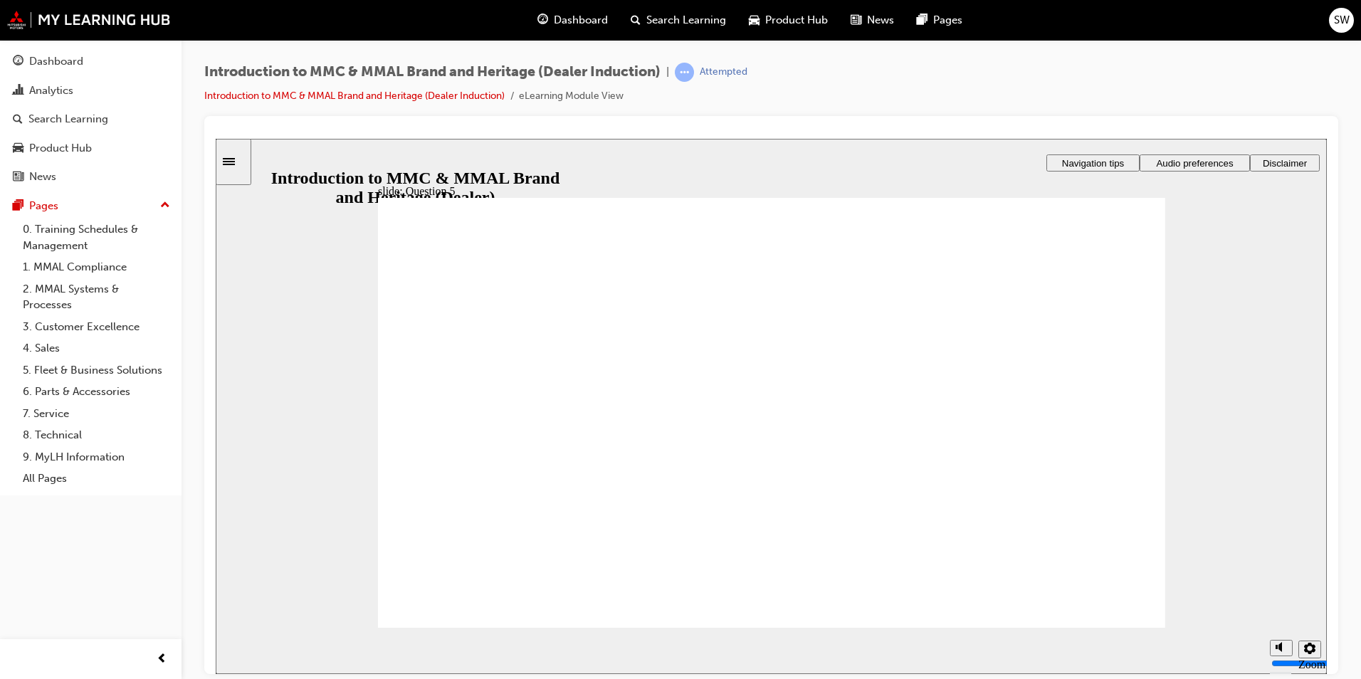
checkbox input "true"
radio input "true"
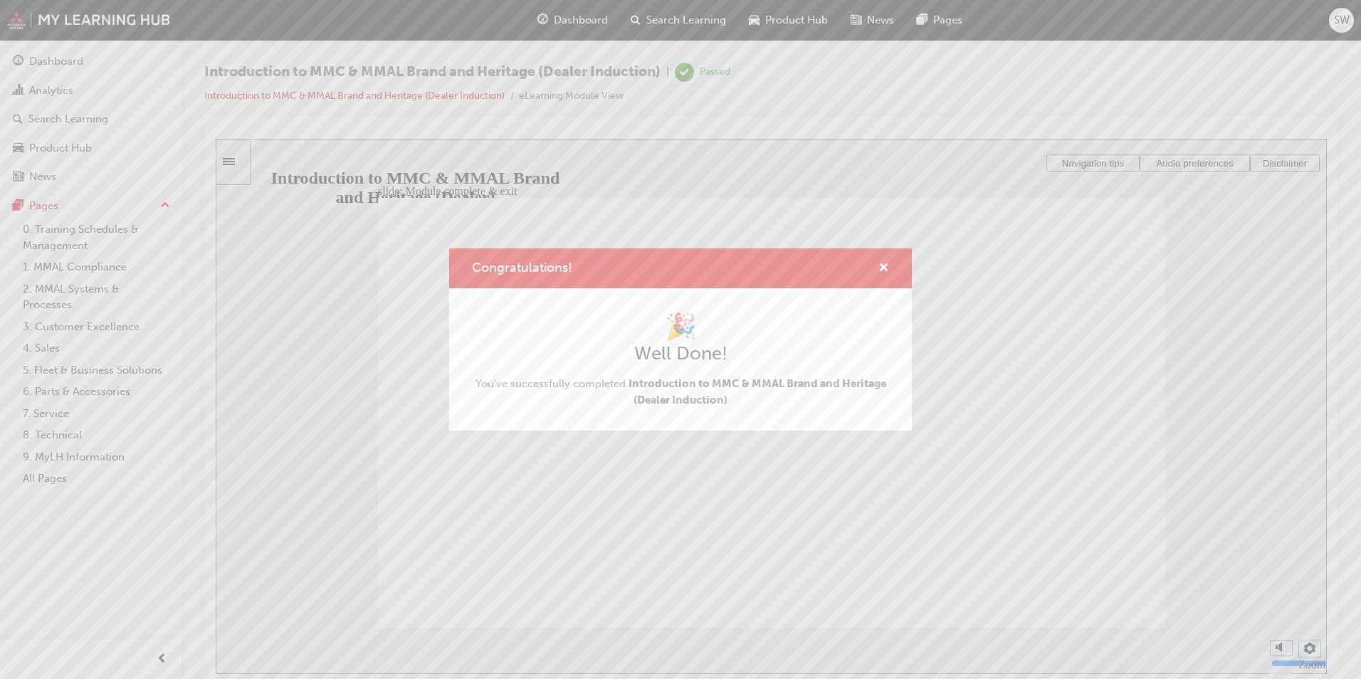
click at [889, 267] on div "Congratulations!" at bounding box center [680, 268] width 463 height 41
click at [889, 266] on span "cross-icon" at bounding box center [884, 269] width 11 height 13
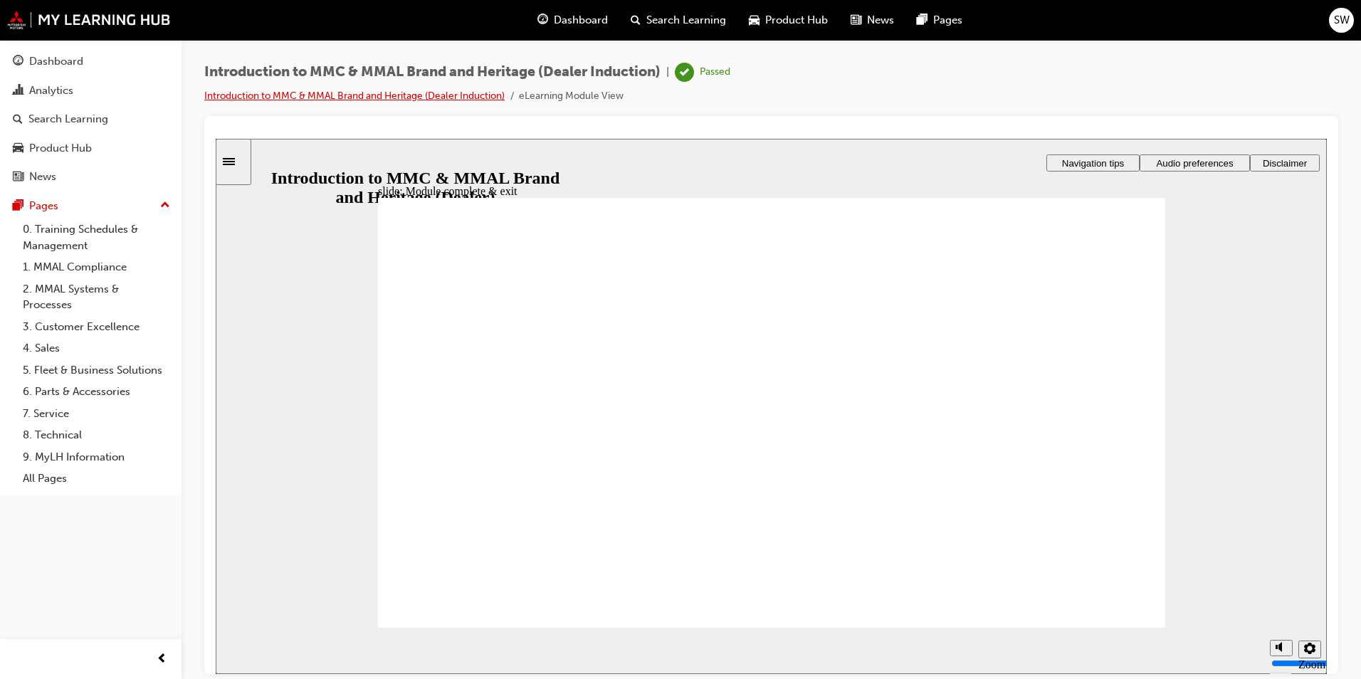
click at [335, 95] on link "Introduction to MMC & MMAL Brand and Heritage (Dealer Induction)" at bounding box center [354, 96] width 300 height 12
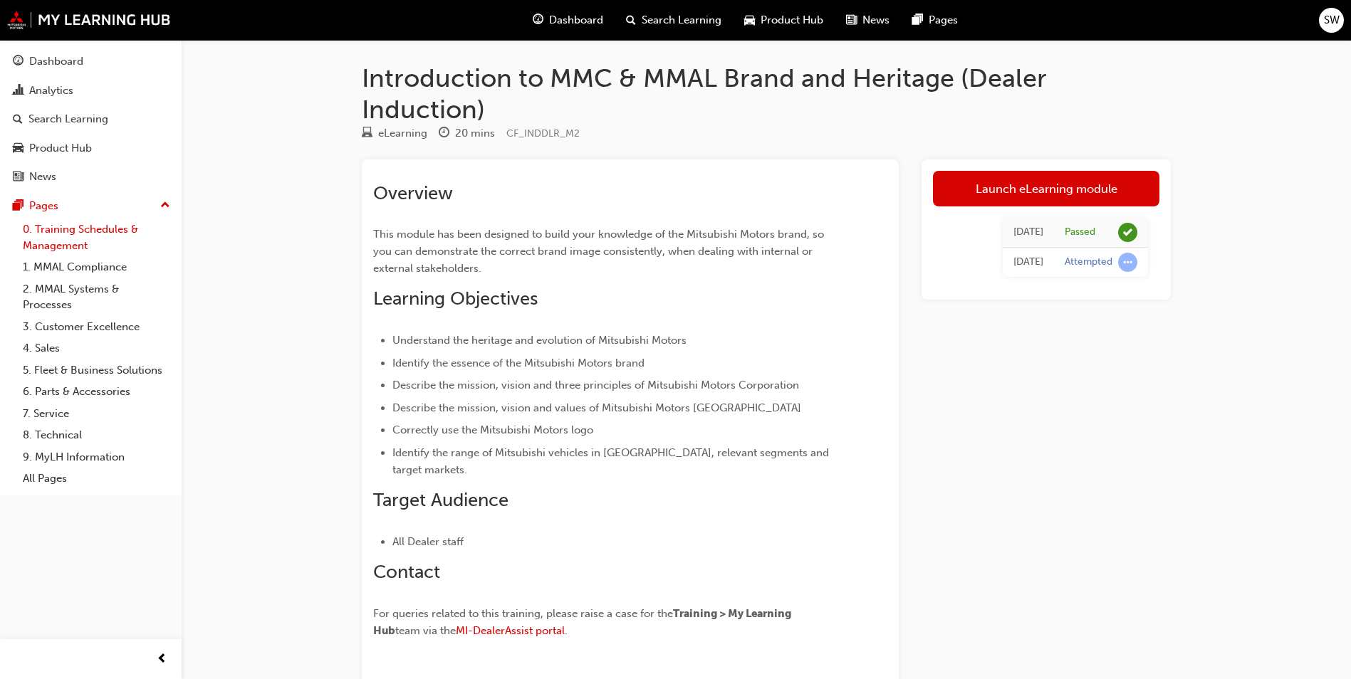
click at [104, 231] on link "0. Training Schedules & Management" at bounding box center [96, 238] width 159 height 38
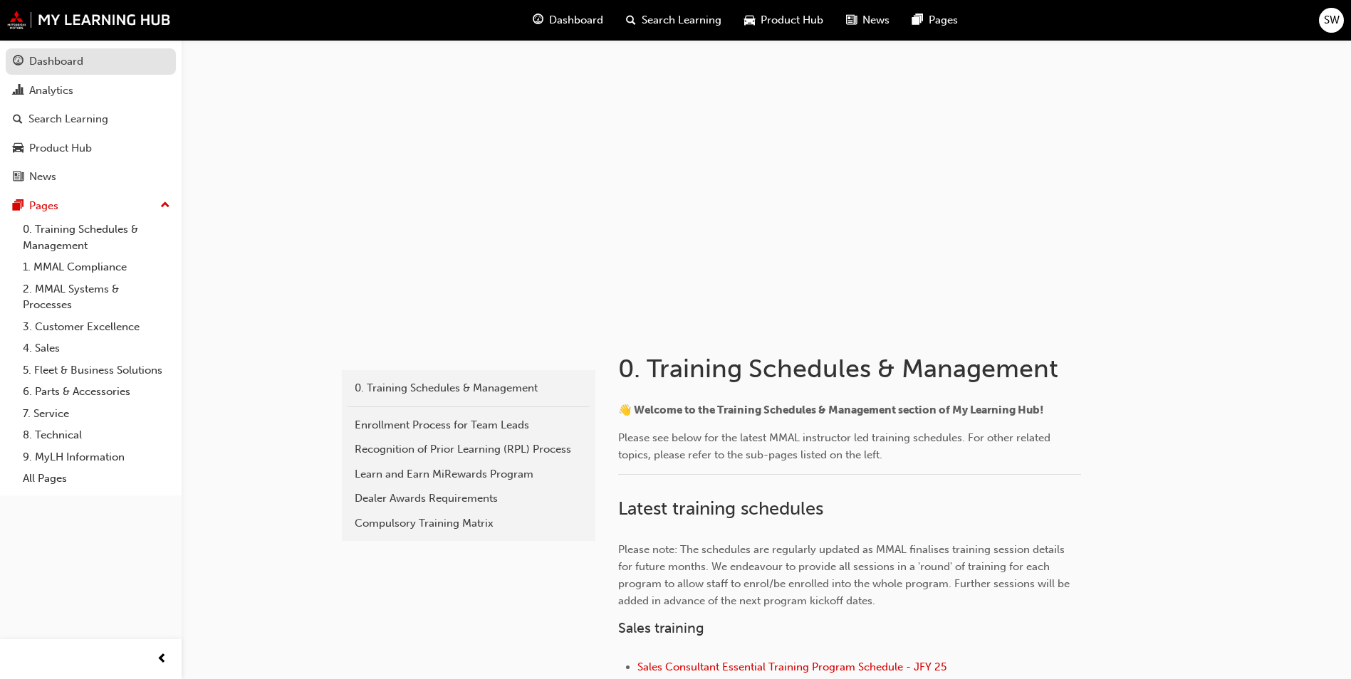
click at [125, 61] on div "Dashboard" at bounding box center [91, 62] width 156 height 18
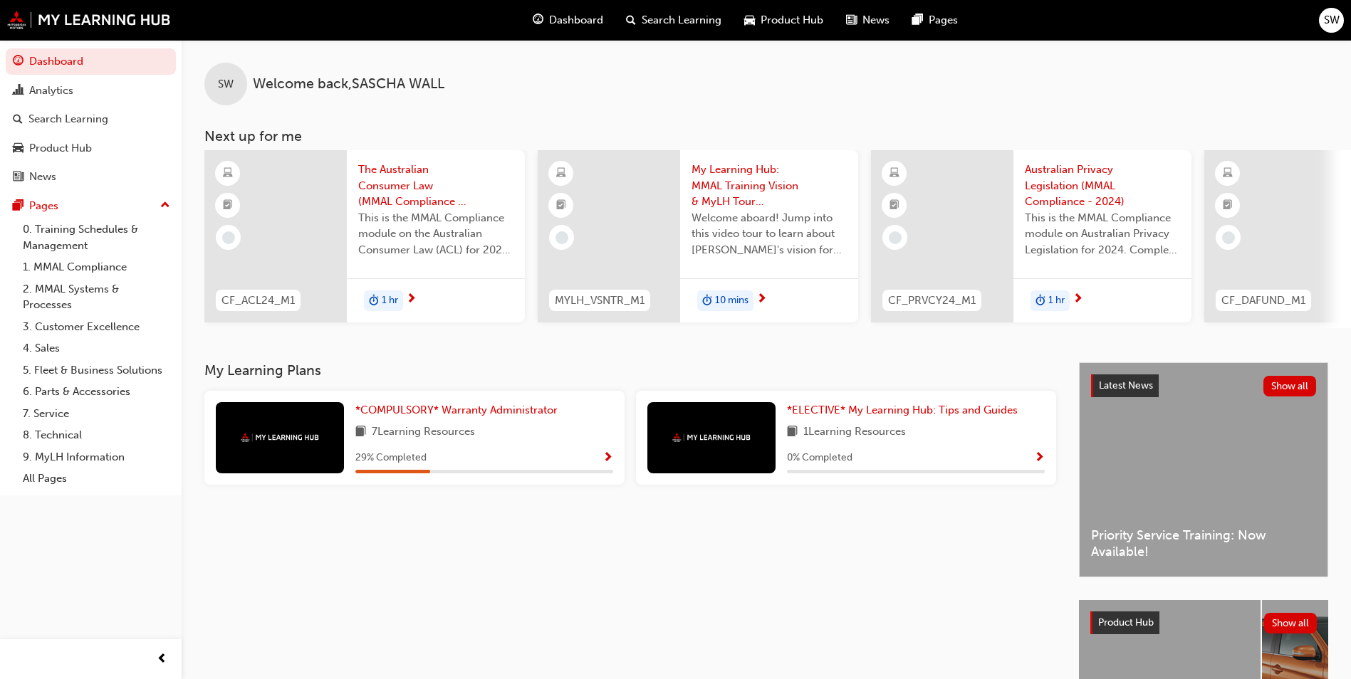
click at [589, 461] on div "29 % Completed" at bounding box center [484, 458] width 258 height 18
click at [387, 415] on span "*COMPULSORY* Warranty Administrator" at bounding box center [456, 410] width 202 height 13
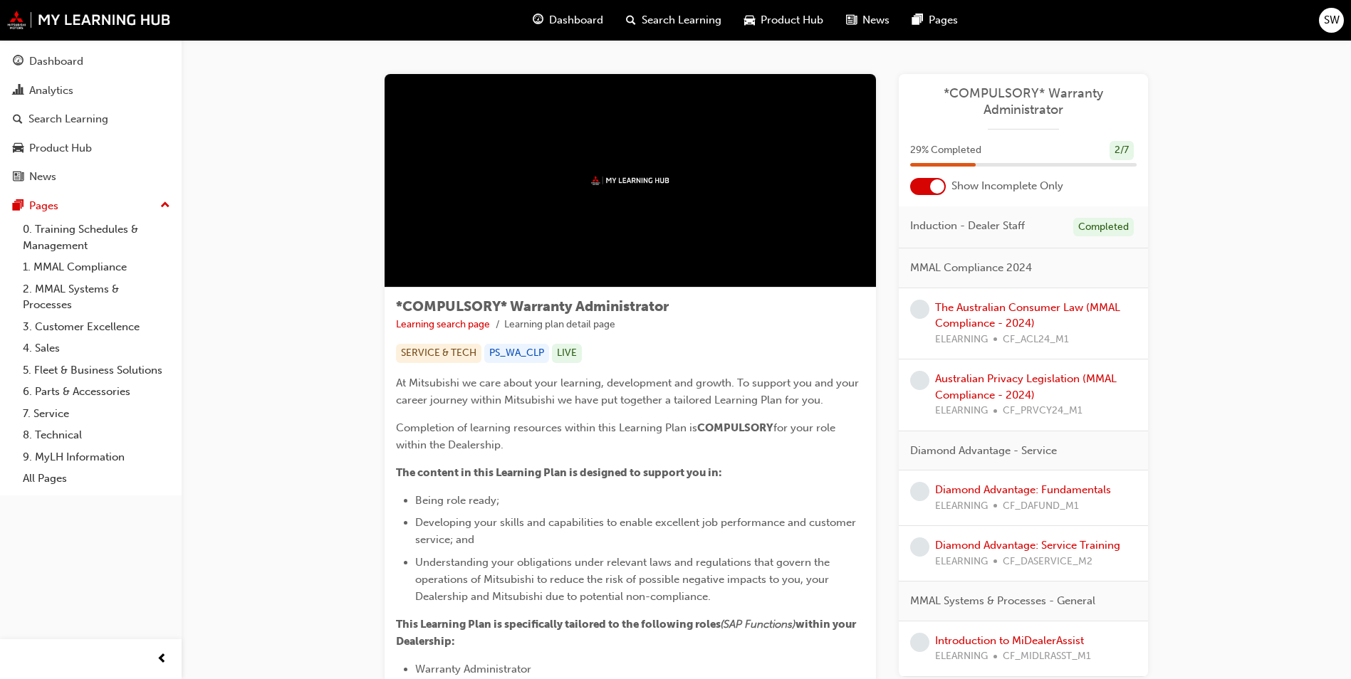
click at [676, 192] on div at bounding box center [629, 181] width 491 height 214
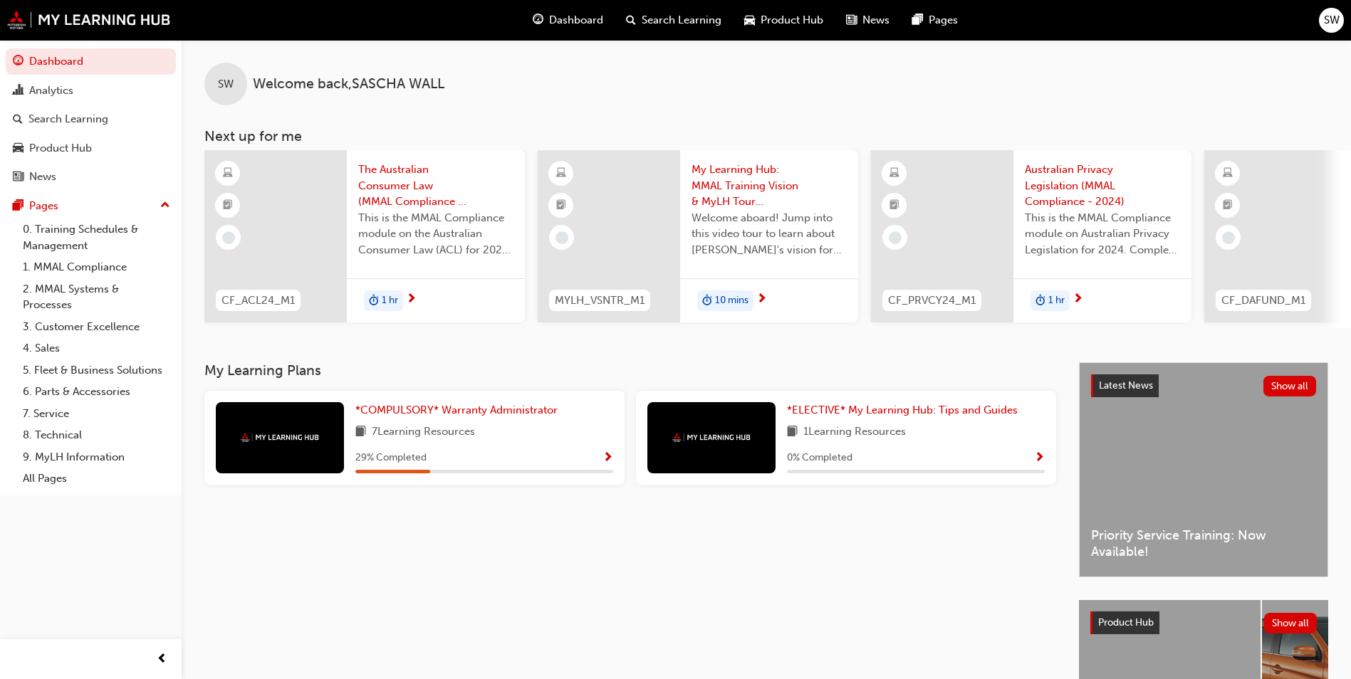
click at [347, 249] on div "The Australian Consumer Law (MMAL Compliance - 2024) This is the MMAL Complianc…" at bounding box center [436, 214] width 178 height 128
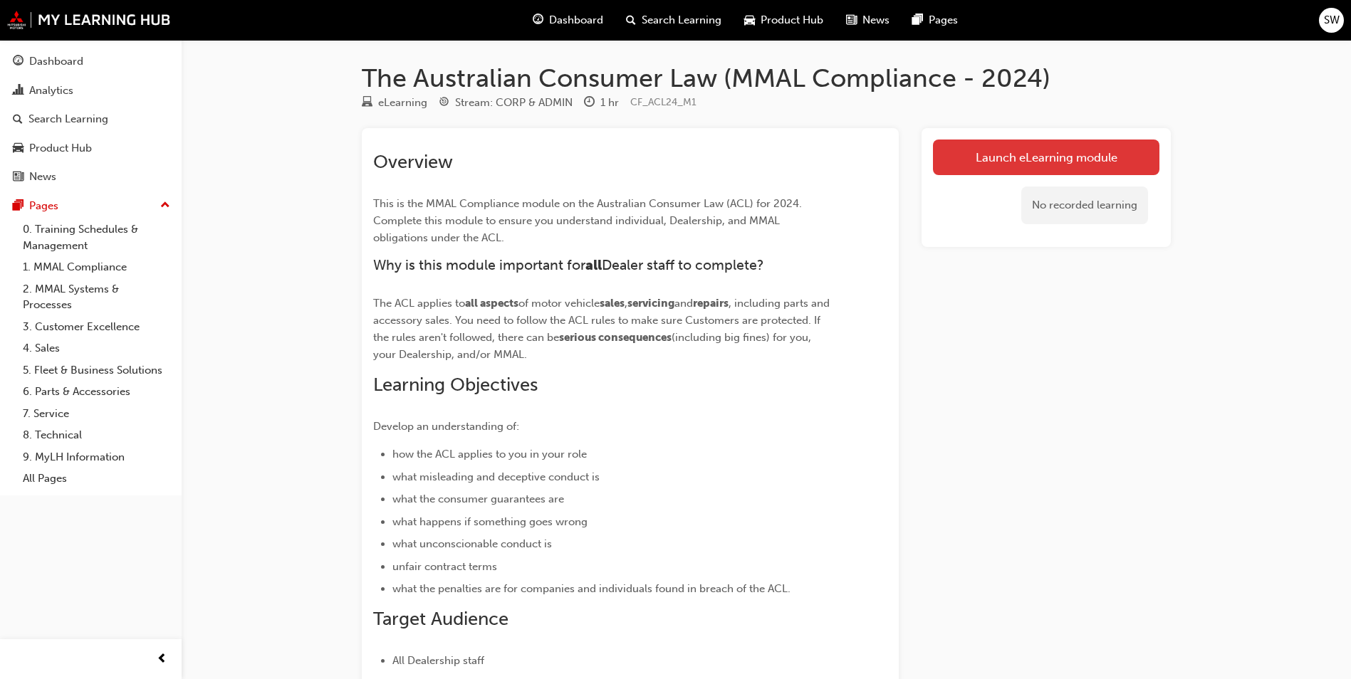
click at [1074, 157] on link "Launch eLearning module" at bounding box center [1046, 158] width 226 height 36
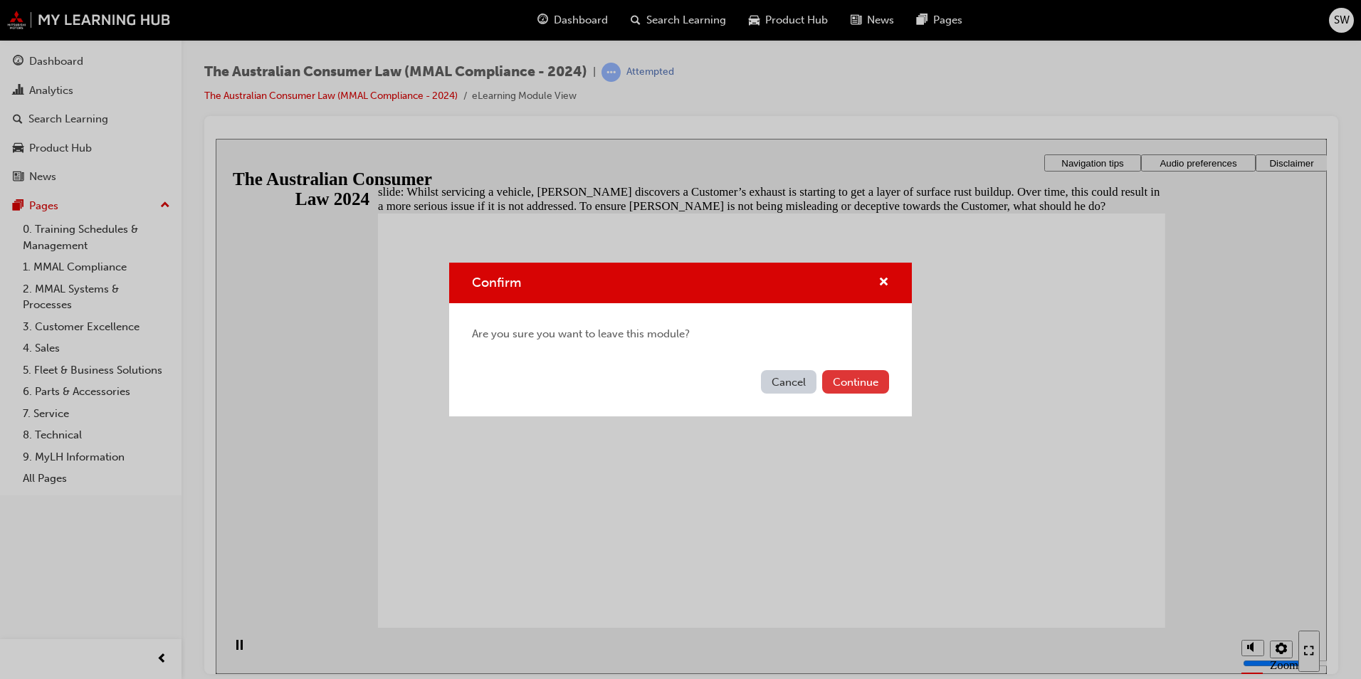
click at [872, 387] on button "Continue" at bounding box center [855, 381] width 67 height 23
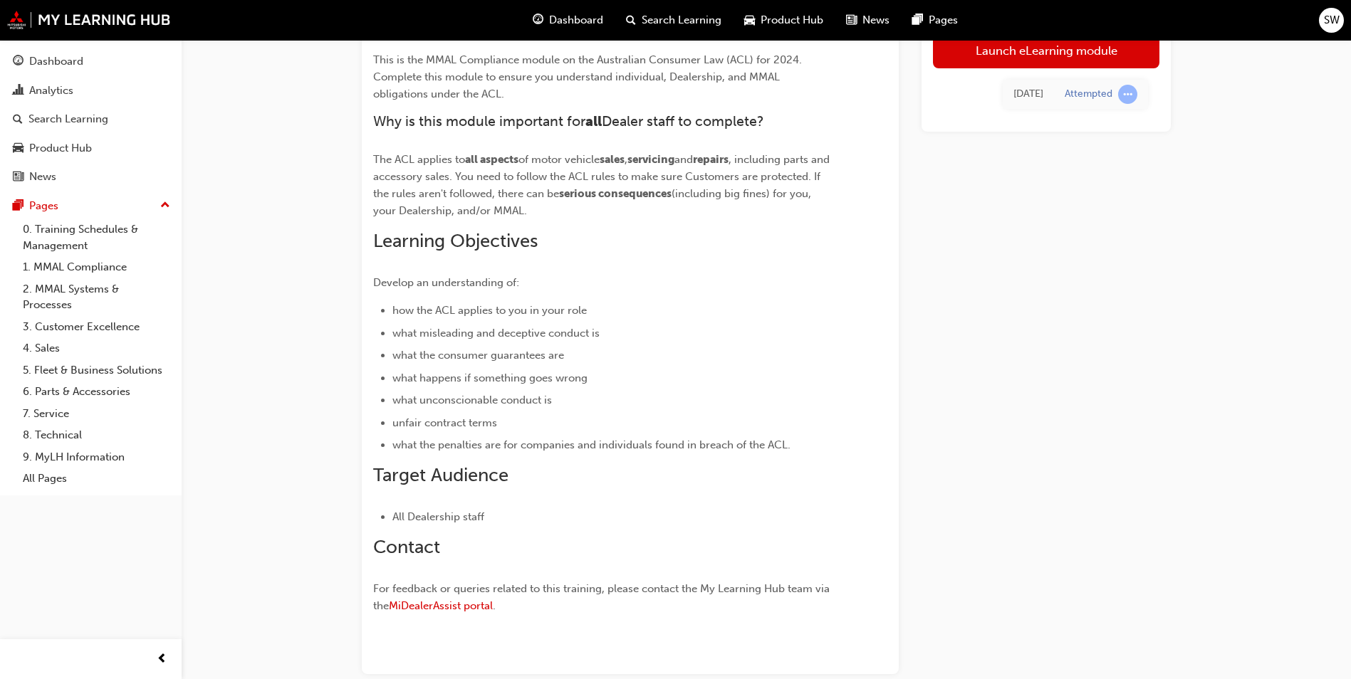
scroll to position [6, 0]
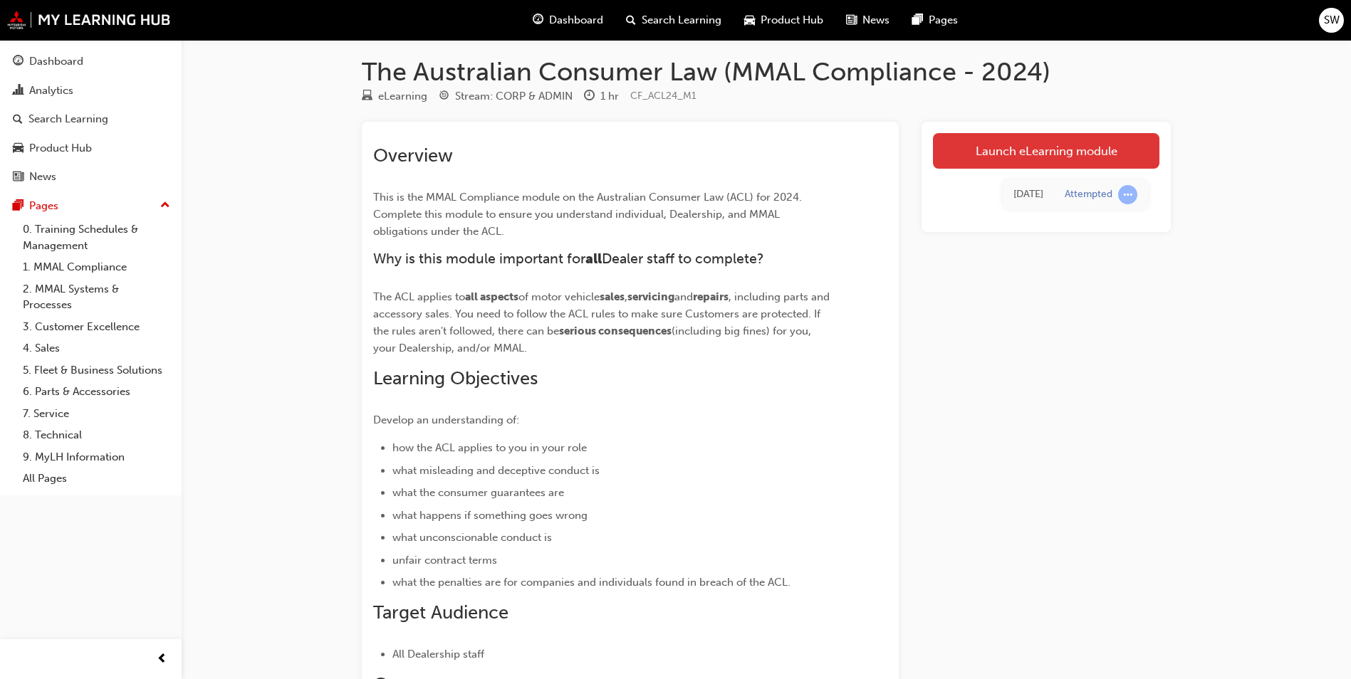
click at [995, 158] on link "Launch eLearning module" at bounding box center [1046, 151] width 226 height 36
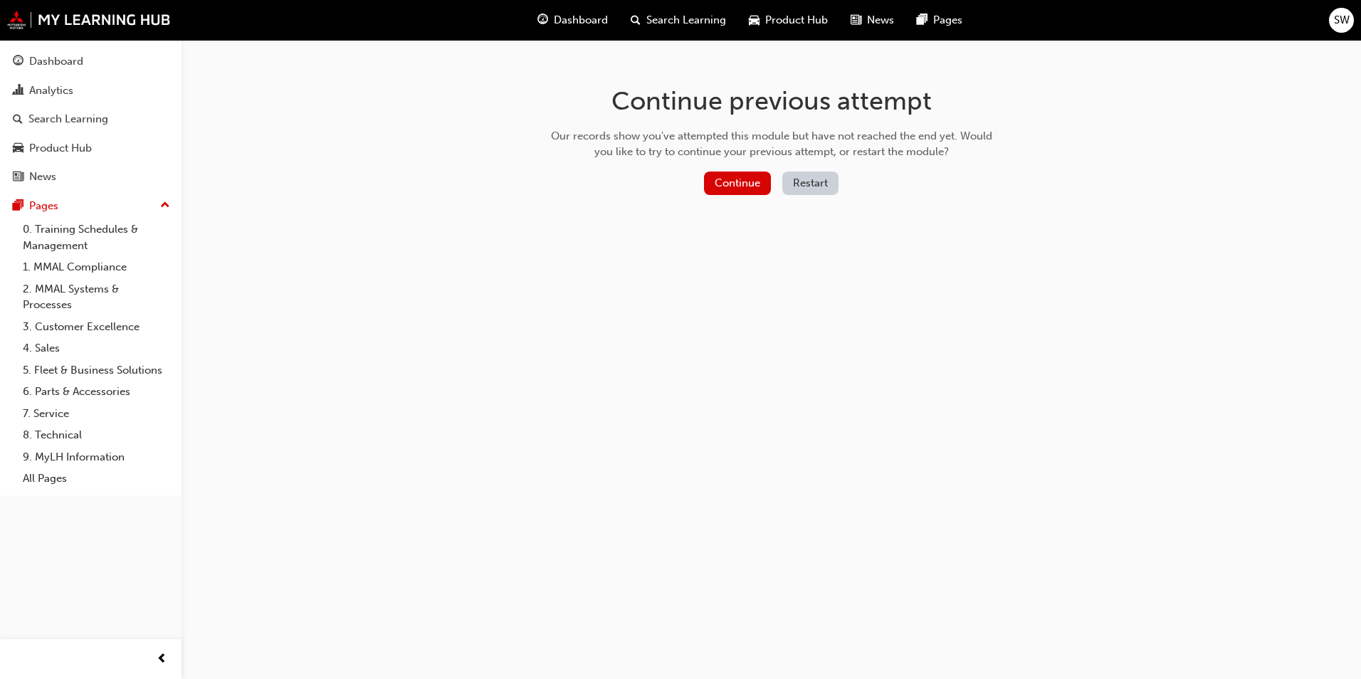
click at [804, 179] on button "Restart" at bounding box center [810, 183] width 56 height 23
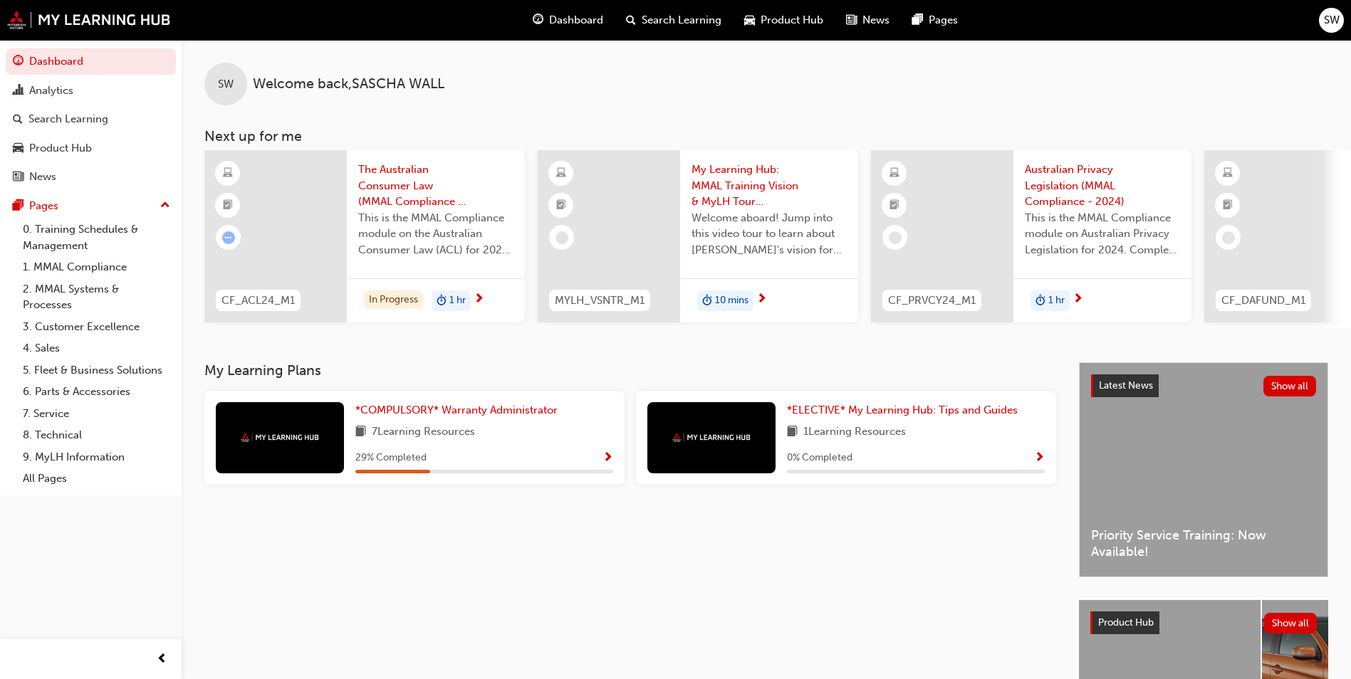
click at [456, 265] on div "This is the MMAL Compliance module on the Australian Consumer Law (ACL) for 202…" at bounding box center [435, 238] width 155 height 57
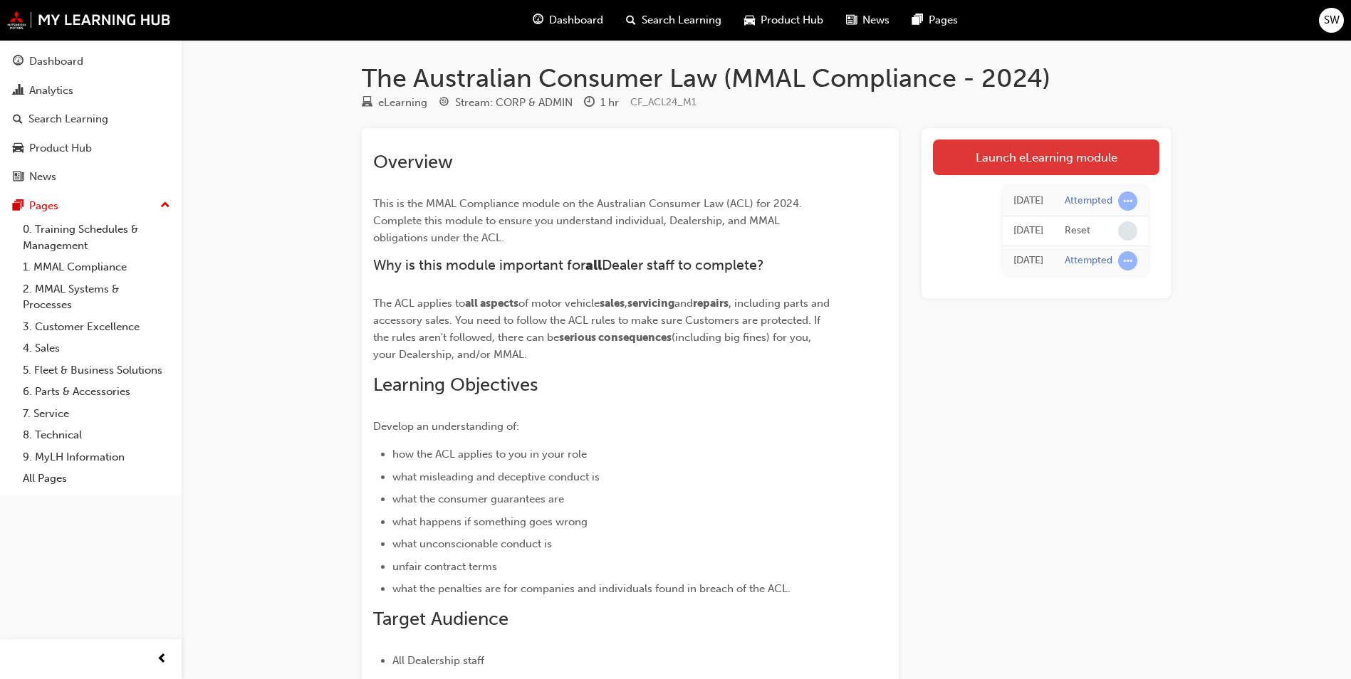
click at [1044, 164] on link "Launch eLearning module" at bounding box center [1046, 158] width 226 height 36
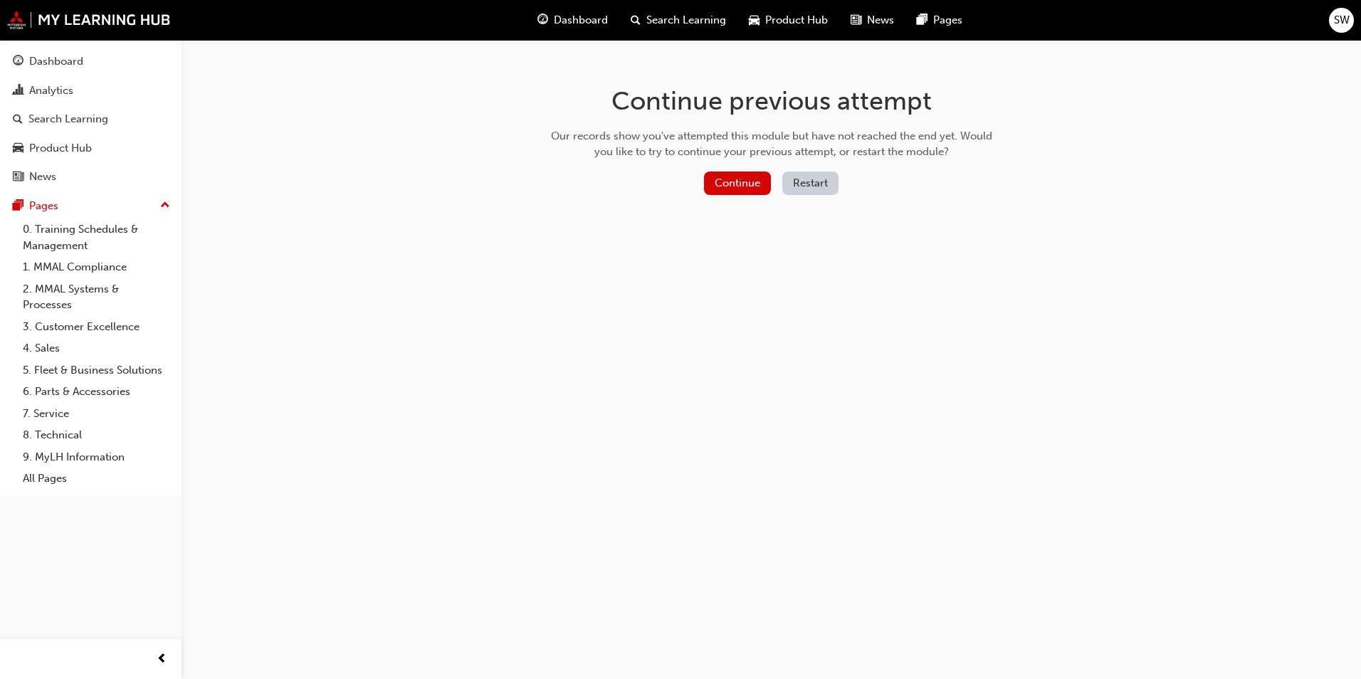
click at [806, 180] on button "Restart" at bounding box center [810, 183] width 56 height 23
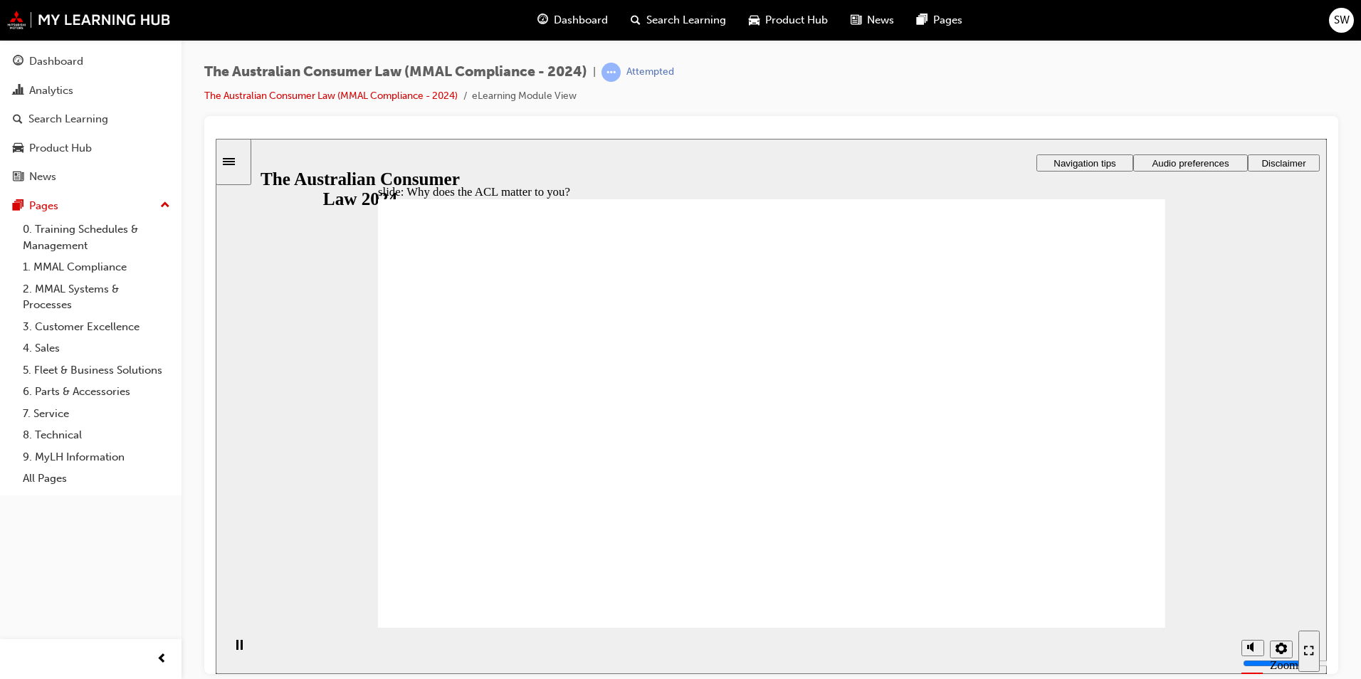
radio input "true"
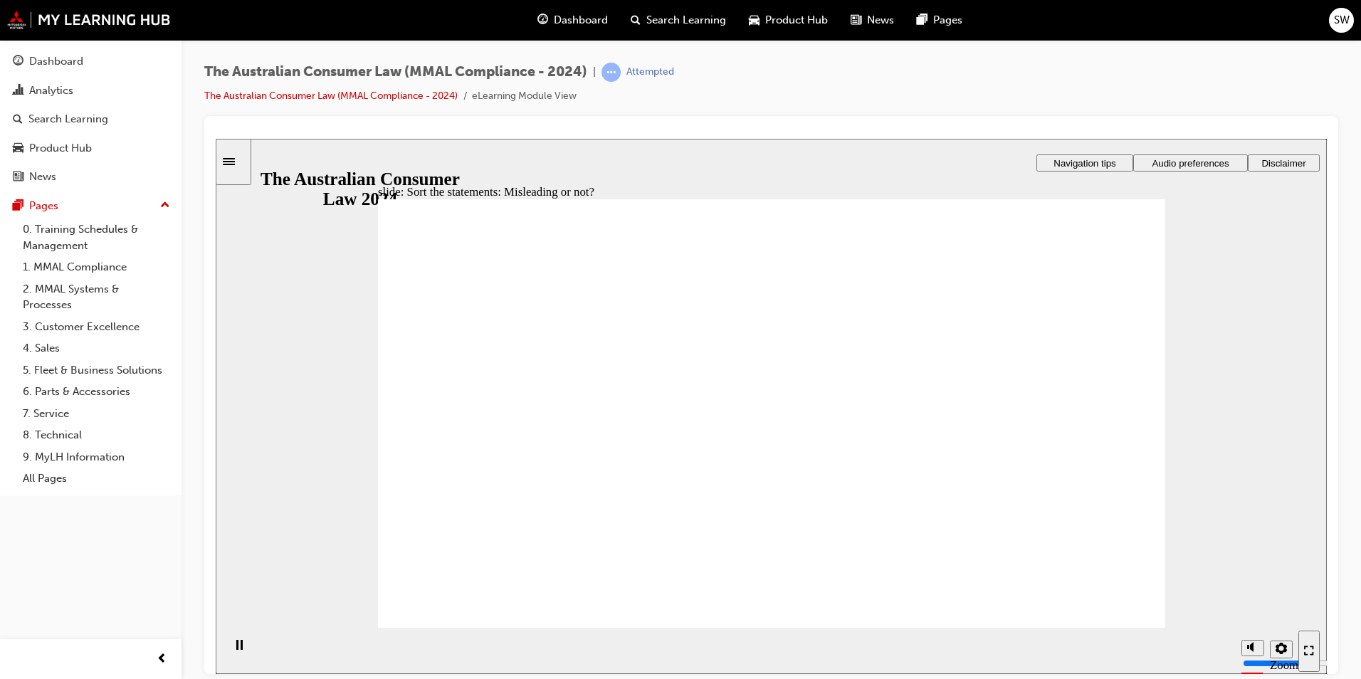
drag, startPoint x: 818, startPoint y: 358, endPoint x: 663, endPoint y: 492, distance: 204.9
drag, startPoint x: 782, startPoint y: 367, endPoint x: 913, endPoint y: 491, distance: 181.3
drag, startPoint x: 788, startPoint y: 327, endPoint x: 934, endPoint y: 461, distance: 198.5
drag, startPoint x: 966, startPoint y: 498, endPoint x: 632, endPoint y: 490, distance: 334.0
drag, startPoint x: 812, startPoint y: 337, endPoint x: 958, endPoint y: 461, distance: 192.0
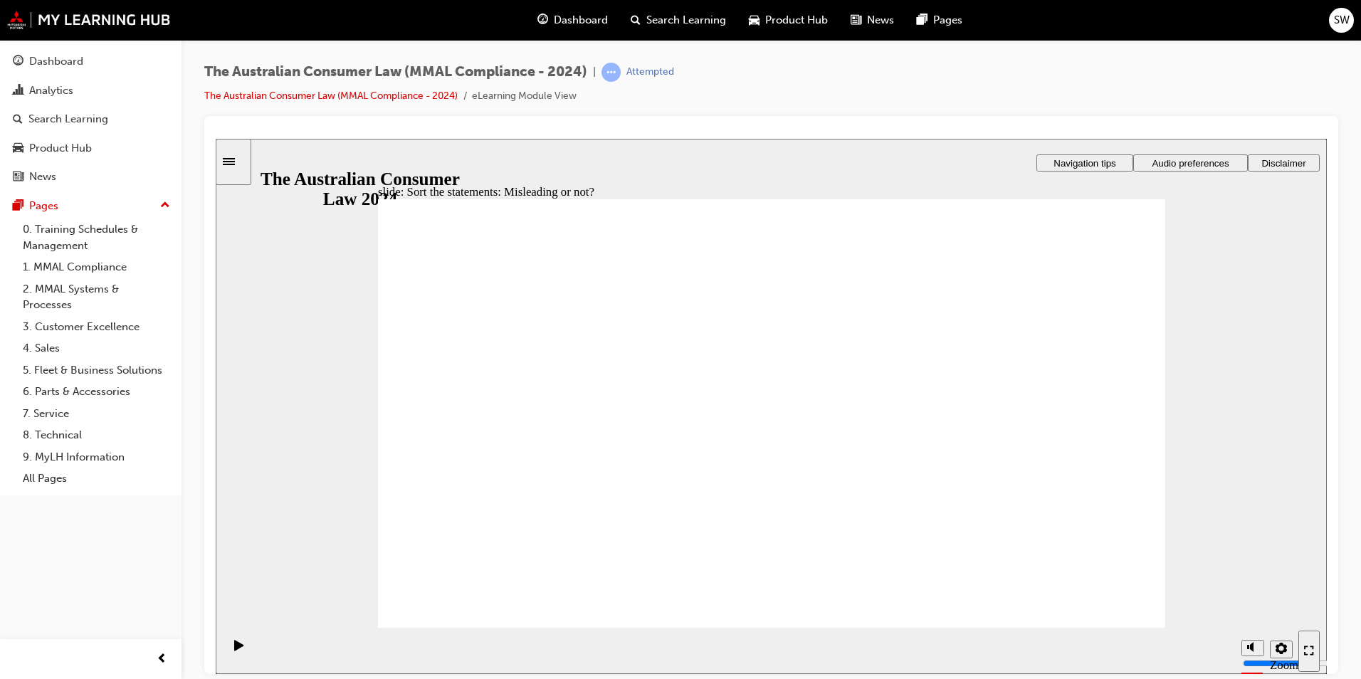
drag, startPoint x: 817, startPoint y: 357, endPoint x: 654, endPoint y: 494, distance: 212.2
drag, startPoint x: 750, startPoint y: 365, endPoint x: 896, endPoint y: 493, distance: 194.2
drag, startPoint x: 922, startPoint y: 499, endPoint x: 614, endPoint y: 511, distance: 308.5
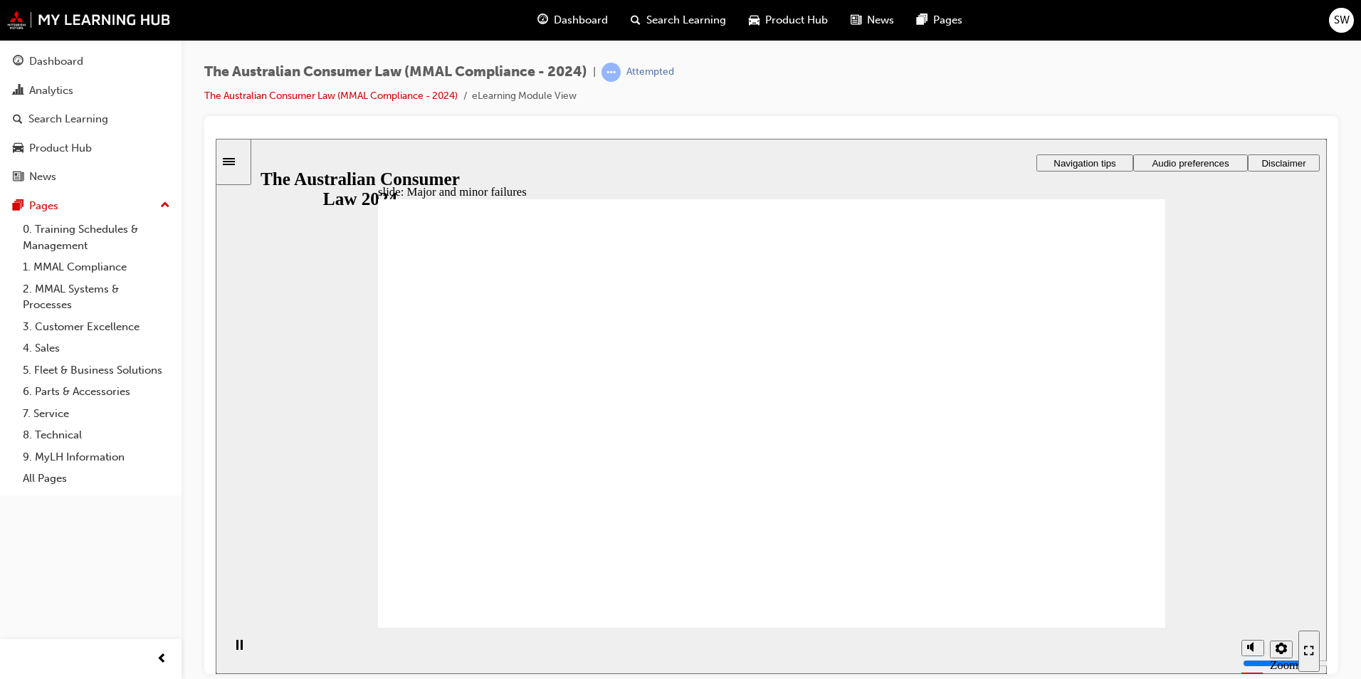
drag, startPoint x: 832, startPoint y: 325, endPoint x: 1081, endPoint y: 488, distance: 297.8
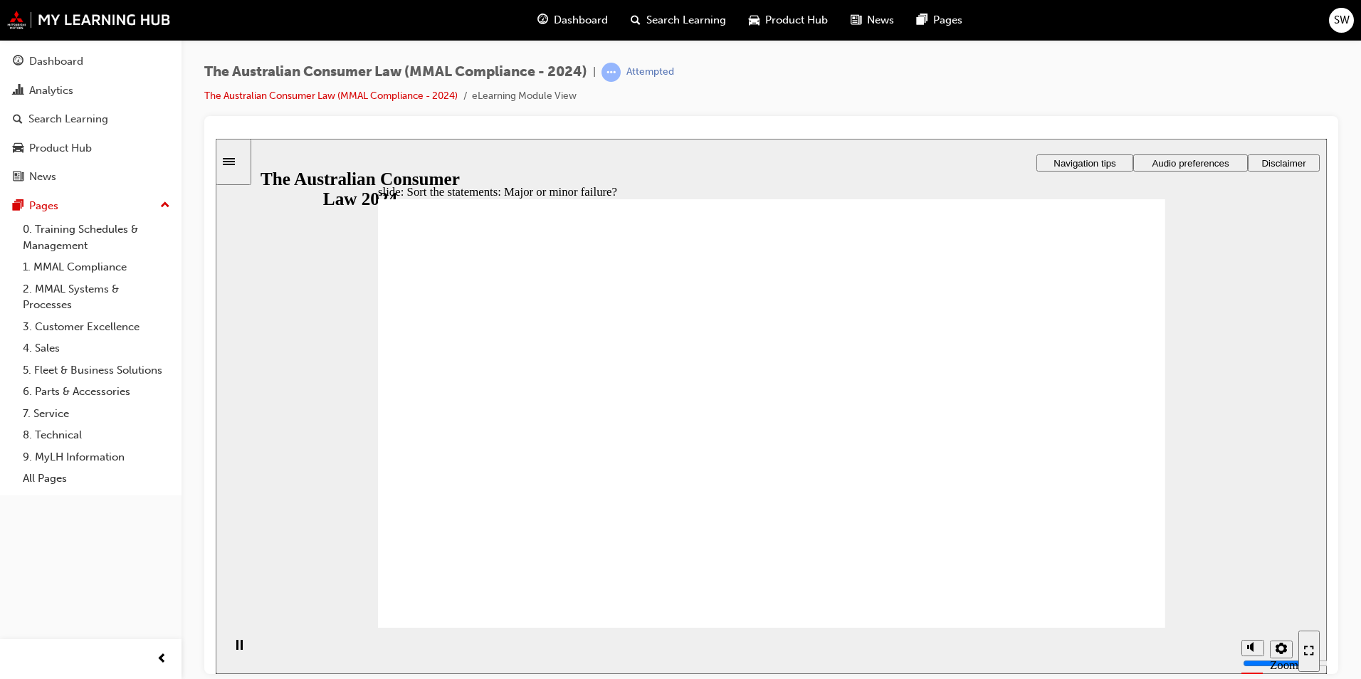
drag, startPoint x: 854, startPoint y: 343, endPoint x: 934, endPoint y: 396, distance: 95.6
drag, startPoint x: 803, startPoint y: 331, endPoint x: 1037, endPoint y: 479, distance: 277.1
drag, startPoint x: 1034, startPoint y: 460, endPoint x: 597, endPoint y: 463, distance: 437.9
drag, startPoint x: 765, startPoint y: 347, endPoint x: 992, endPoint y: 494, distance: 270.4
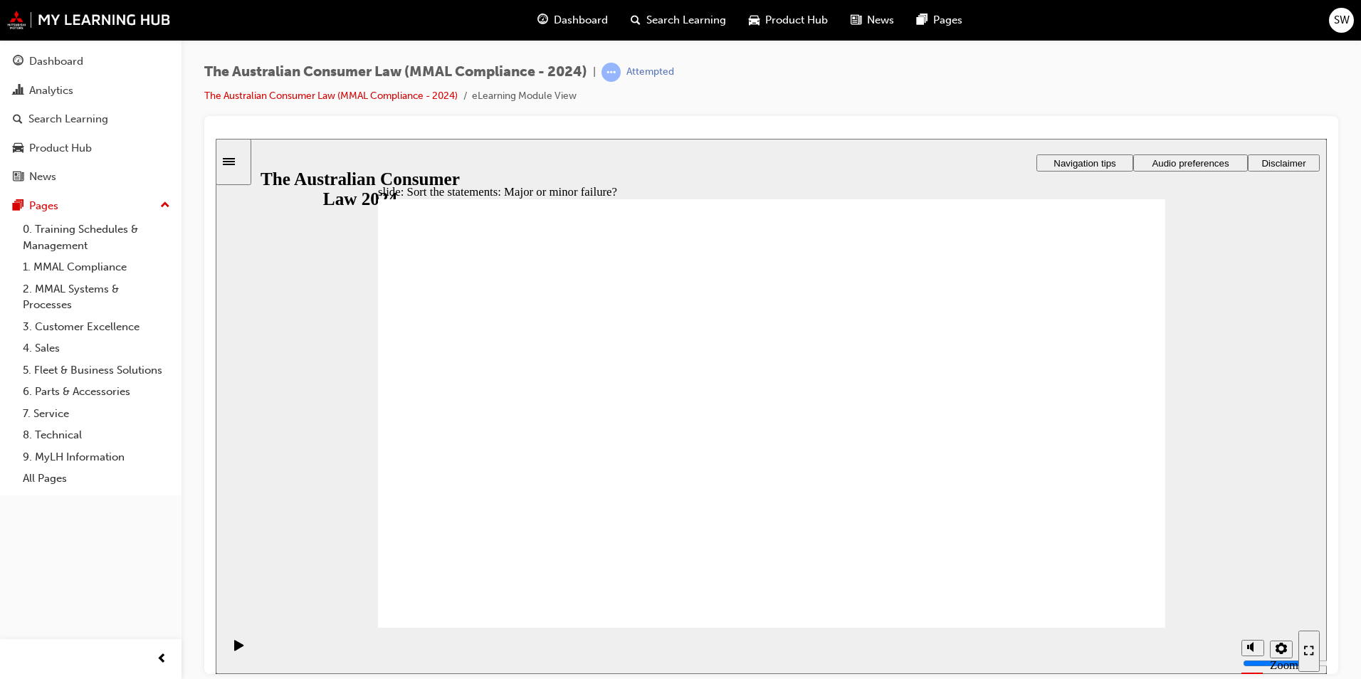
drag, startPoint x: 829, startPoint y: 340, endPoint x: 634, endPoint y: 494, distance: 249.4
drag, startPoint x: 843, startPoint y: 357, endPoint x: 639, endPoint y: 508, distance: 254.5
drag, startPoint x: 819, startPoint y: 343, endPoint x: 1048, endPoint y: 496, distance: 274.7
drag, startPoint x: 1045, startPoint y: 487, endPoint x: 646, endPoint y: 479, distance: 398.8
drag, startPoint x: 833, startPoint y: 382, endPoint x: 1048, endPoint y: 523, distance: 257.1
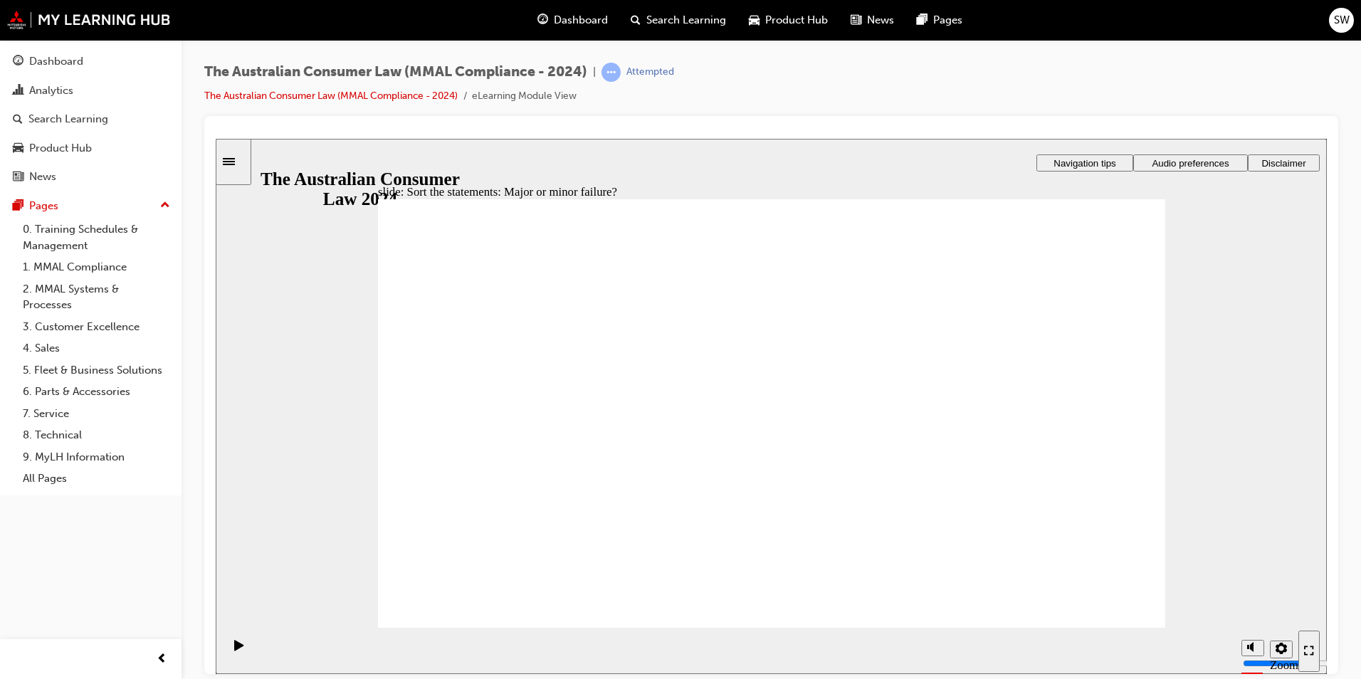
drag, startPoint x: 1012, startPoint y: 468, endPoint x: 577, endPoint y: 457, distance: 435.2
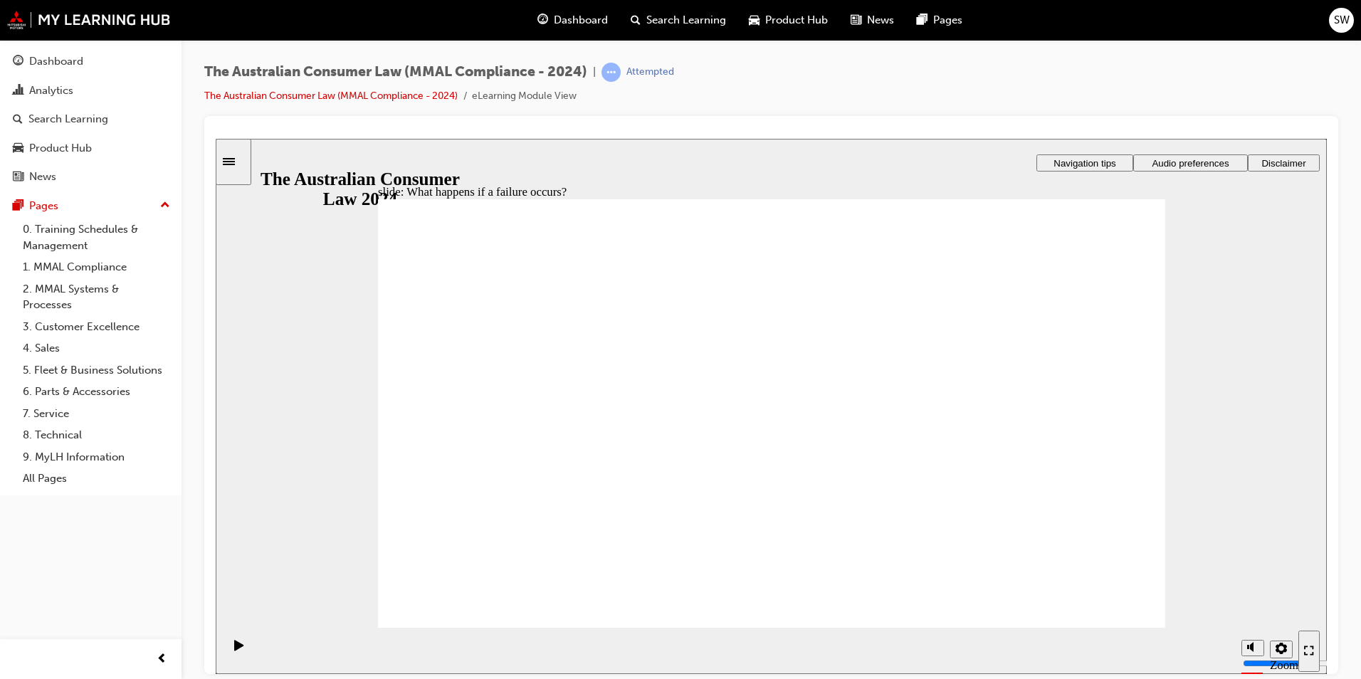
drag, startPoint x: 738, startPoint y: 488, endPoint x: 805, endPoint y: 320, distance: 180.6
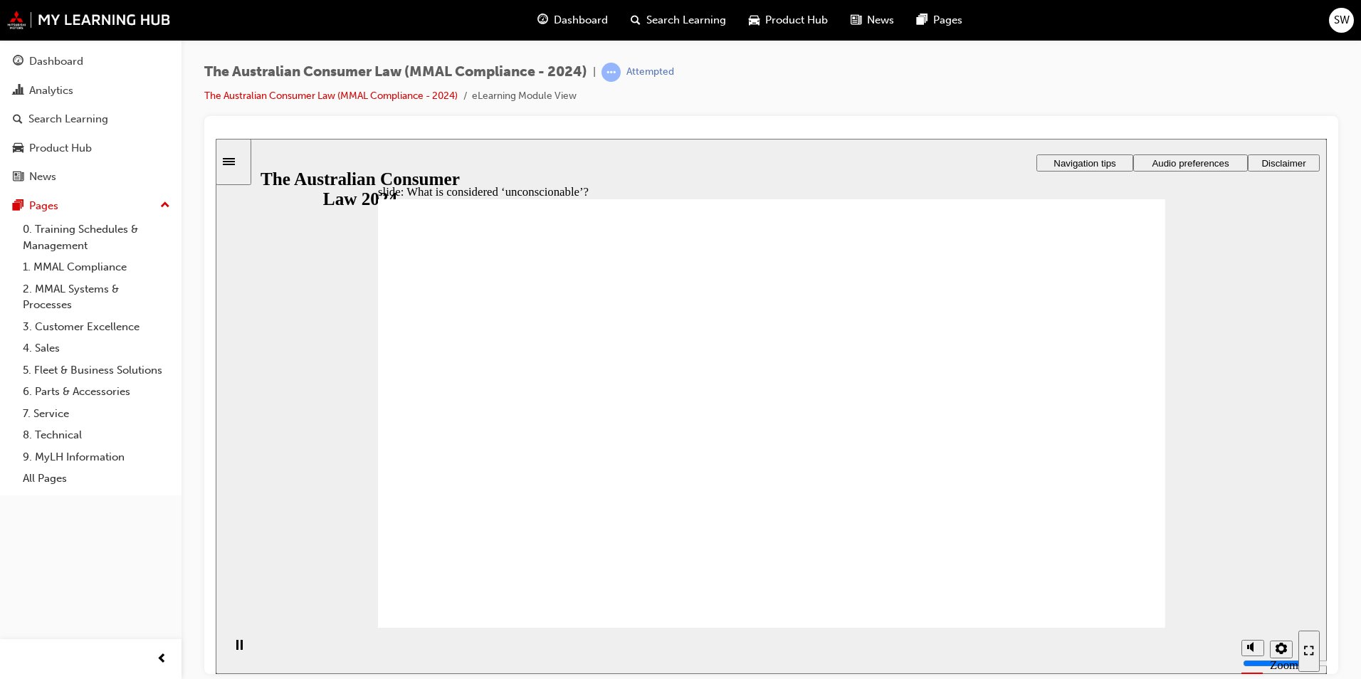
drag, startPoint x: 923, startPoint y: 463, endPoint x: 868, endPoint y: 473, distance: 55.6
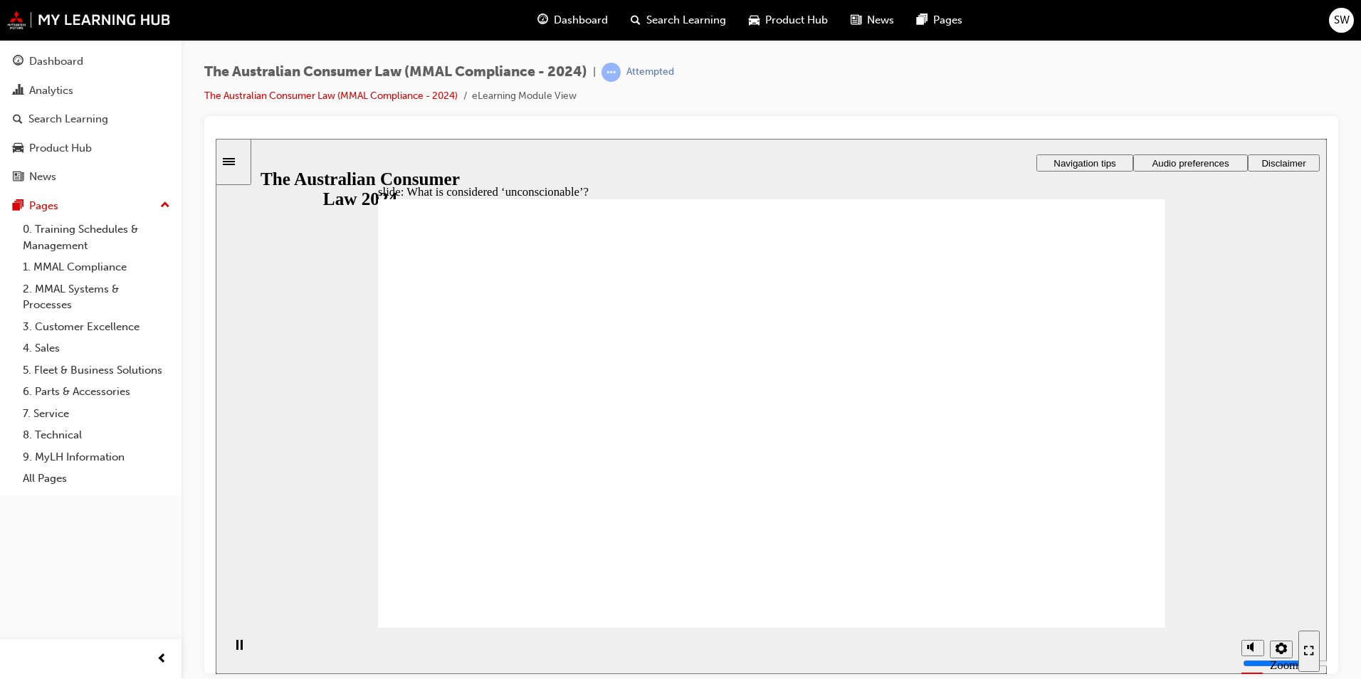
drag, startPoint x: 805, startPoint y: 326, endPoint x: 587, endPoint y: 446, distance: 248.3
drag, startPoint x: 837, startPoint y: 345, endPoint x: 639, endPoint y: 468, distance: 233.7
drag, startPoint x: 806, startPoint y: 342, endPoint x: 1024, endPoint y: 477, distance: 256.4
drag, startPoint x: 847, startPoint y: 347, endPoint x: 638, endPoint y: 466, distance: 240.7
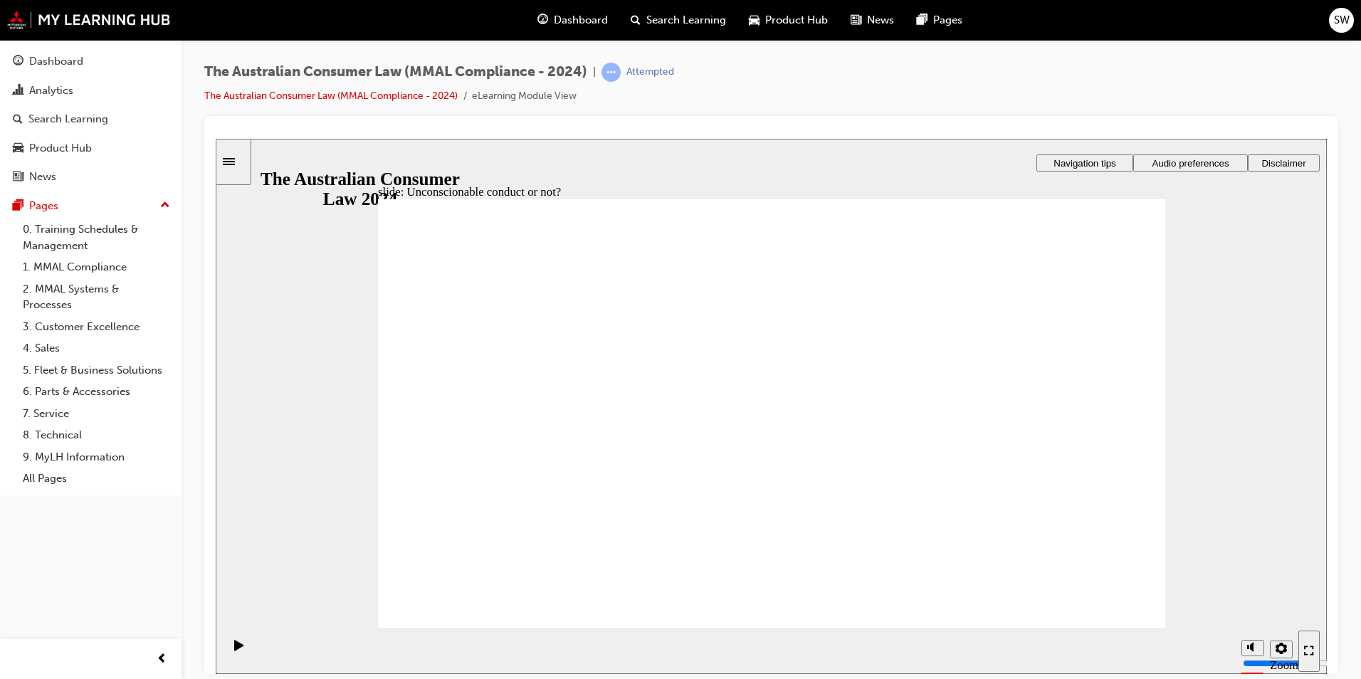
drag, startPoint x: 834, startPoint y: 348, endPoint x: 623, endPoint y: 470, distance: 244.0
drag, startPoint x: 759, startPoint y: 401, endPoint x: 622, endPoint y: 491, distance: 164.5
drag, startPoint x: 798, startPoint y: 347, endPoint x: 1015, endPoint y: 479, distance: 254.0
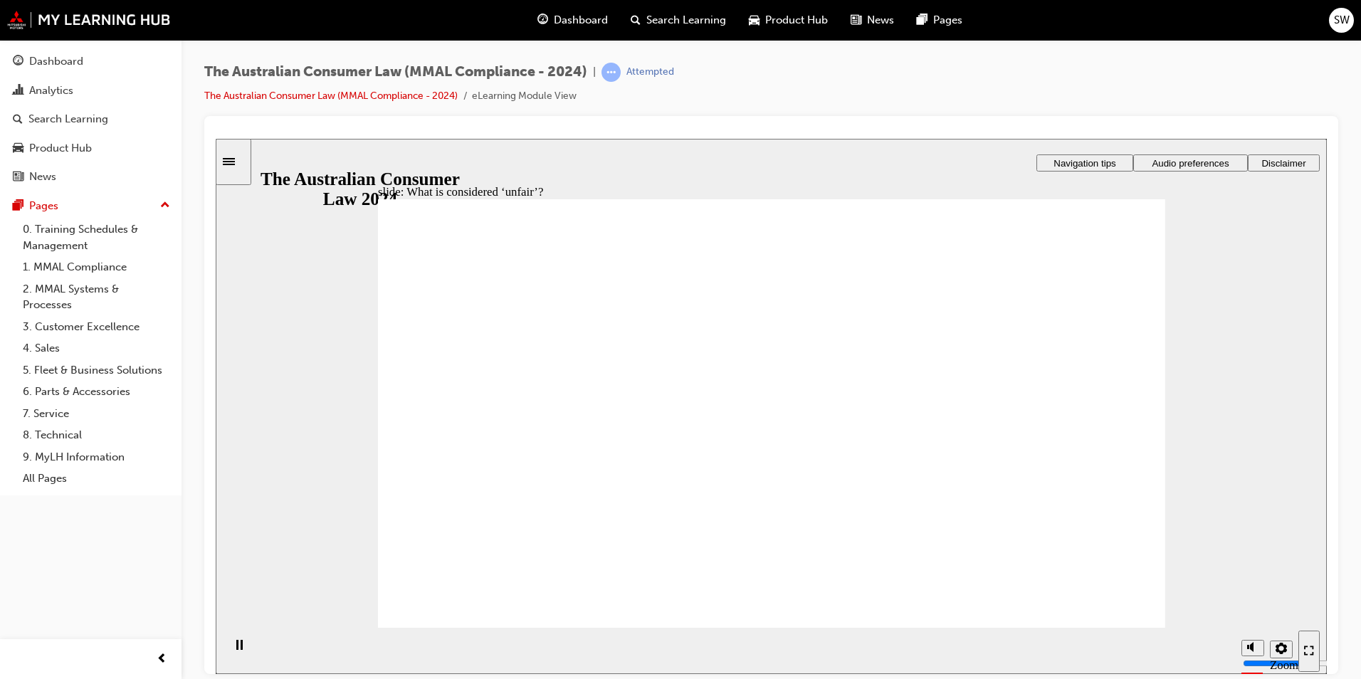
drag, startPoint x: 819, startPoint y: 345, endPoint x: 1060, endPoint y: 481, distance: 276.4
drag, startPoint x: 719, startPoint y: 326, endPoint x: 520, endPoint y: 457, distance: 237.9
drag, startPoint x: 736, startPoint y: 329, endPoint x: 969, endPoint y: 463, distance: 268.5
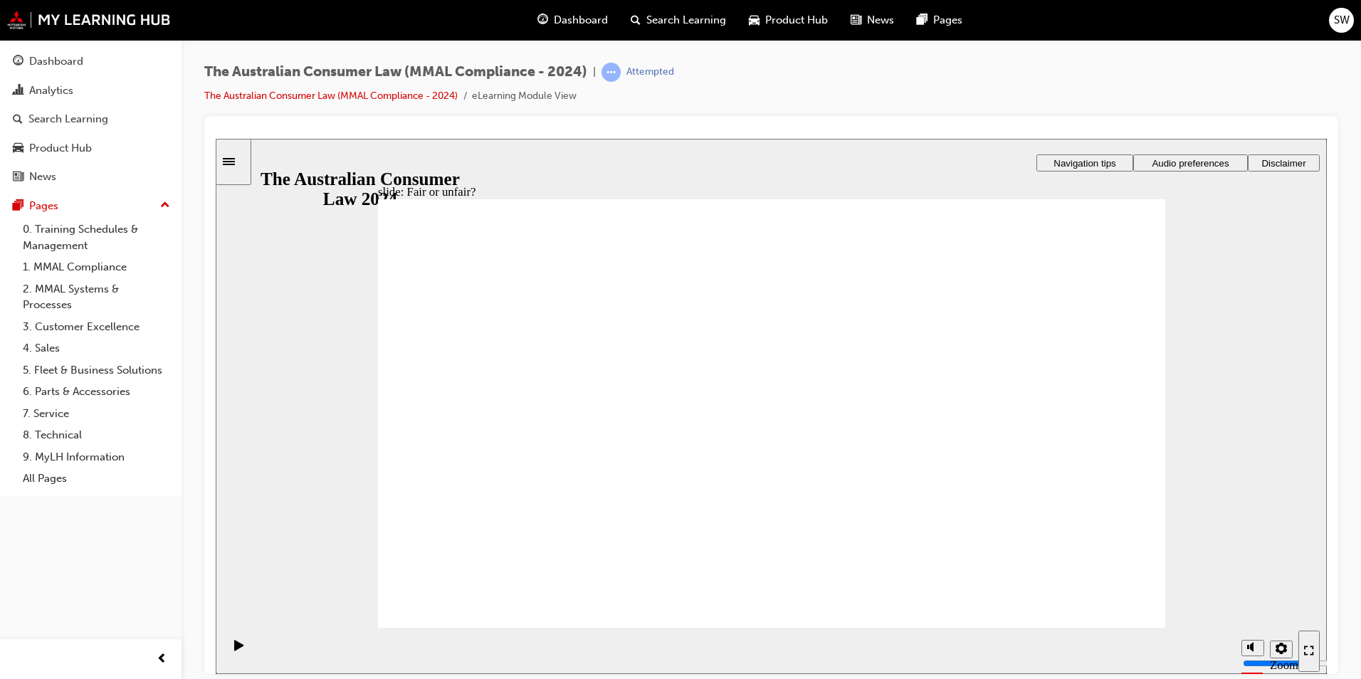
drag, startPoint x: 756, startPoint y: 322, endPoint x: 1010, endPoint y: 461, distance: 289.6
drag, startPoint x: 804, startPoint y: 321, endPoint x: 1058, endPoint y: 456, distance: 287.6
drag, startPoint x: 832, startPoint y: 338, endPoint x: 595, endPoint y: 474, distance: 272.7
drag, startPoint x: 749, startPoint y: 351, endPoint x: 994, endPoint y: 480, distance: 276.7
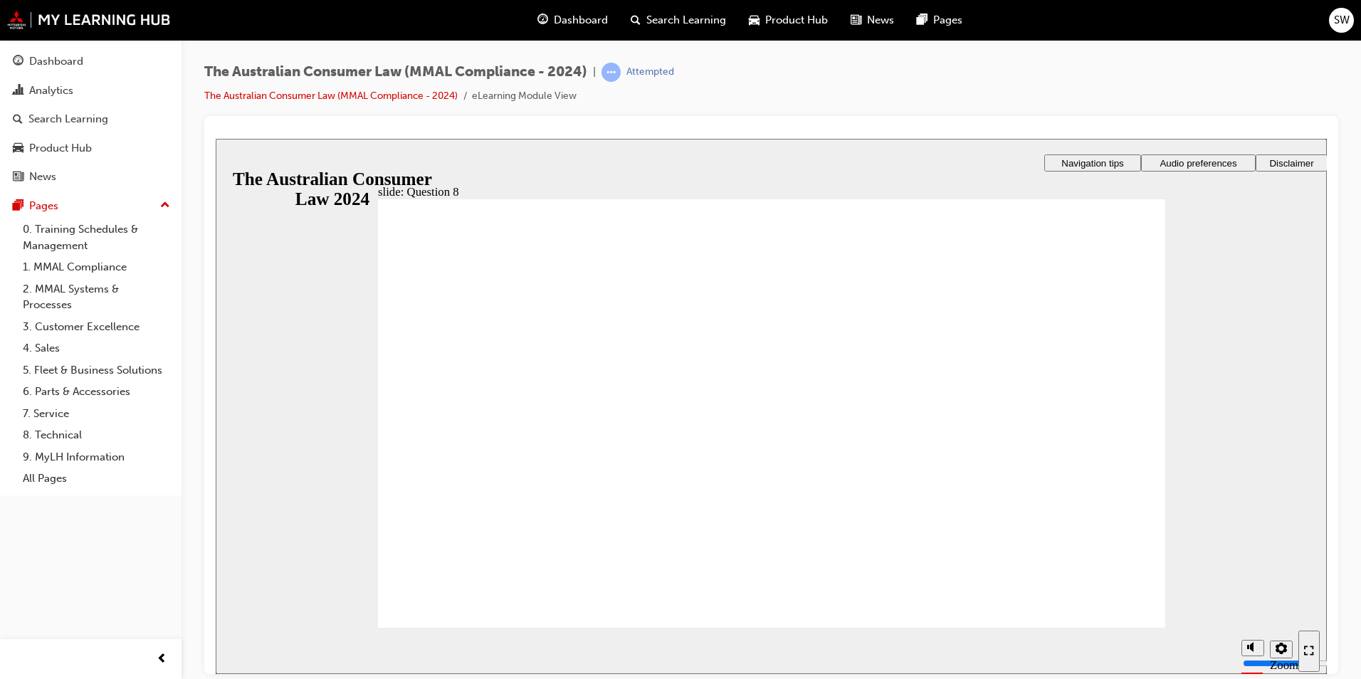
radio input "true"
checkbox input "true"
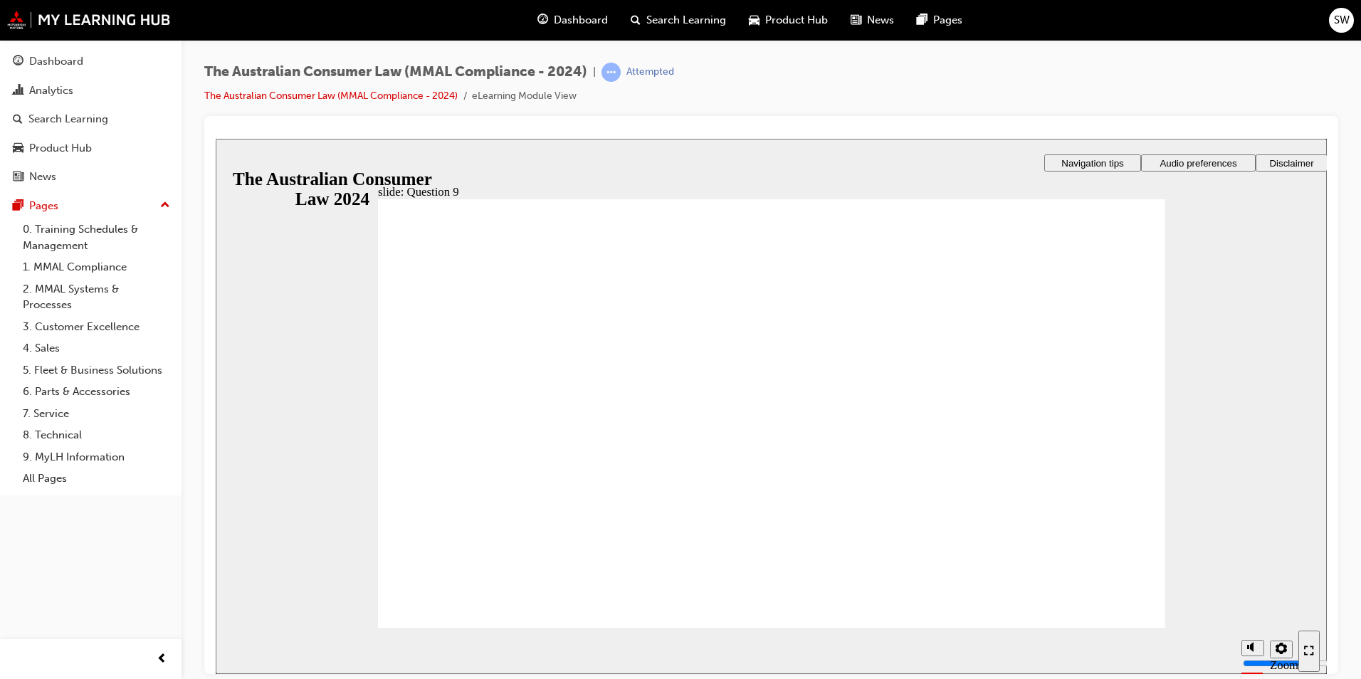
checkbox input "true"
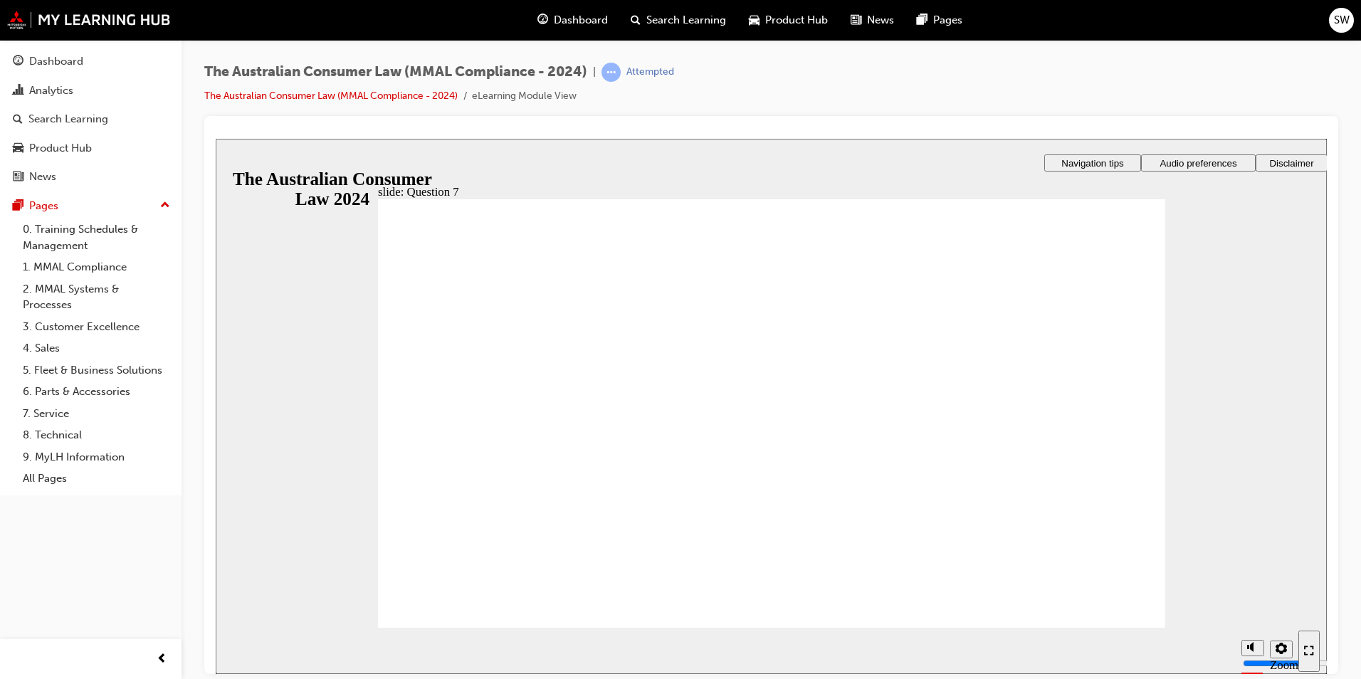
checkbox input "true"
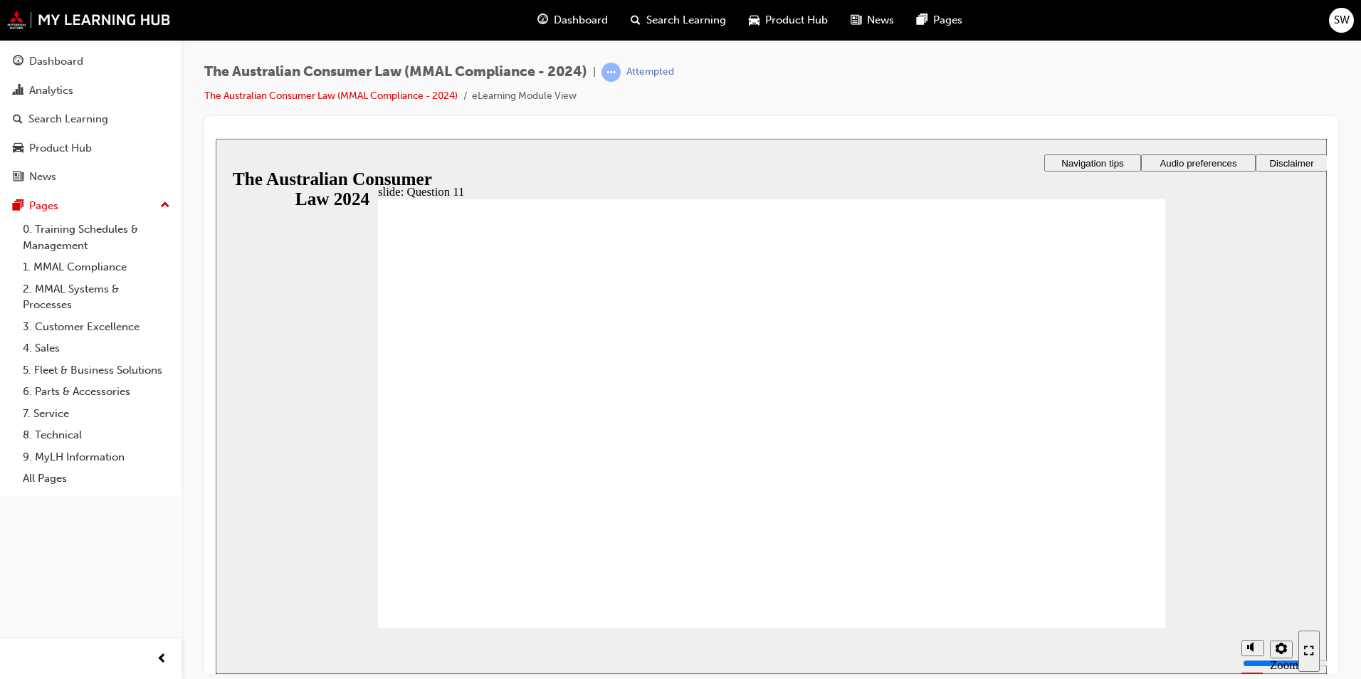
checkbox input "true"
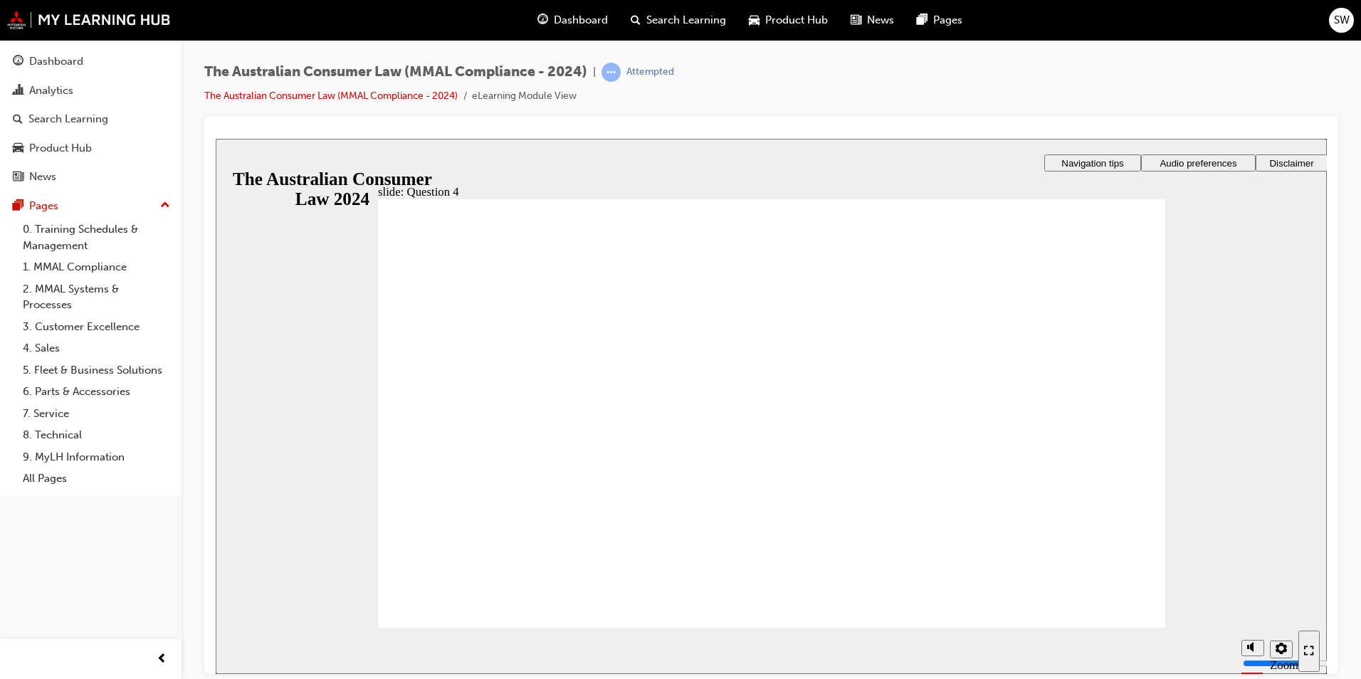
checkbox input "true"
drag, startPoint x: 404, startPoint y: 394, endPoint x: 486, endPoint y: 588, distance: 210.6
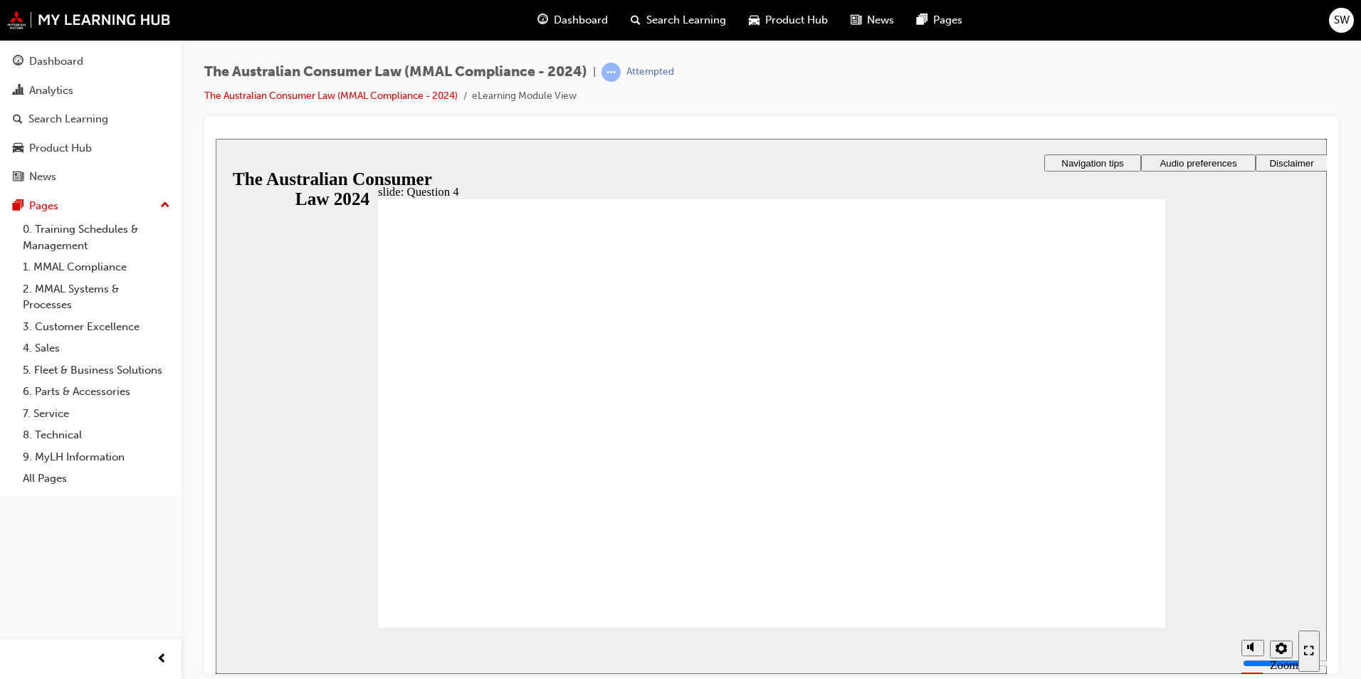
radio input "true"
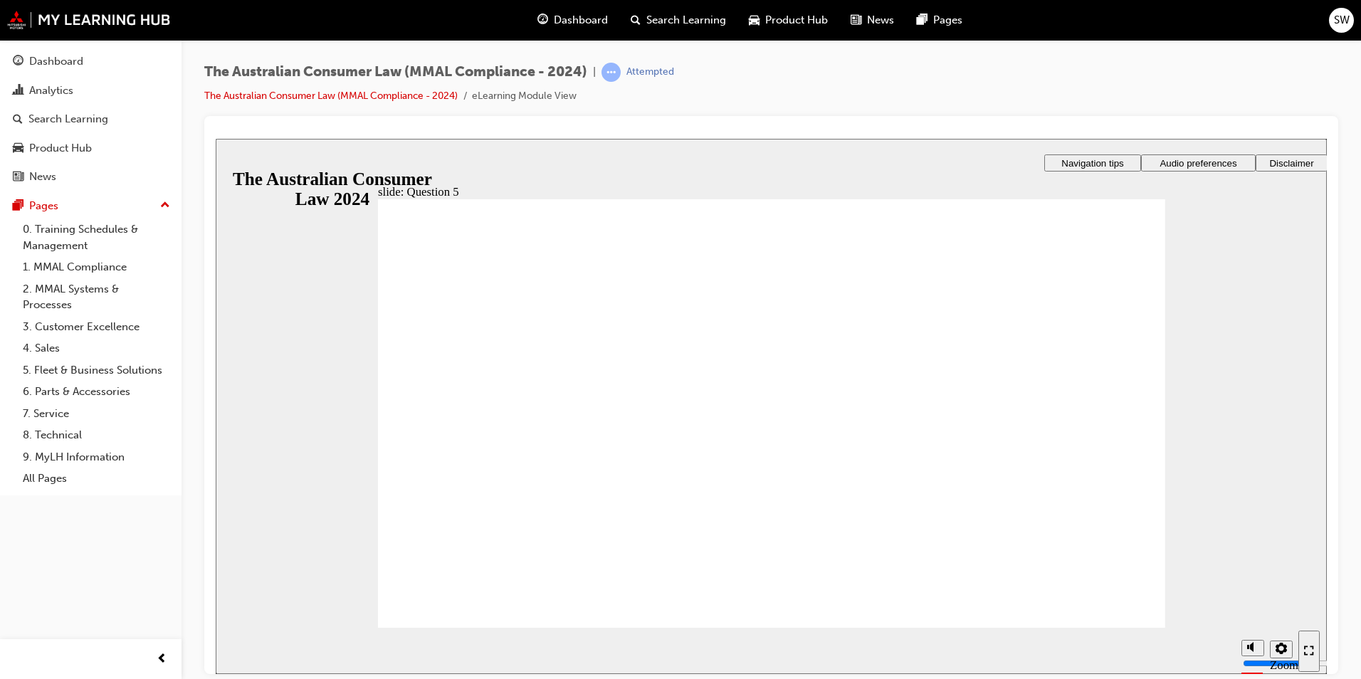
checkbox input "true"
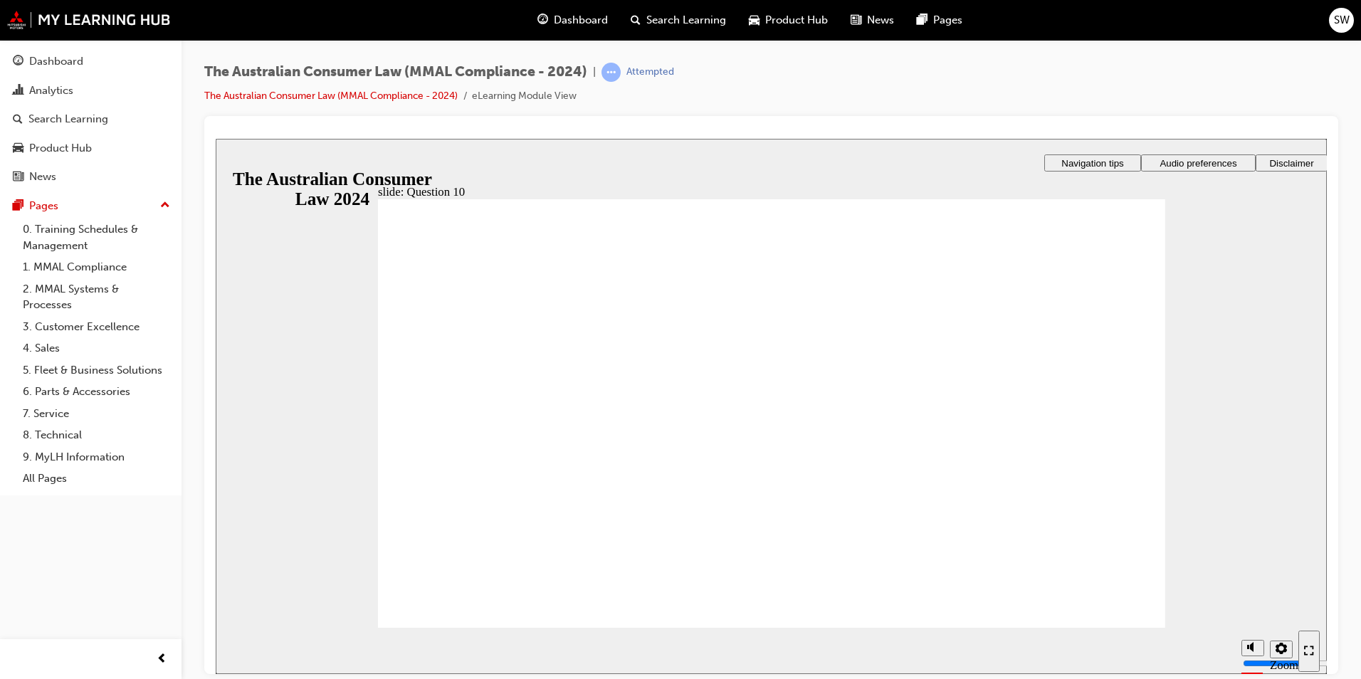
checkbox input "true"
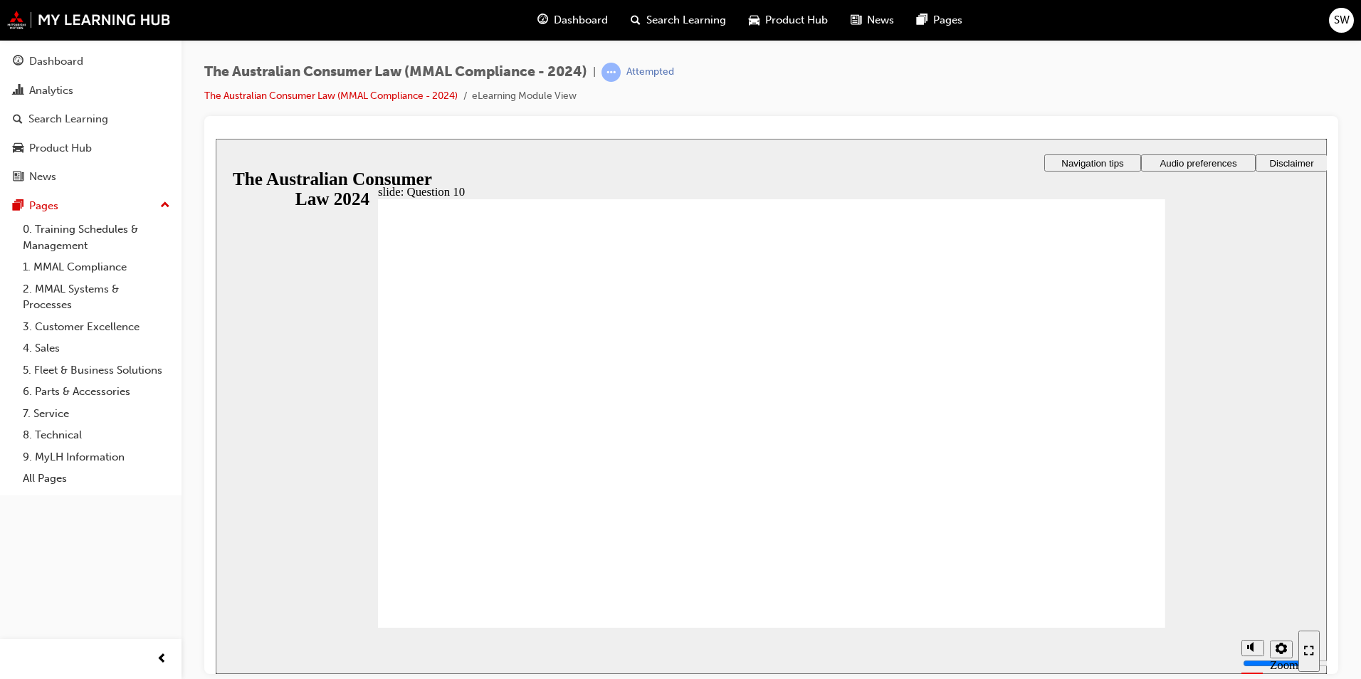
radio input "true"
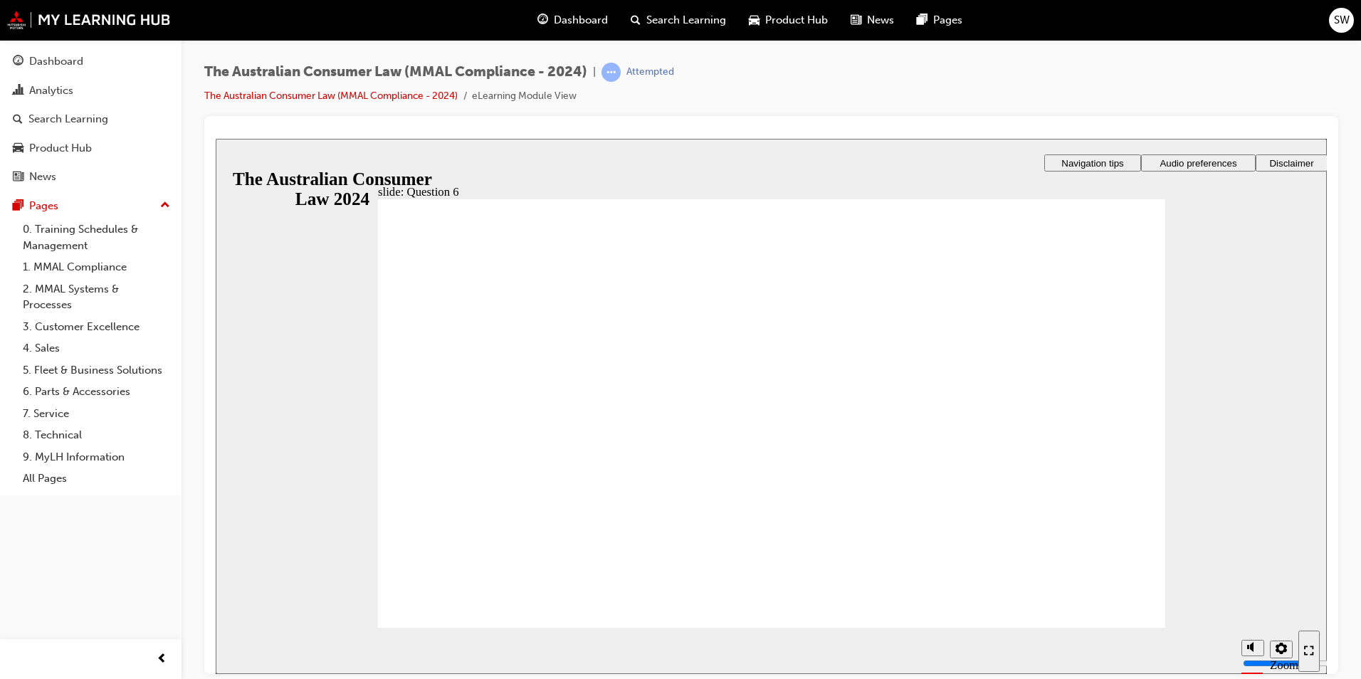
radio input "true"
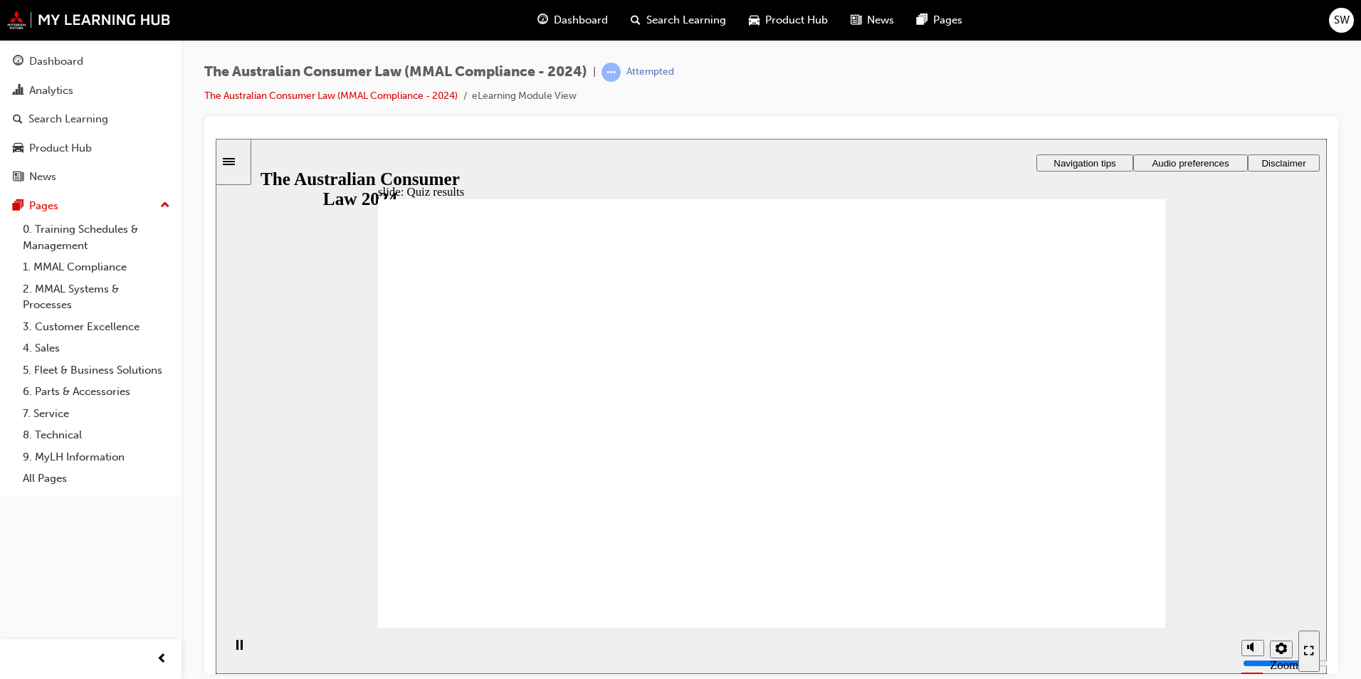
radio input "true"
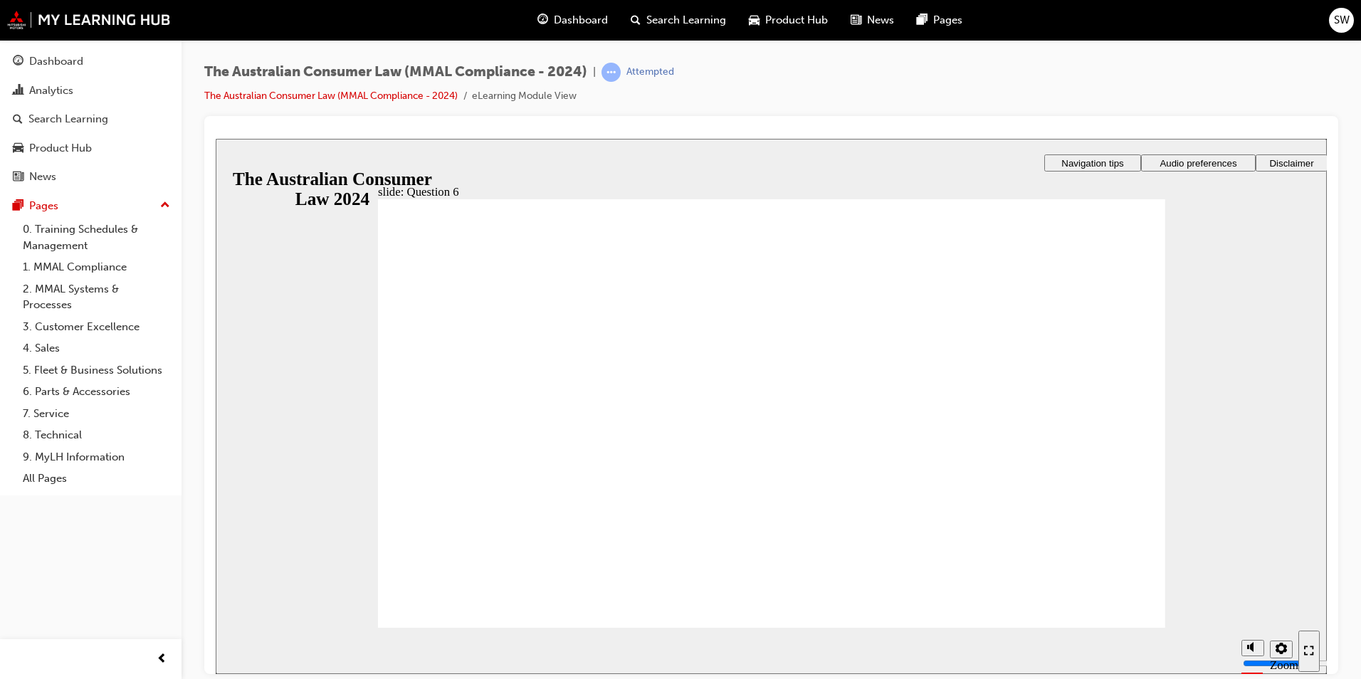
checkbox input "true"
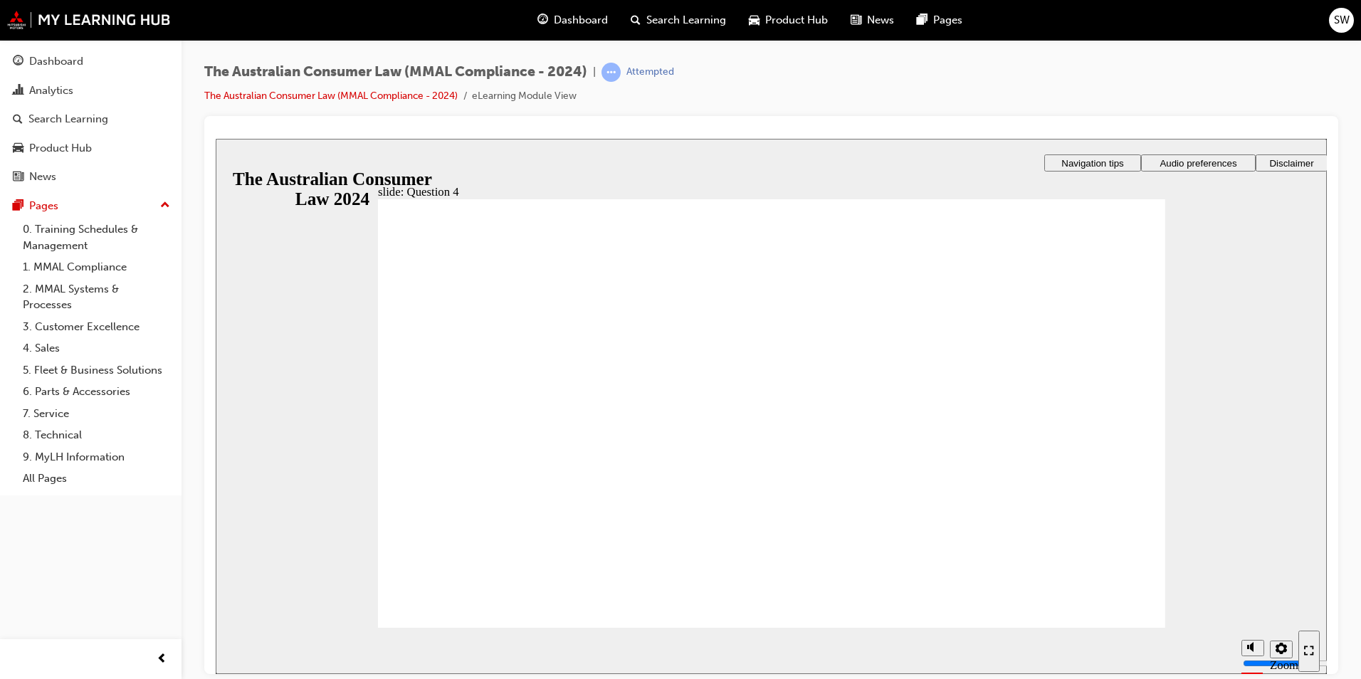
checkbox input "true"
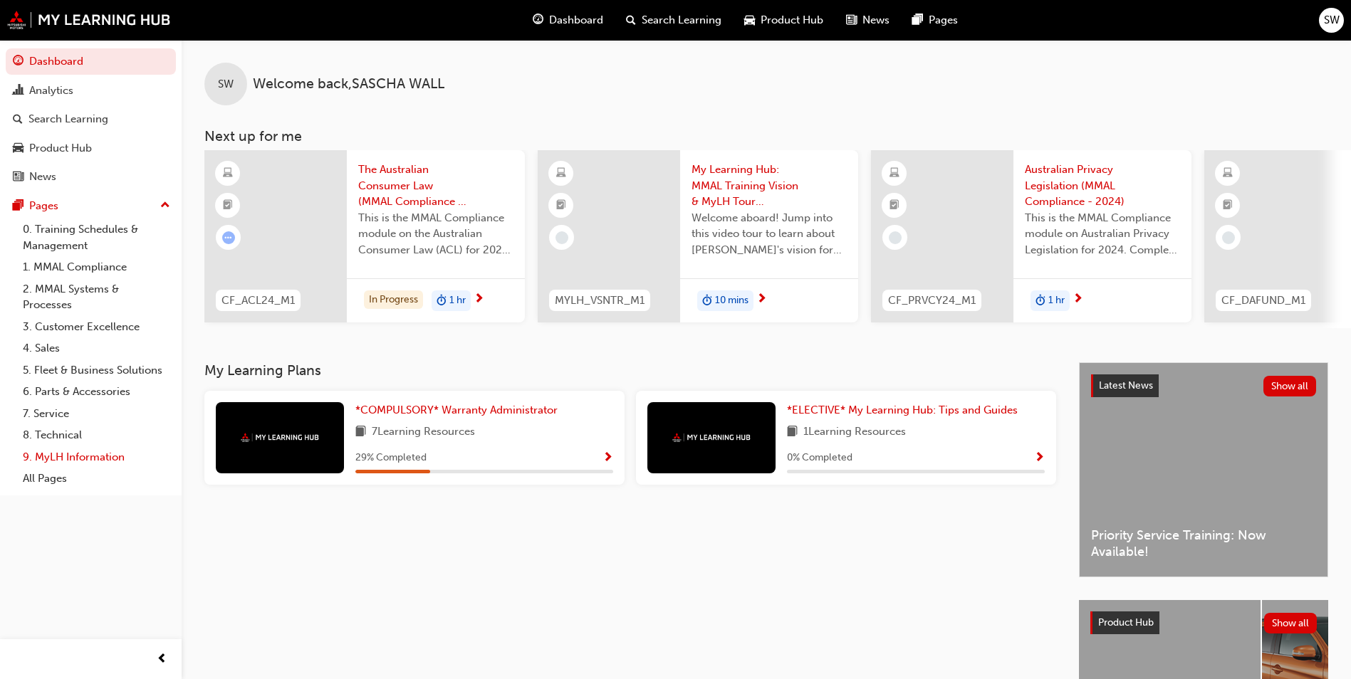
click at [95, 458] on link "9. MyLH Information" at bounding box center [96, 457] width 159 height 22
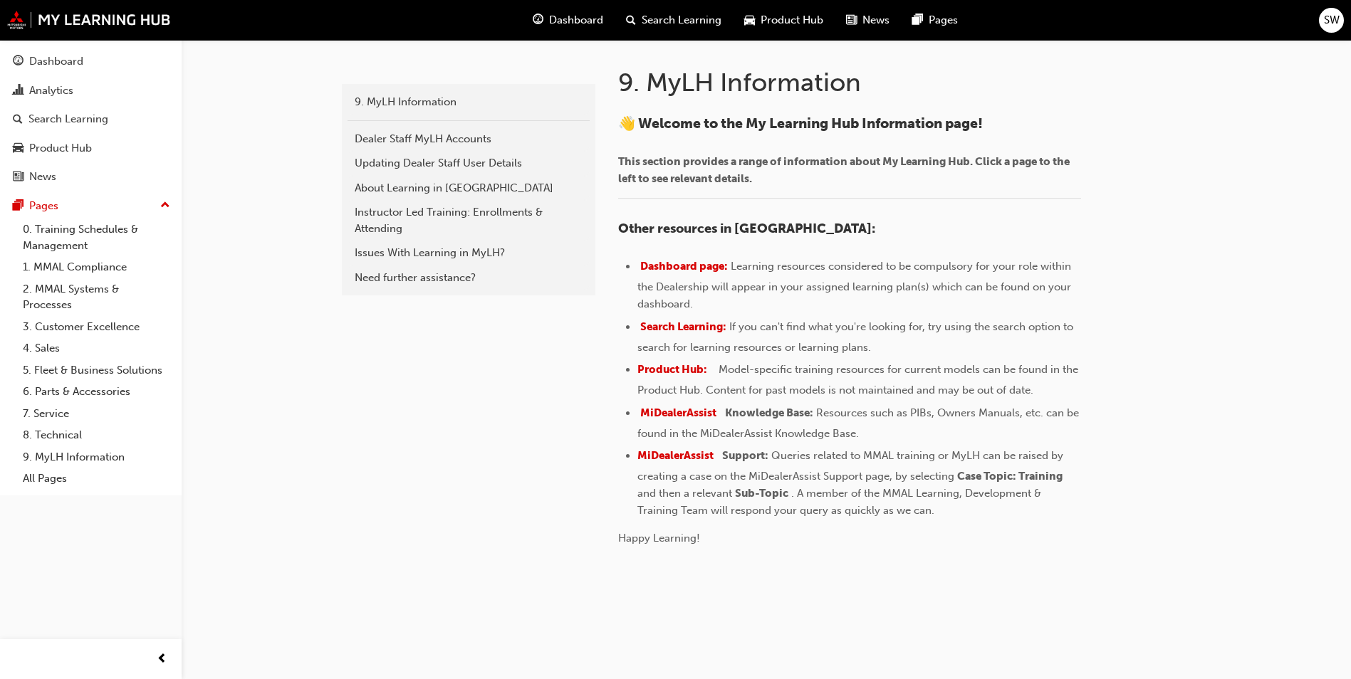
scroll to position [291, 0]
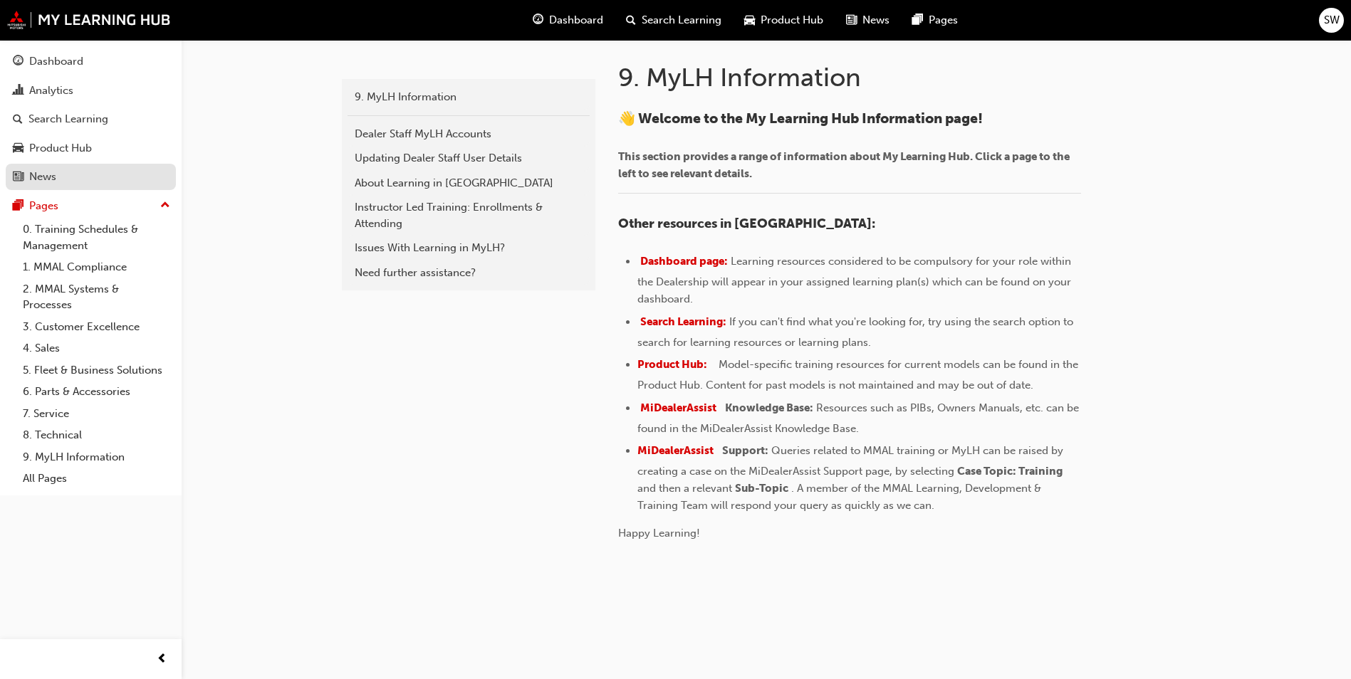
click at [107, 178] on div "News" at bounding box center [91, 177] width 156 height 18
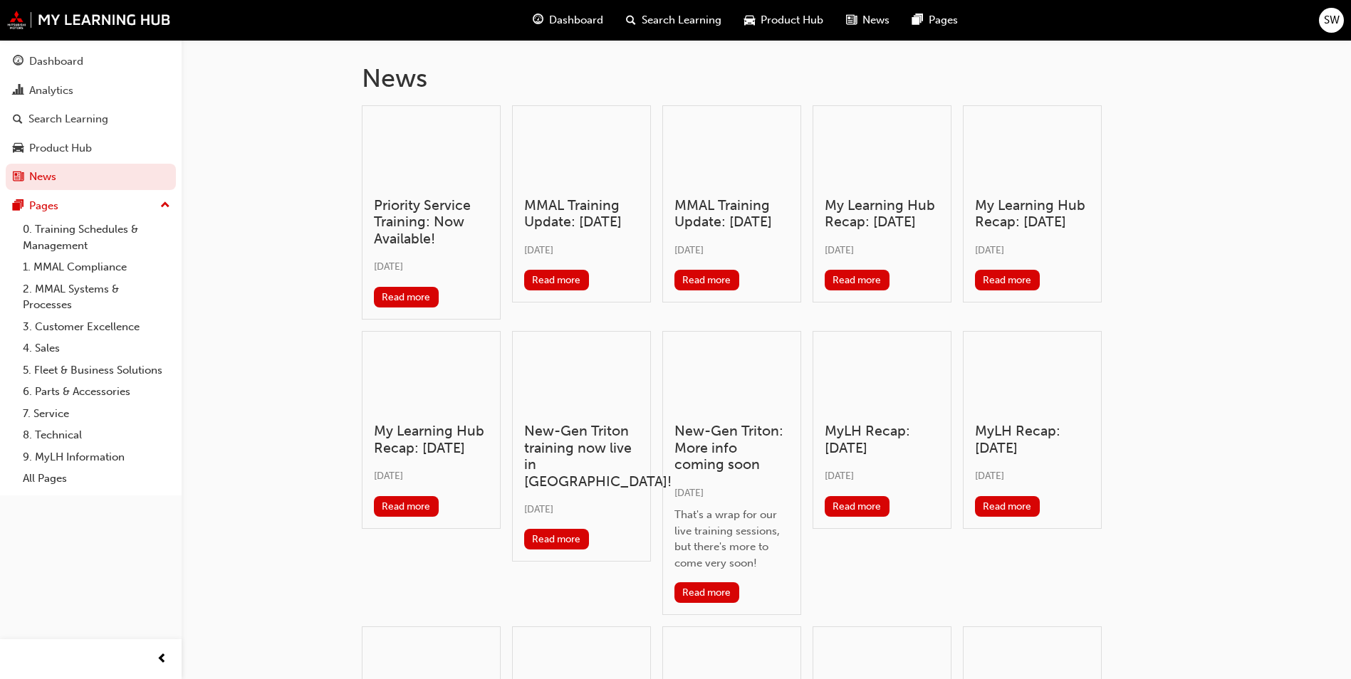
click at [407, 197] on h3 "Priority Service Training: Now Available!" at bounding box center [431, 222] width 115 height 50
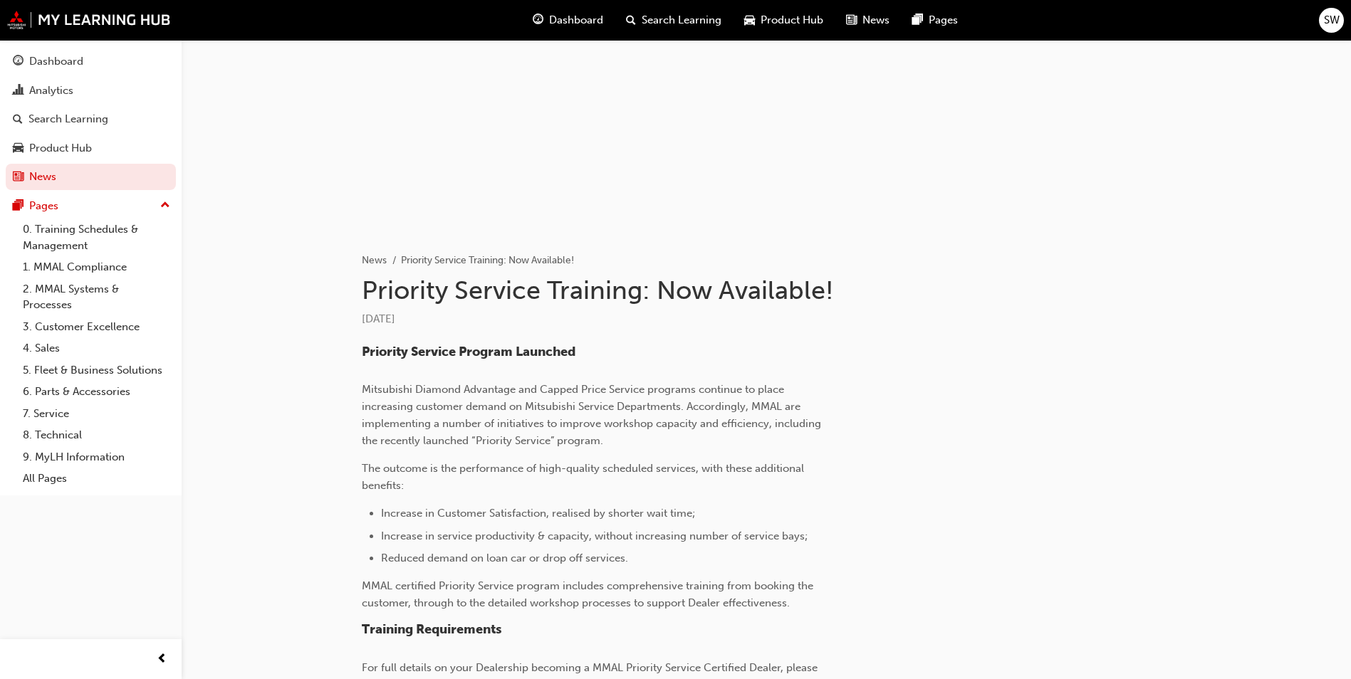
scroll to position [214, 0]
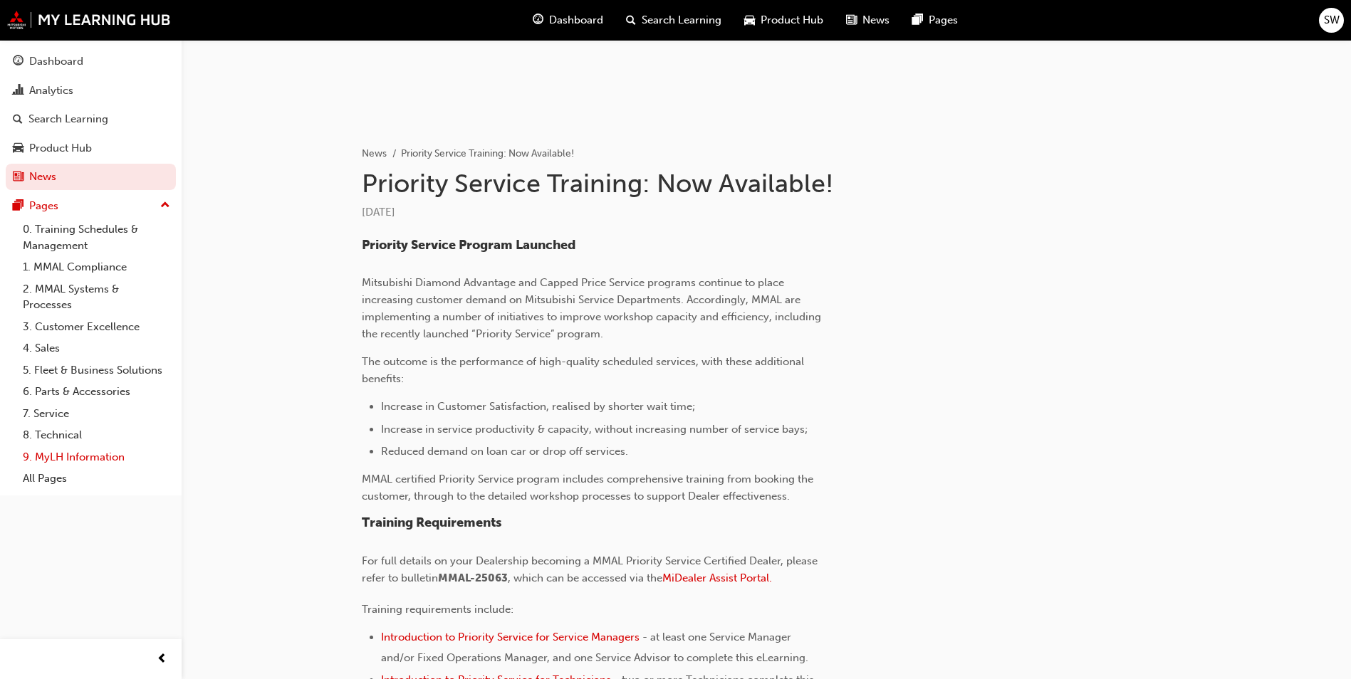
click at [95, 458] on link "9. MyLH Information" at bounding box center [96, 457] width 159 height 22
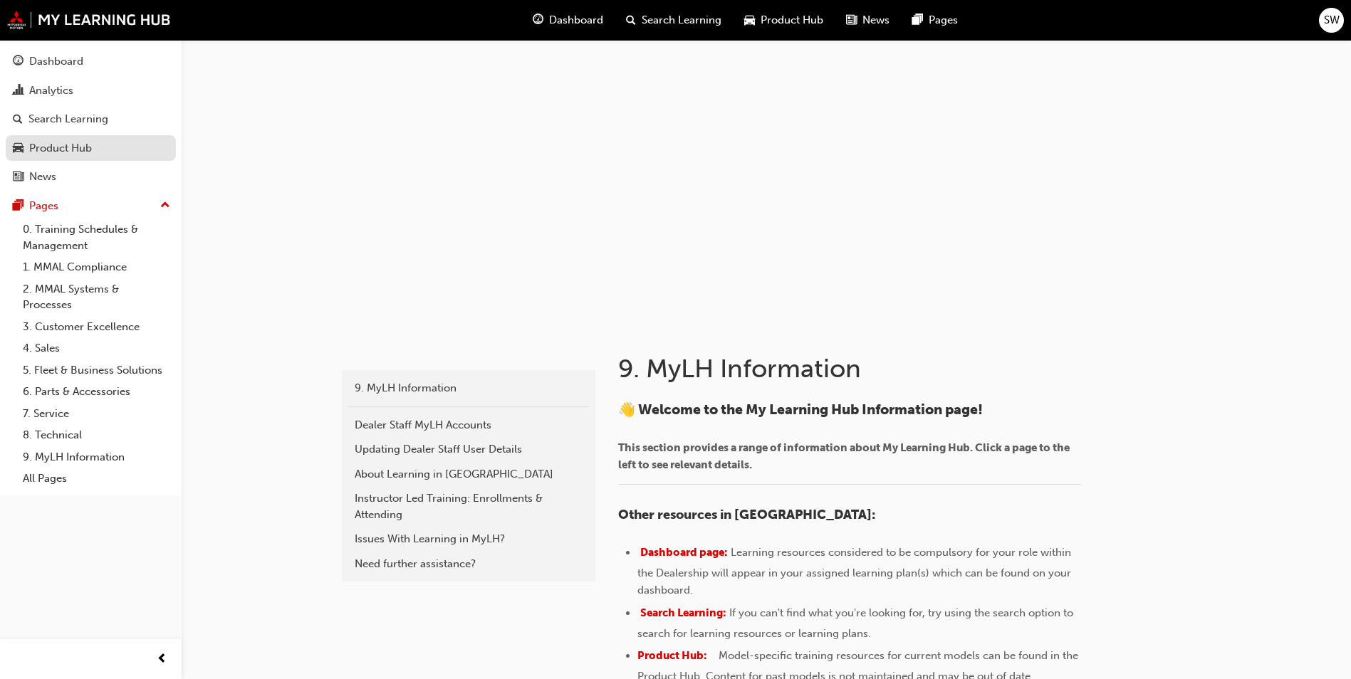
click at [68, 140] on div "Product Hub" at bounding box center [60, 148] width 63 height 16
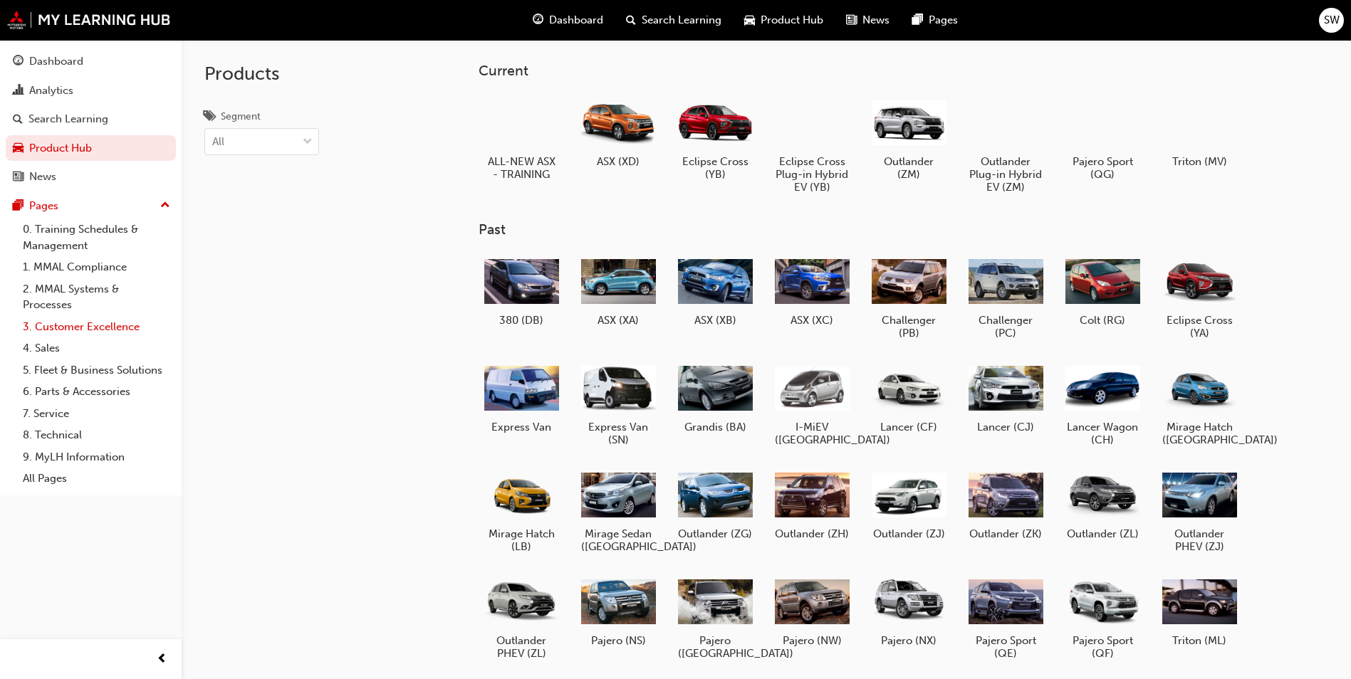
drag, startPoint x: 95, startPoint y: 330, endPoint x: 105, endPoint y: 322, distance: 12.1
click at [96, 330] on link "3. Customer Excellence" at bounding box center [96, 327] width 159 height 22
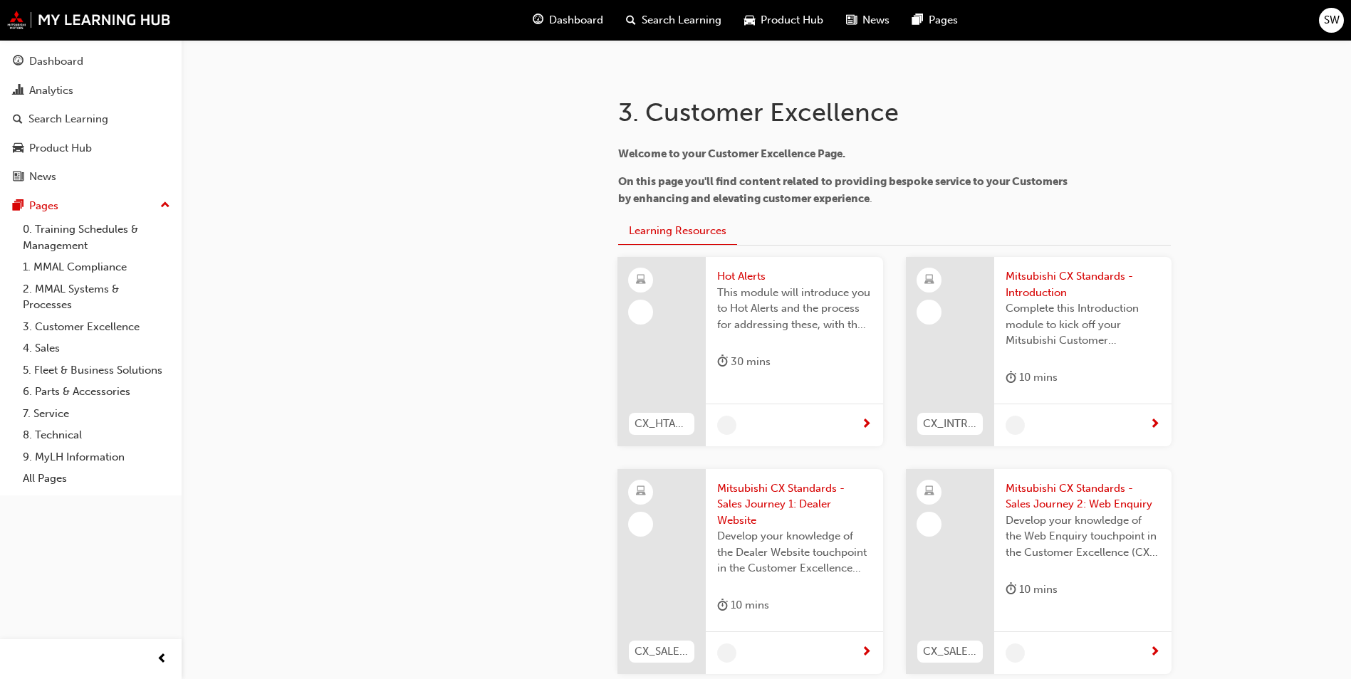
scroll to position [356, 0]
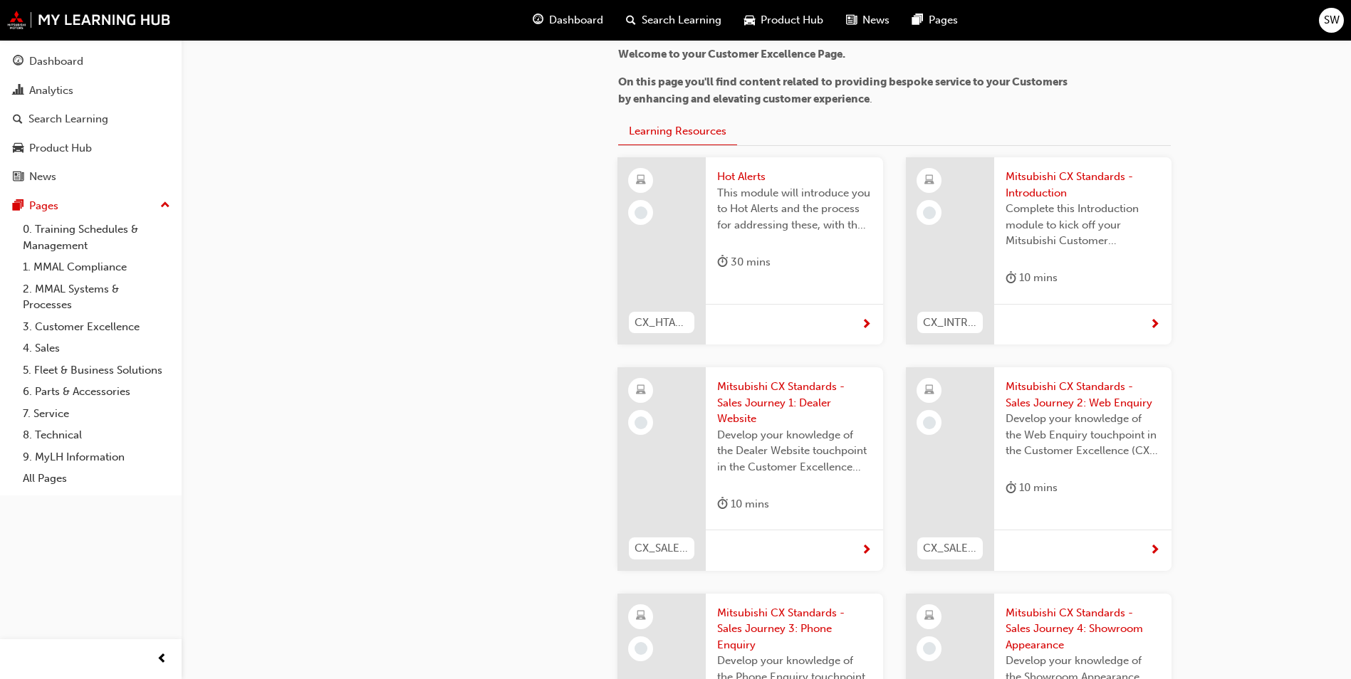
click at [751, 208] on span "This module will introduce you to Hot Alerts and the process for addressing the…" at bounding box center [794, 209] width 154 height 48
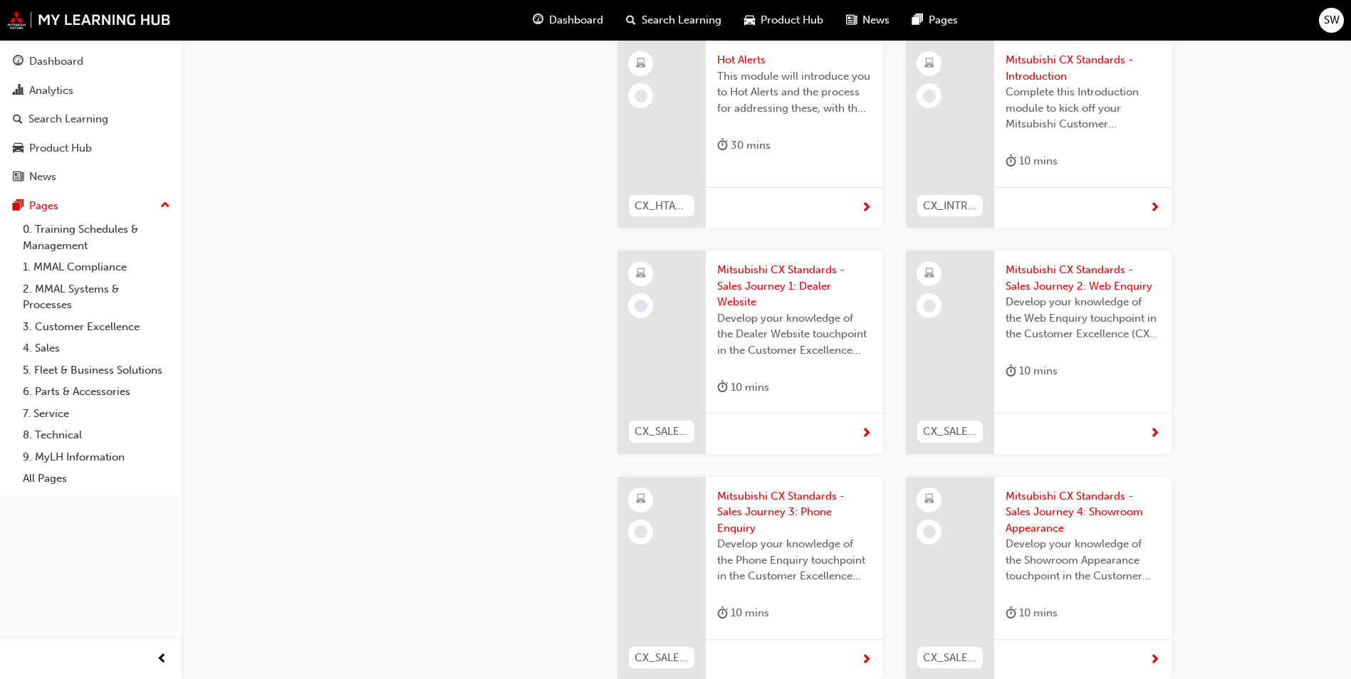
scroll to position [498, 0]
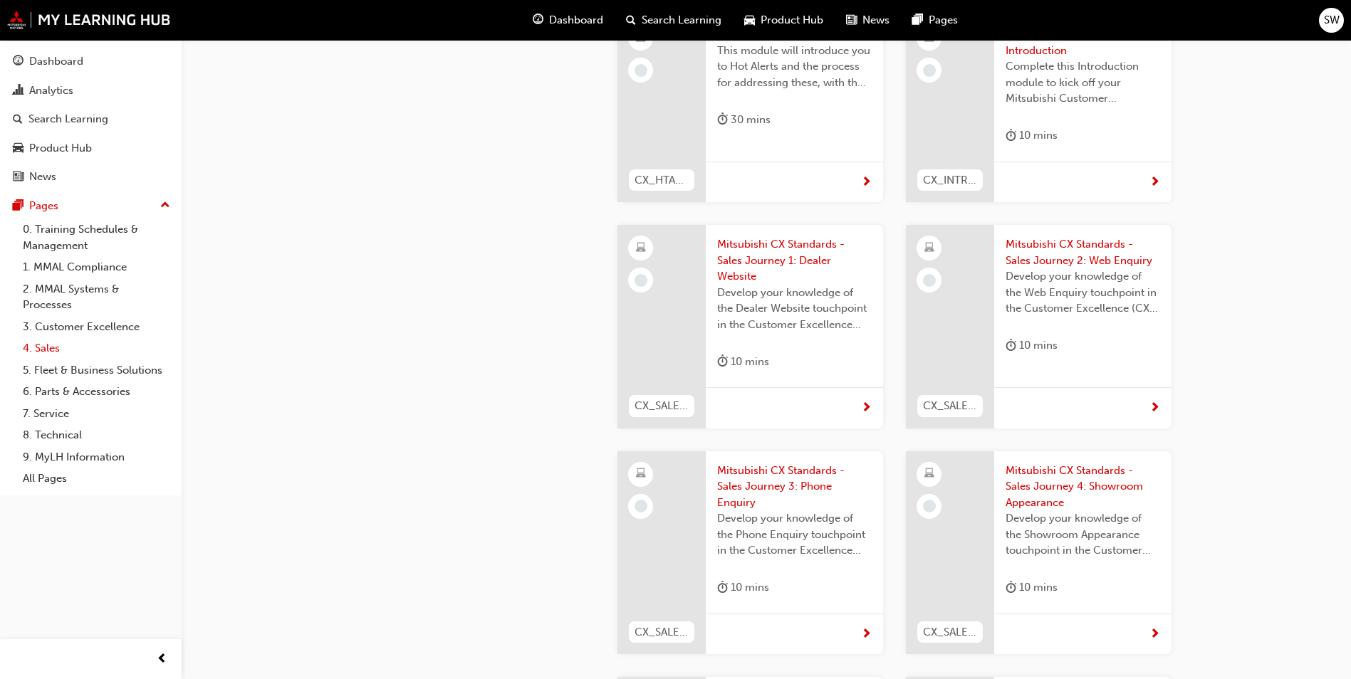
click at [69, 352] on link "4. Sales" at bounding box center [96, 348] width 159 height 22
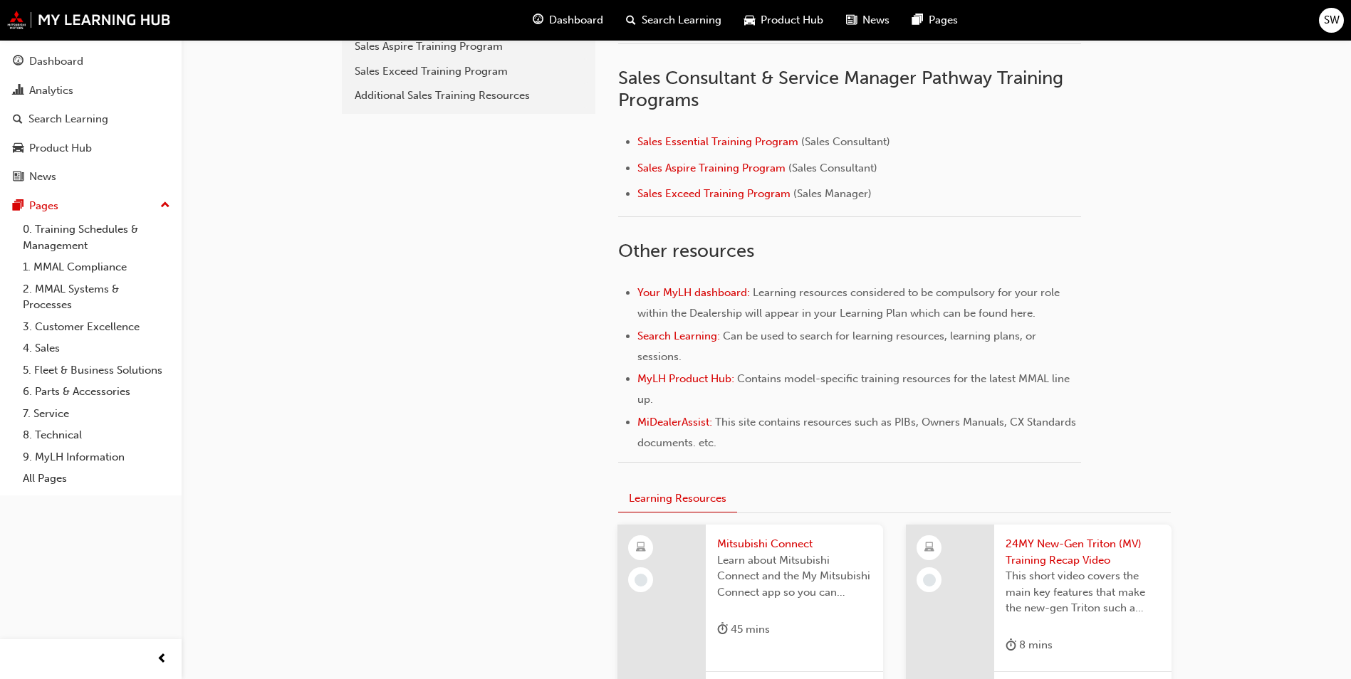
scroll to position [427, 0]
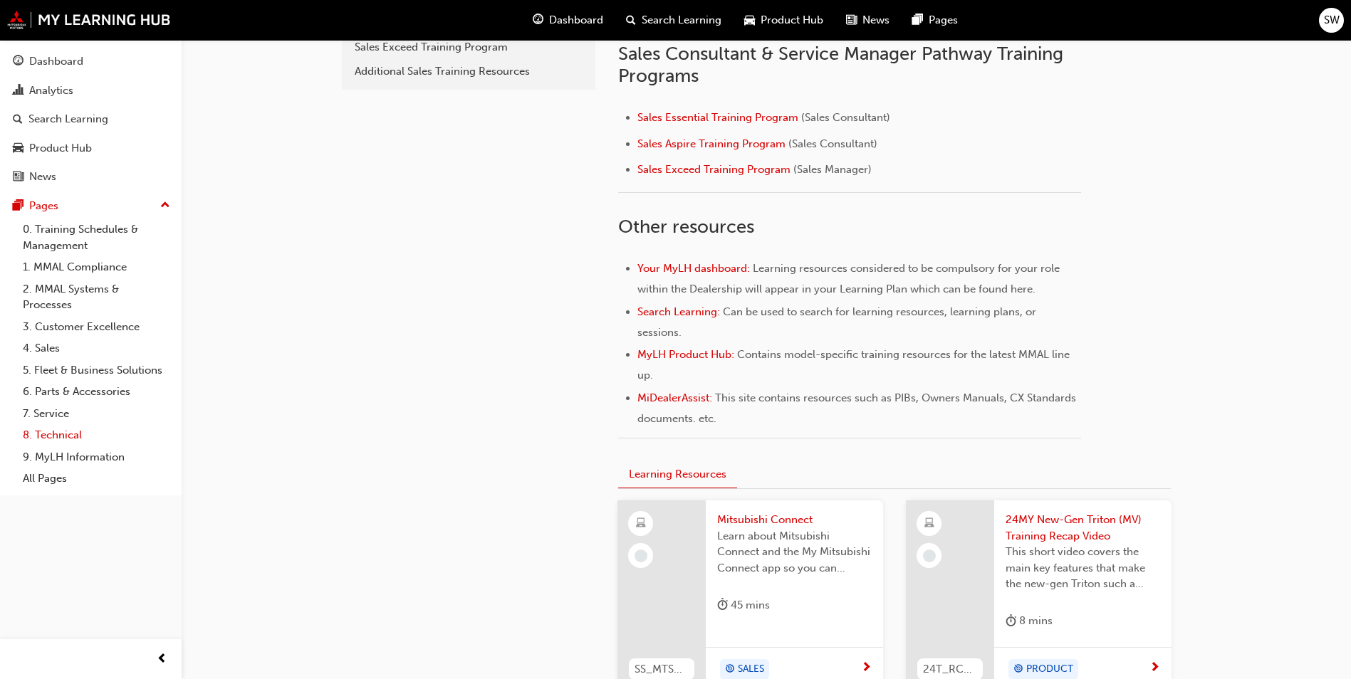
click at [68, 431] on link "8. Technical" at bounding box center [96, 435] width 159 height 22
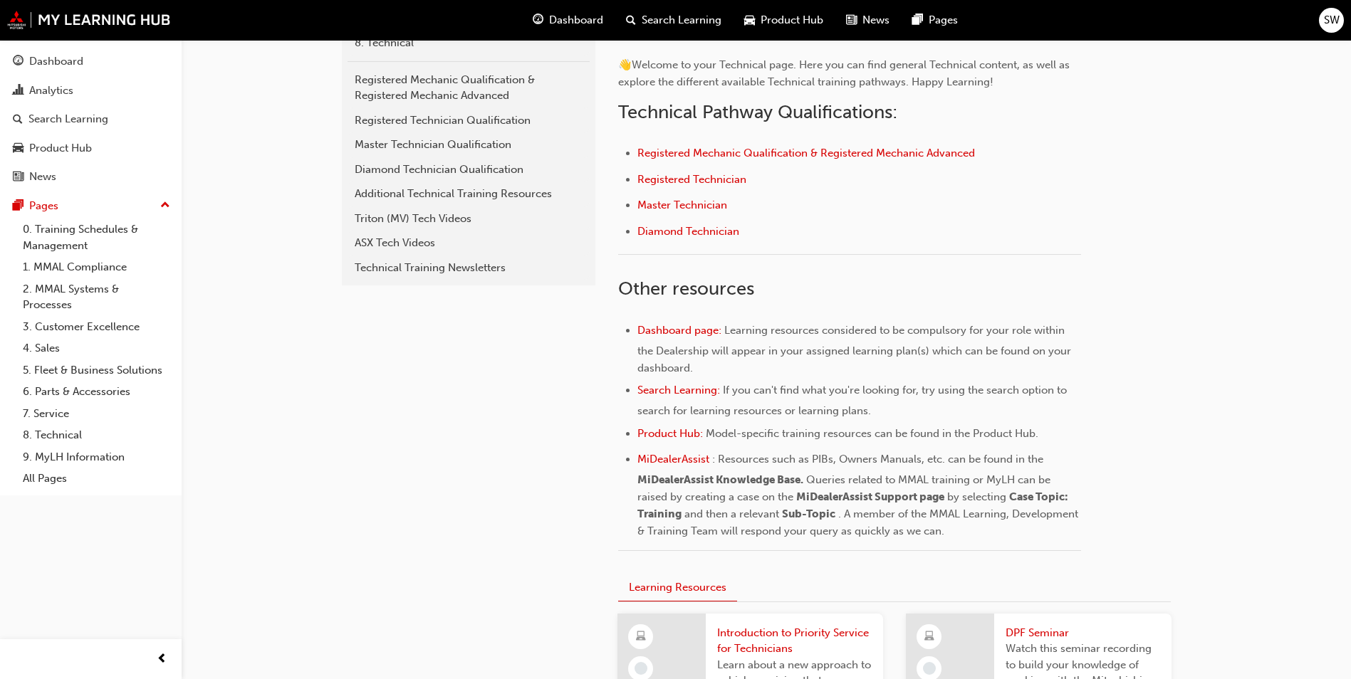
scroll to position [356, 0]
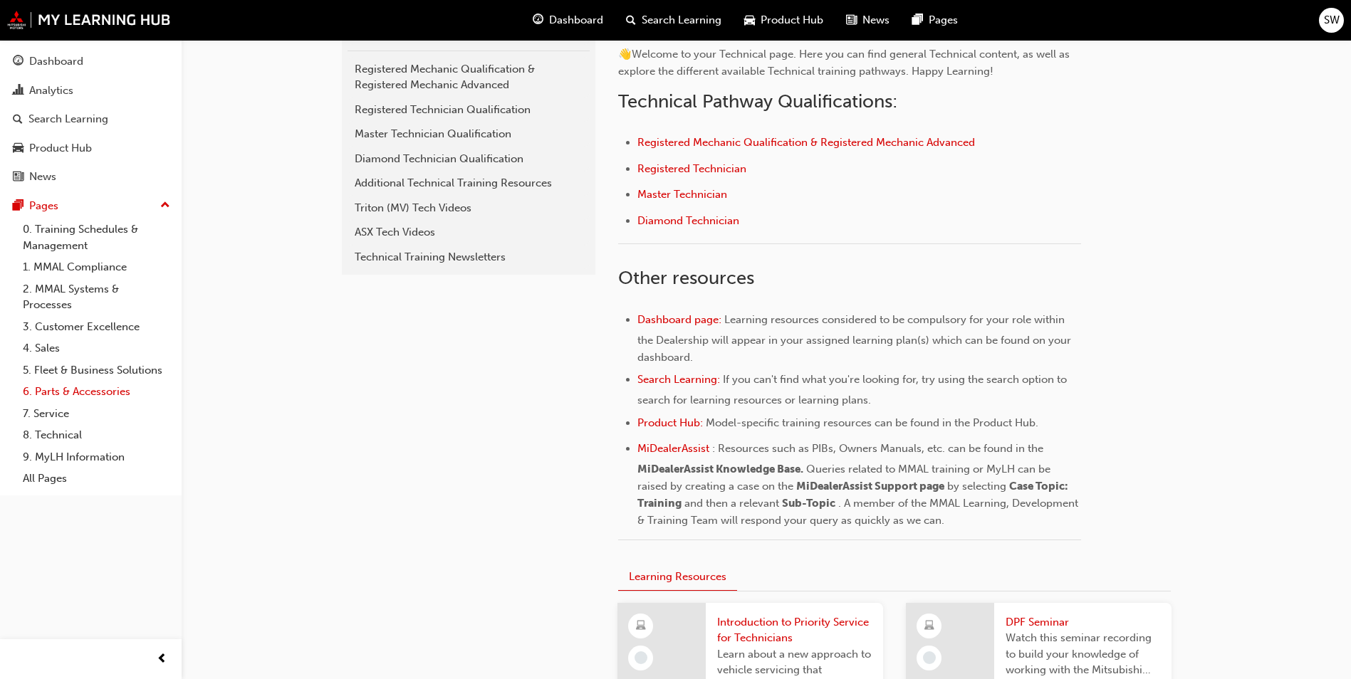
click at [104, 383] on link "6. Parts & Accessories" at bounding box center [96, 392] width 159 height 22
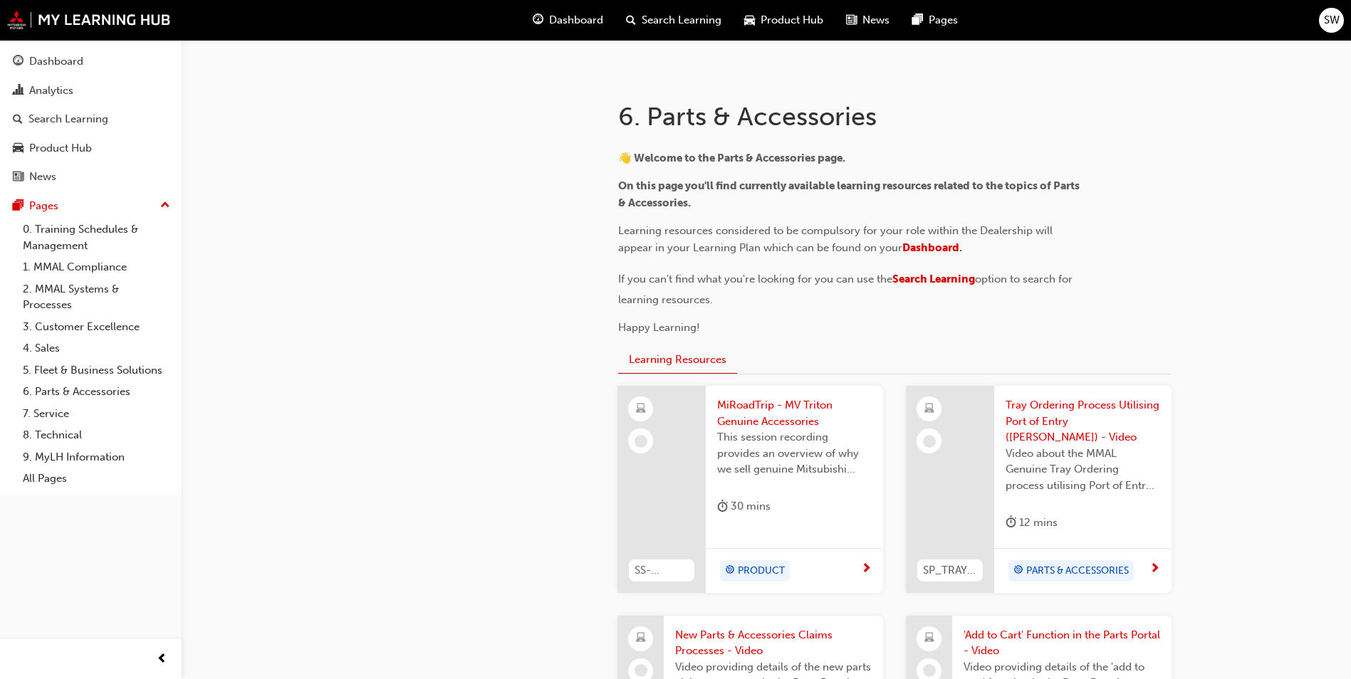
scroll to position [285, 0]
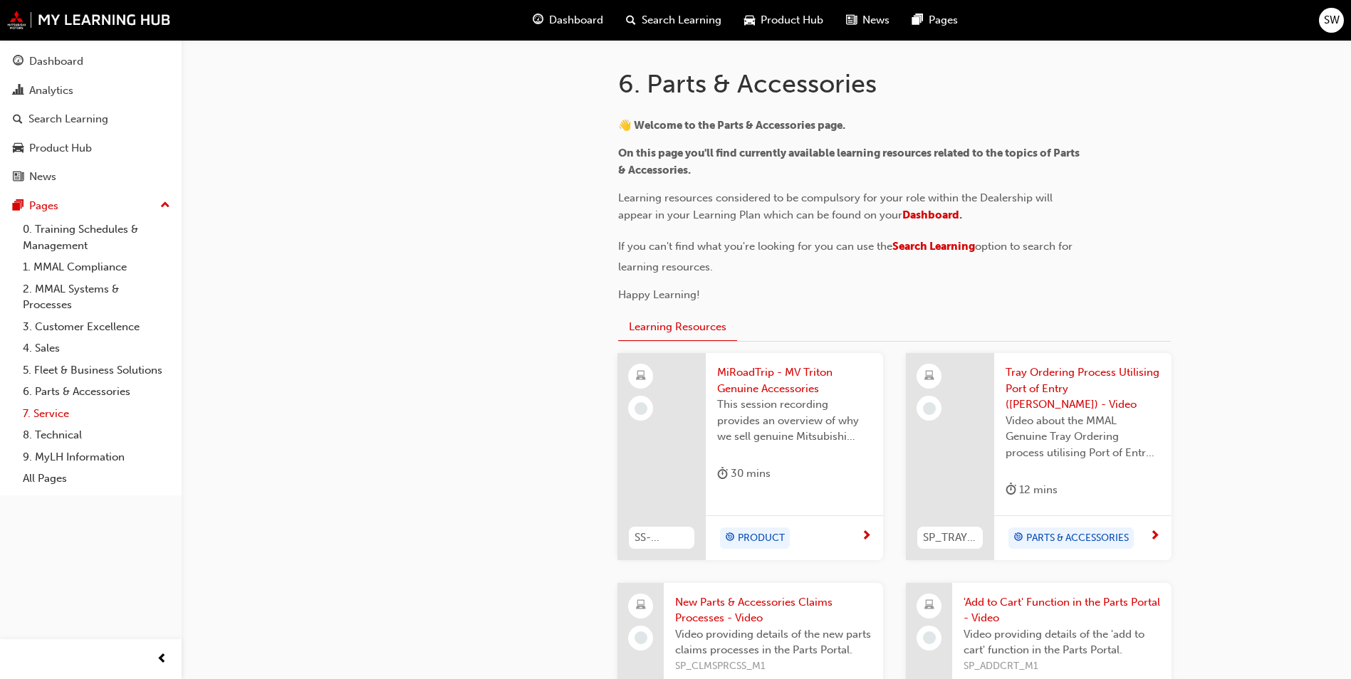
click at [51, 418] on link "7. Service" at bounding box center [96, 414] width 159 height 22
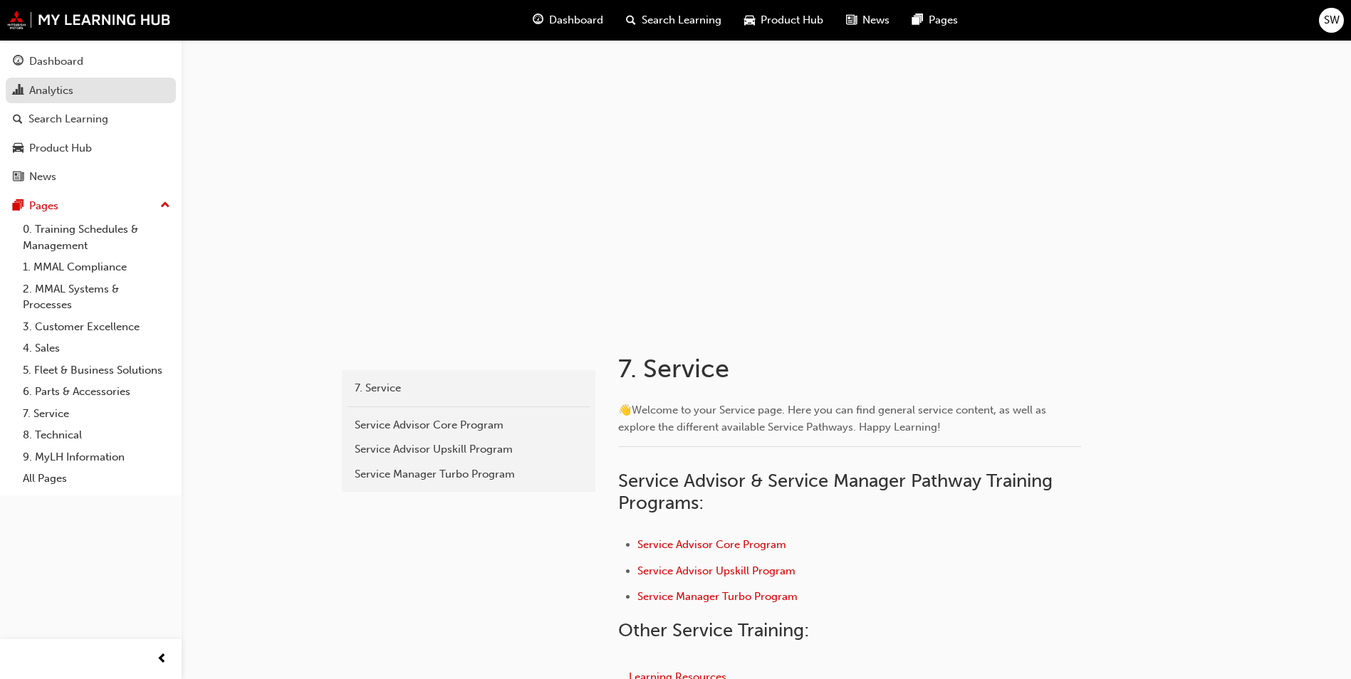
click at [103, 92] on div "Analytics" at bounding box center [91, 91] width 156 height 18
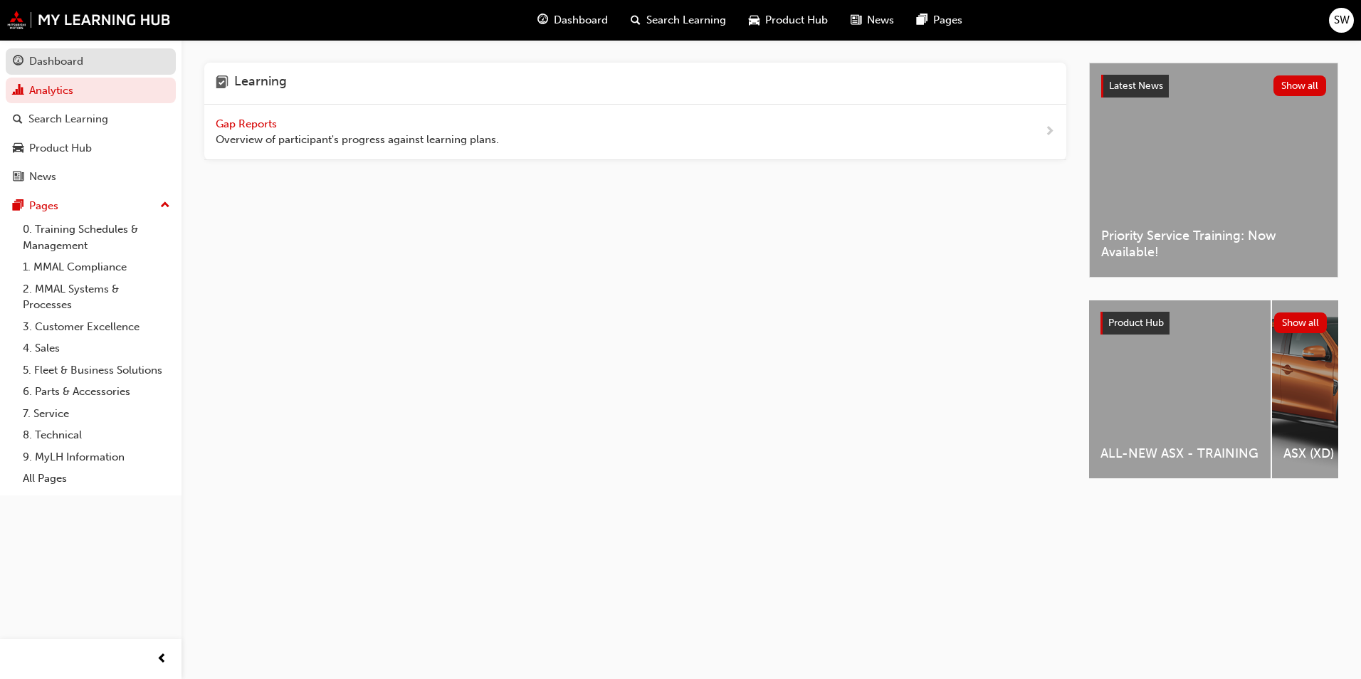
click at [109, 66] on div "Dashboard" at bounding box center [91, 62] width 156 height 18
